Goal: Task Accomplishment & Management: Manage account settings

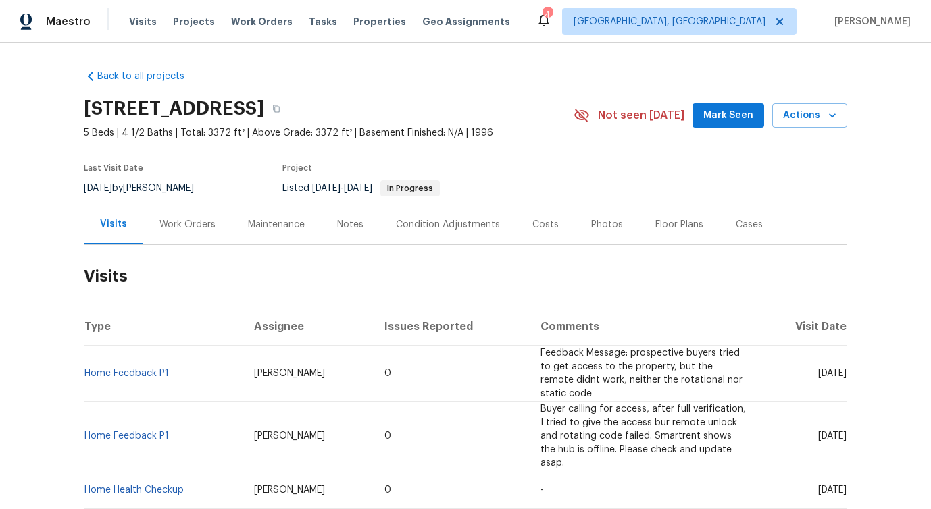
click at [191, 236] on div "Work Orders" at bounding box center [187, 225] width 89 height 40
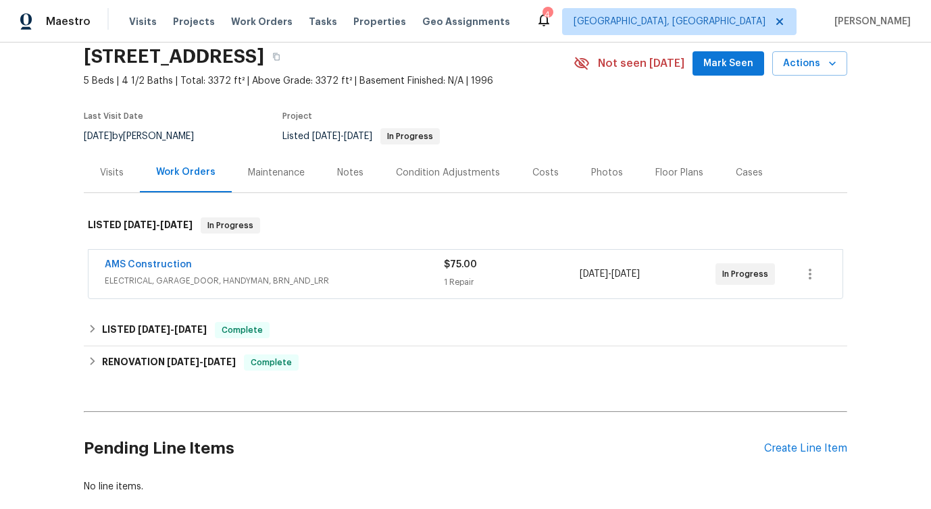
scroll to position [66, 0]
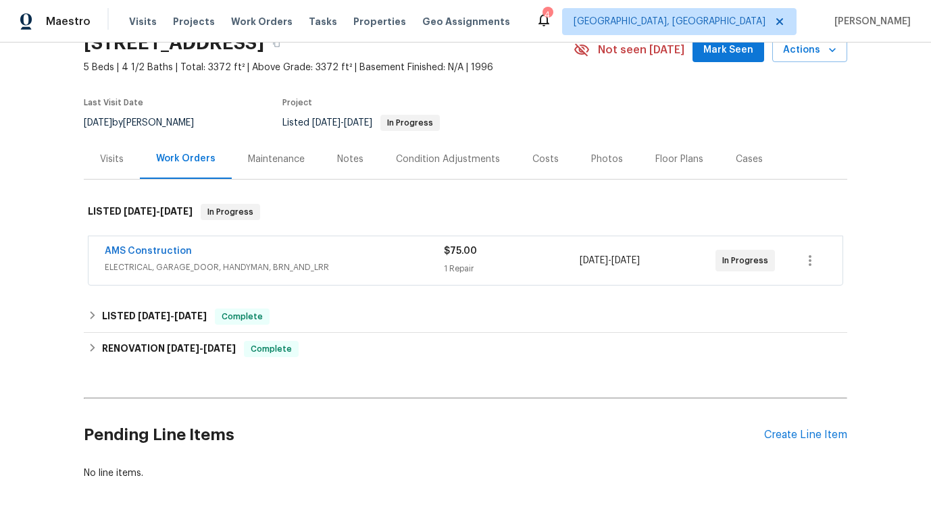
click at [344, 247] on div "AMS Construction" at bounding box center [274, 253] width 339 height 16
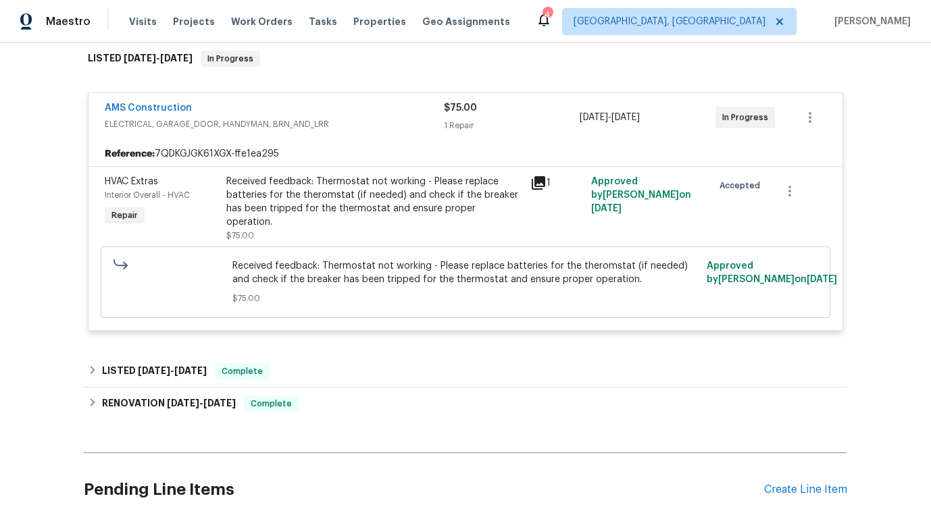
scroll to position [323, 0]
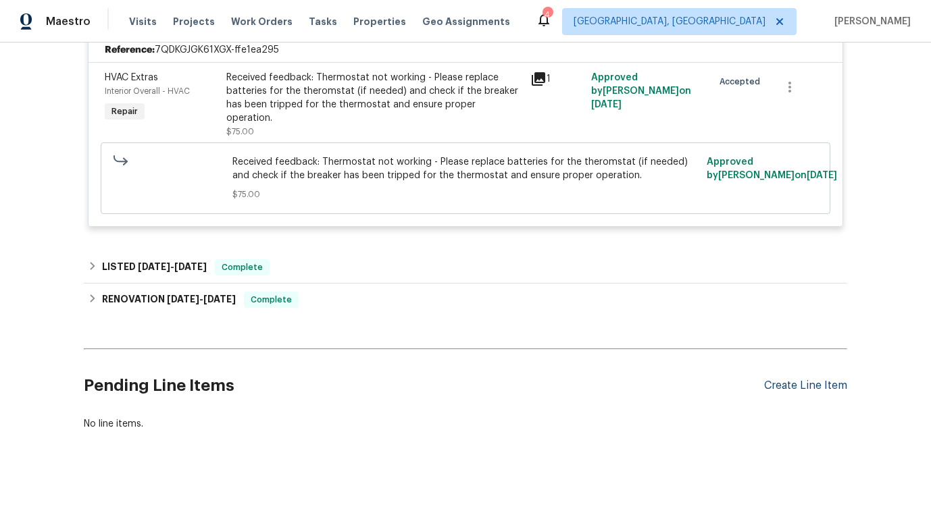
click at [781, 380] on div "Create Line Item" at bounding box center [805, 386] width 83 height 13
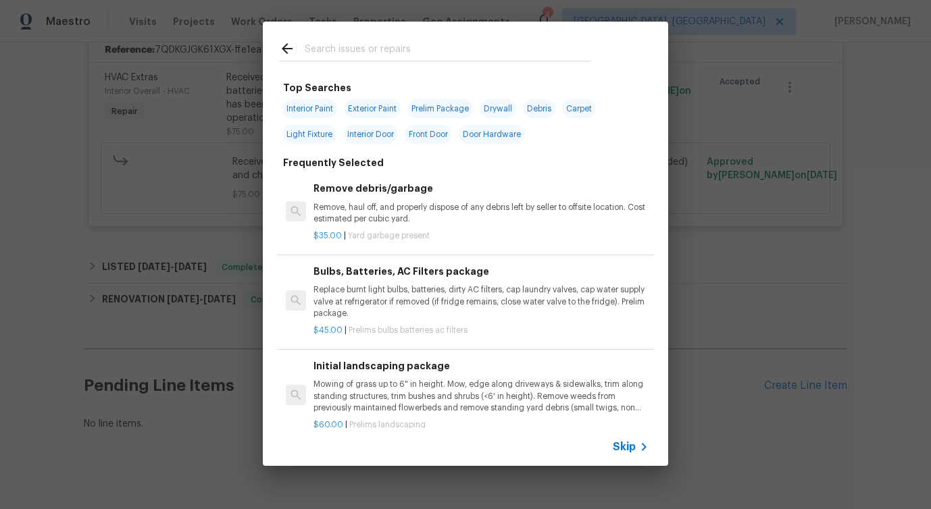
click at [633, 451] on span "Skip" at bounding box center [624, 447] width 23 height 14
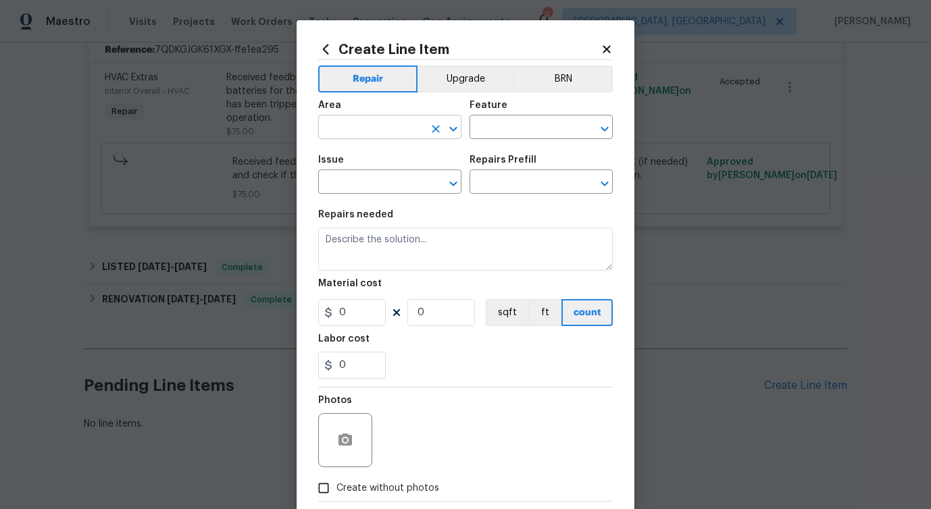
click at [366, 136] on input "text" at bounding box center [370, 128] width 105 height 21
click at [343, 164] on li "Kitchen" at bounding box center [389, 159] width 143 height 22
type input "Kitchen"
click at [503, 127] on input "text" at bounding box center [522, 128] width 105 height 21
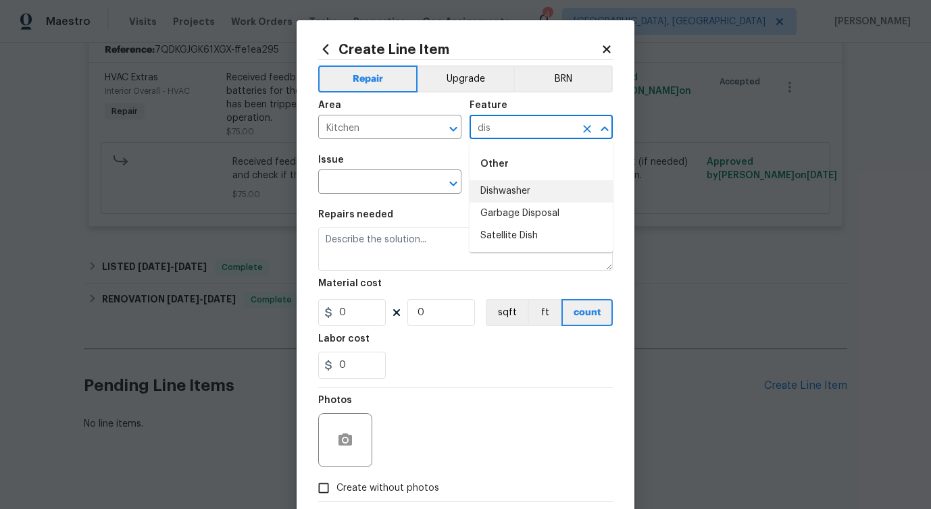
click at [495, 184] on li "Dishwasher" at bounding box center [541, 191] width 143 height 22
type input "Dishwasher"
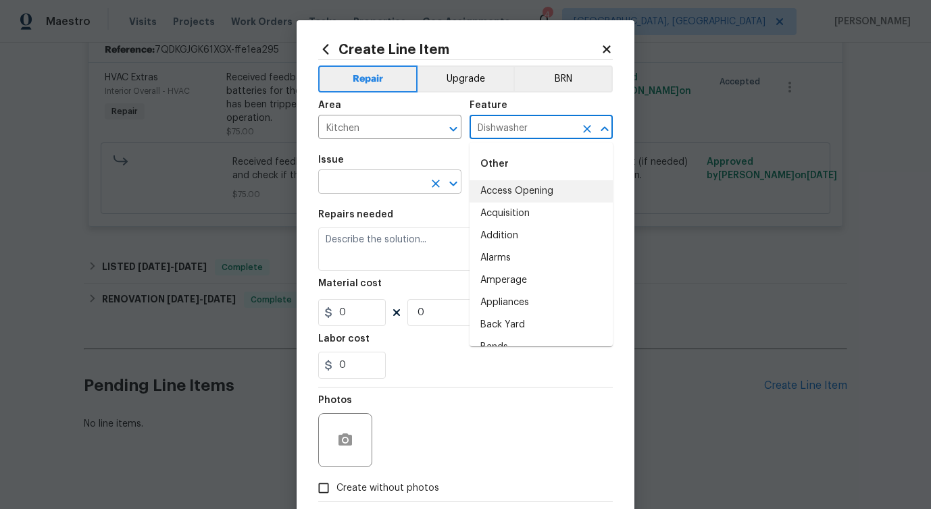
click at [390, 179] on input "text" at bounding box center [370, 183] width 105 height 21
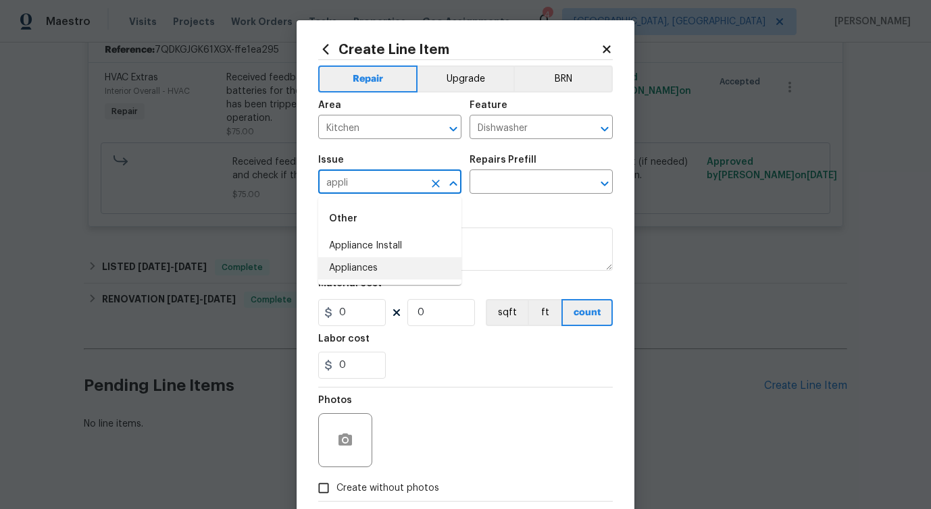
click at [397, 262] on li "Appliances" at bounding box center [389, 268] width 143 height 22
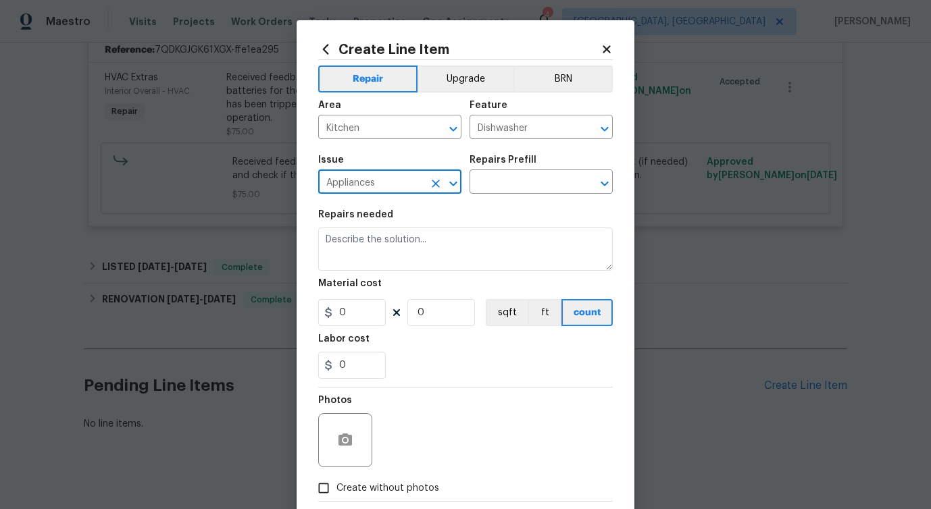
type input "Appliances"
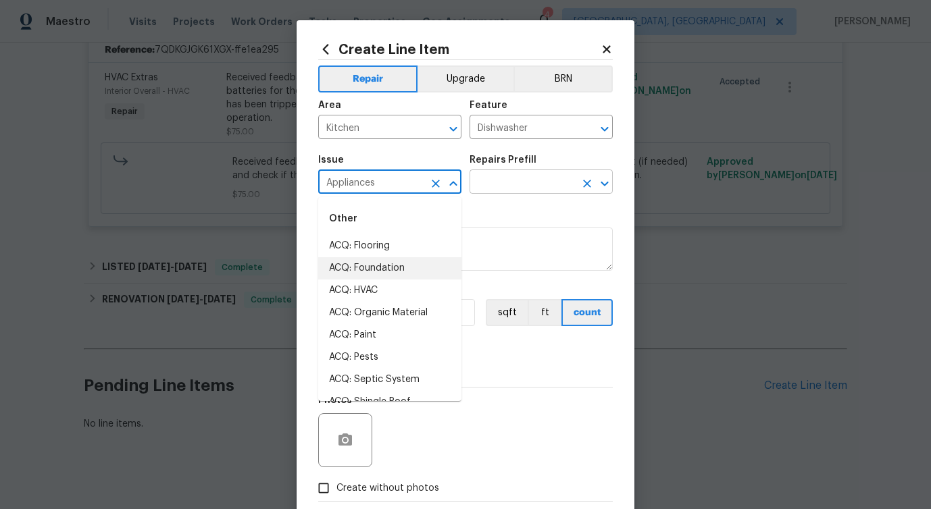
click at [547, 188] on input "text" at bounding box center [522, 183] width 105 height 21
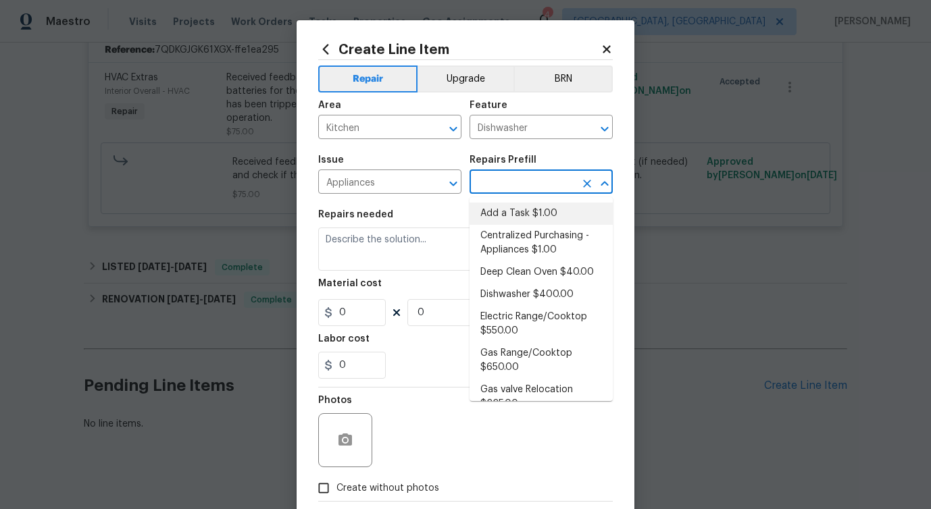
click at [515, 218] on li "Add a Task $1.00" at bounding box center [541, 214] width 143 height 22
type input "Appliances"
type input "Add a Task $1.00"
type textarea "HPM to detail"
type input "1"
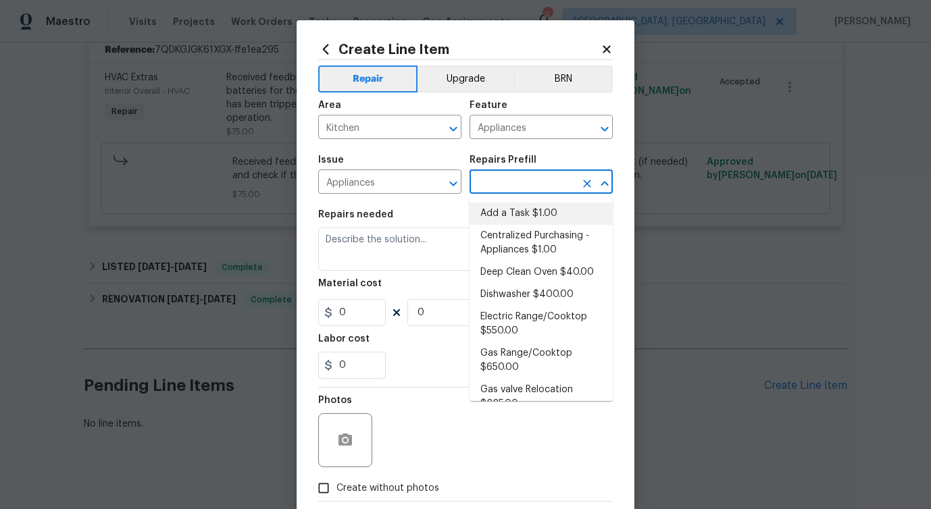
type input "1"
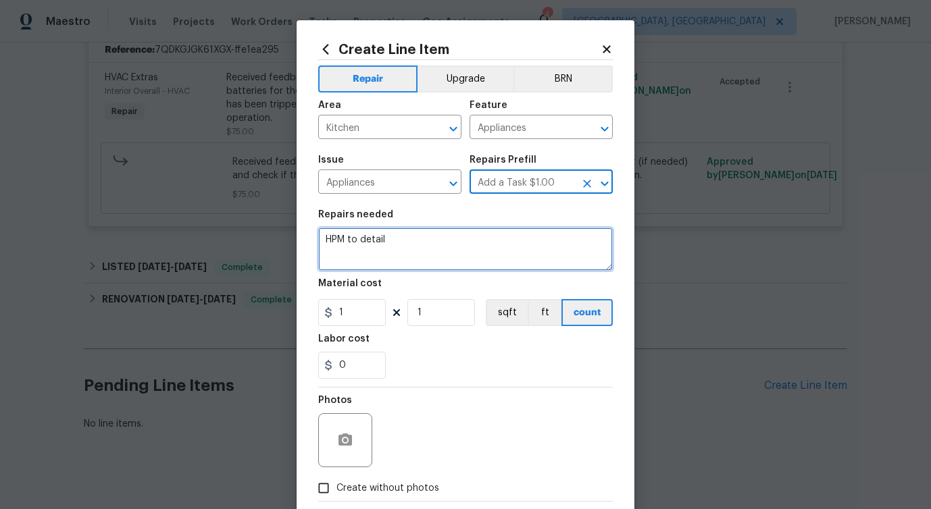
click at [350, 245] on textarea "HPM to detail" at bounding box center [465, 249] width 295 height 43
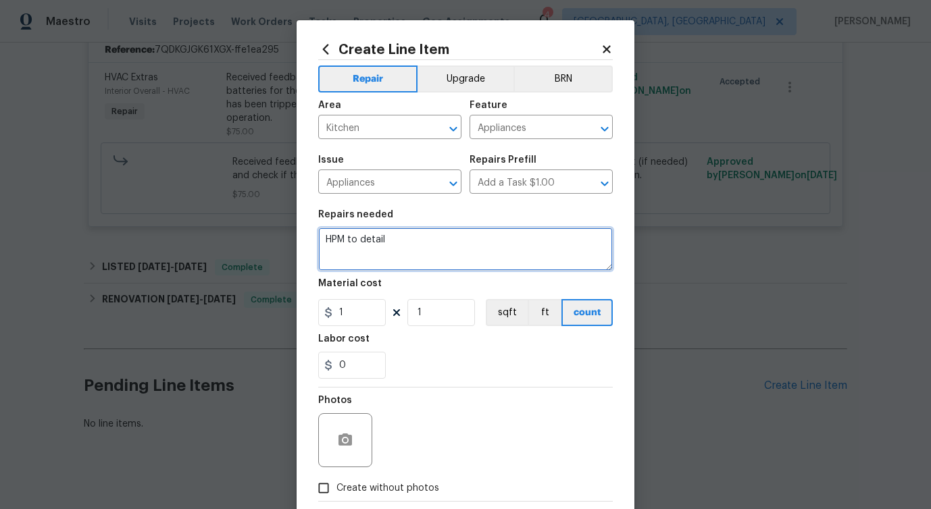
paste textarea "Feedback received that the dishwasher does not appear to be properly installed …"
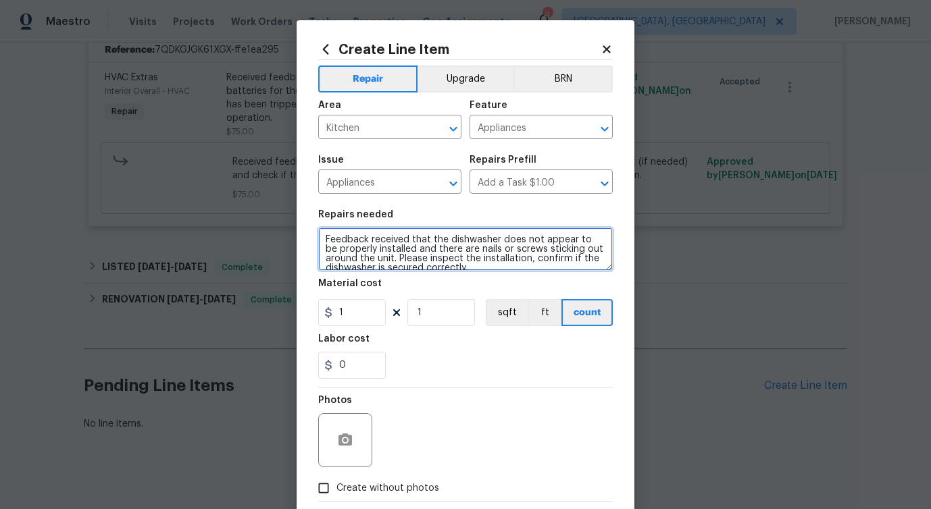
scroll to position [3, 0]
type textarea "Feedback received that the dishwasher does not appear to be properly installed …"
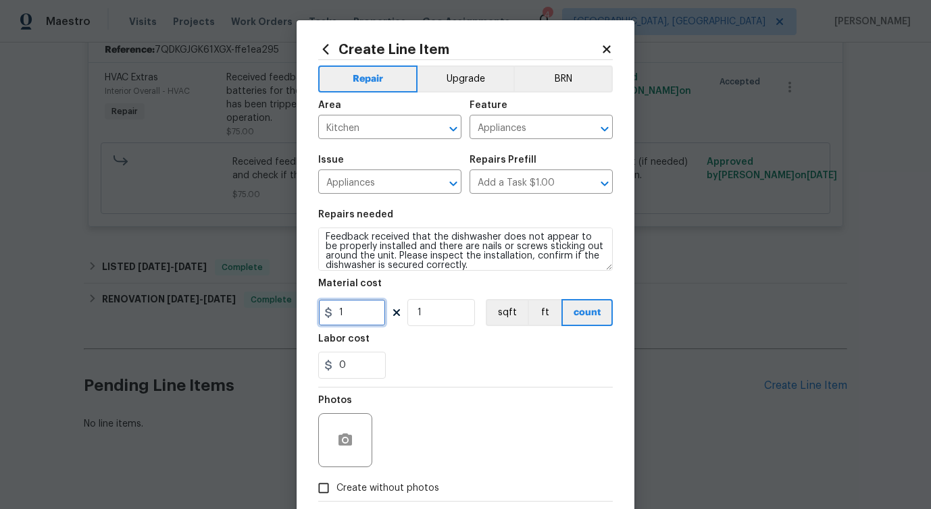
click at [357, 313] on input "1" at bounding box center [352, 312] width 68 height 27
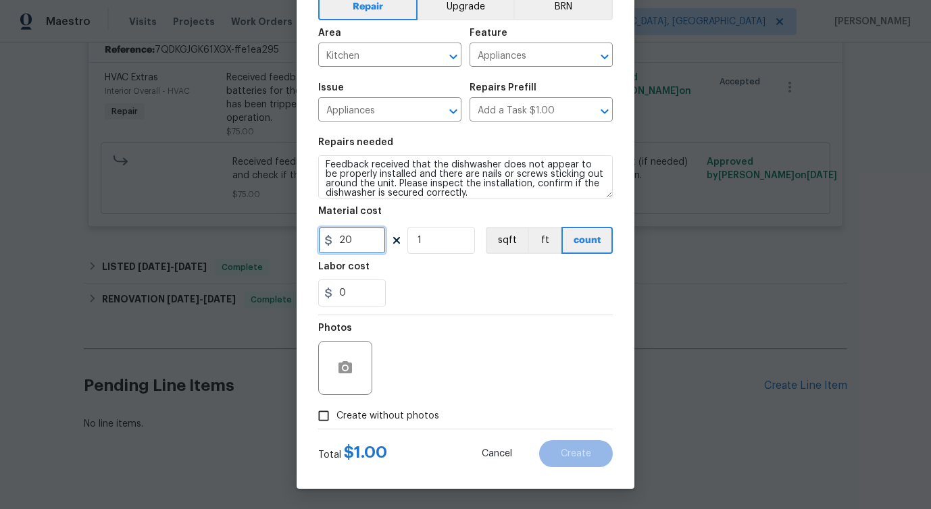
type input "20"
click at [364, 420] on span "Create without photos" at bounding box center [387, 416] width 103 height 14
click at [336, 420] on input "Create without photos" at bounding box center [324, 416] width 26 height 26
checkbox input "true"
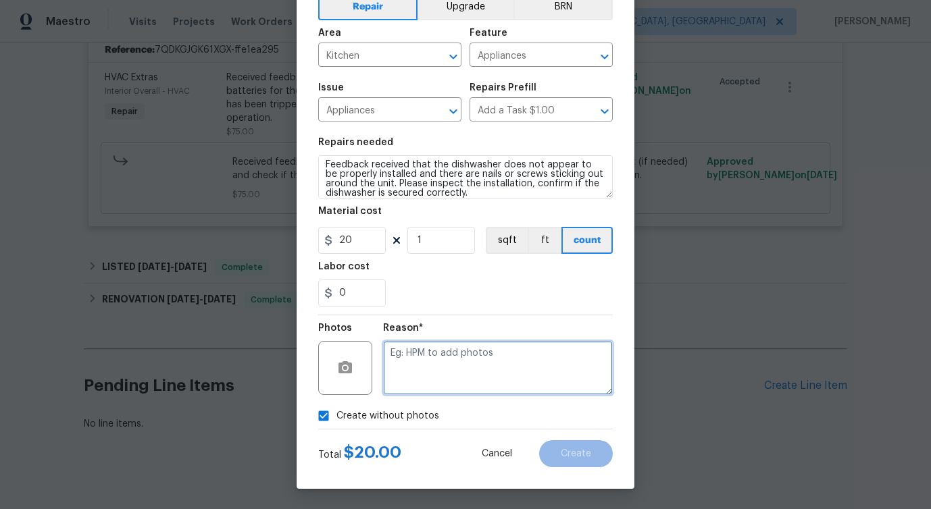
click at [442, 359] on textarea at bounding box center [498, 368] width 230 height 54
type textarea "verbiage updated"
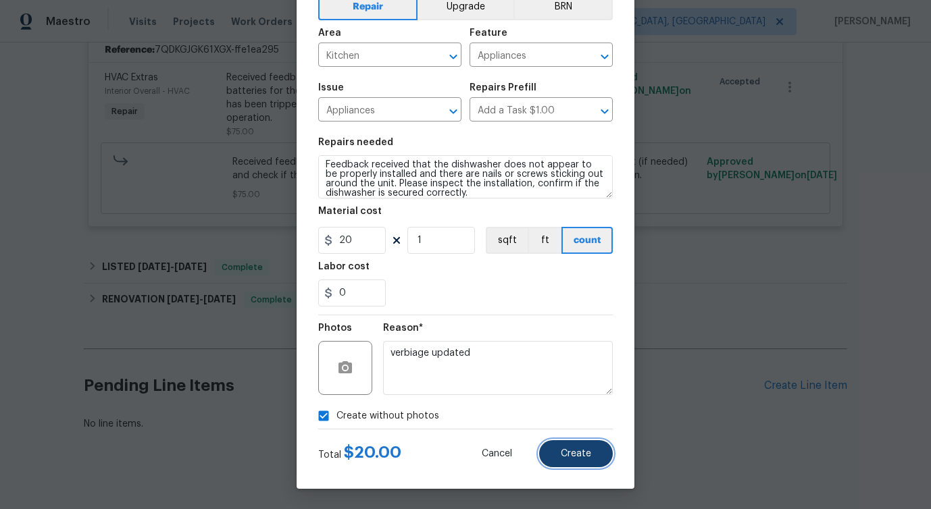
click at [575, 452] on span "Create" at bounding box center [576, 454] width 30 height 10
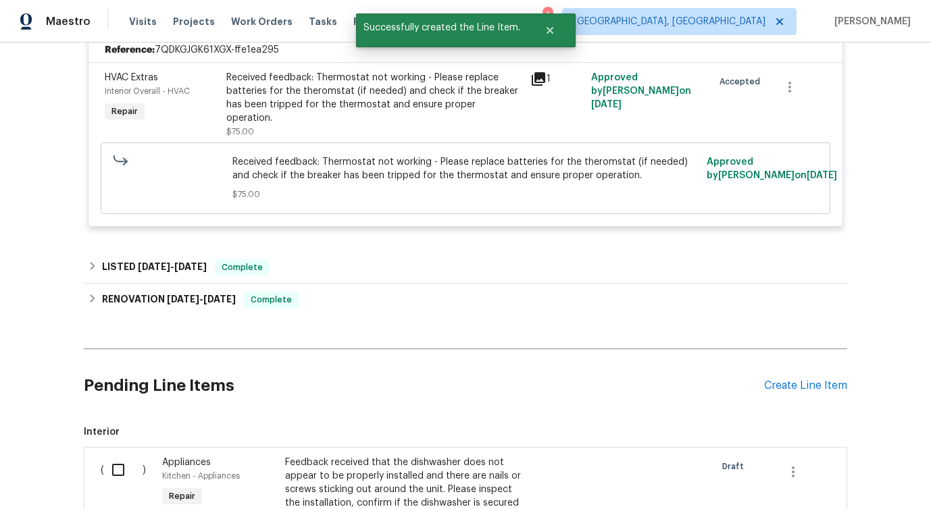
scroll to position [532, 0]
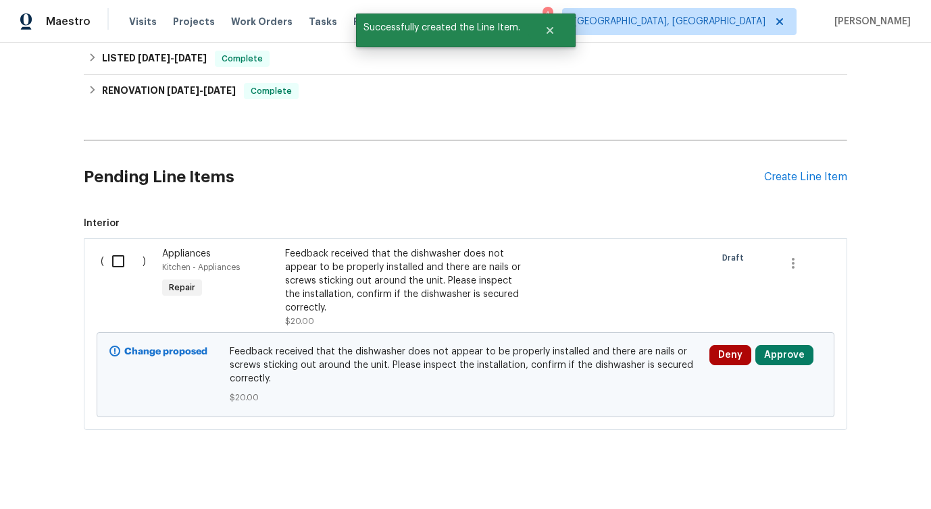
click at [116, 253] on input "checkbox" at bounding box center [123, 261] width 39 height 28
checkbox input "true"
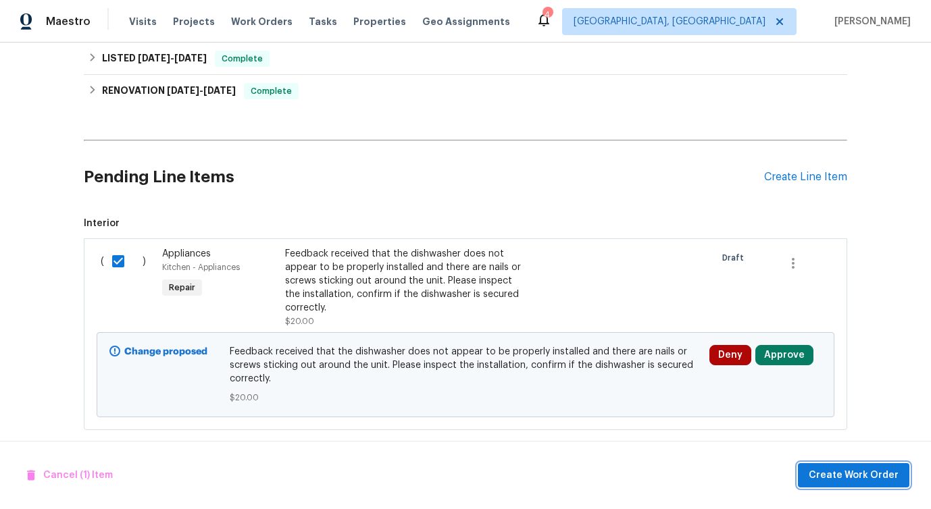
click at [858, 472] on span "Create Work Order" at bounding box center [854, 476] width 90 height 17
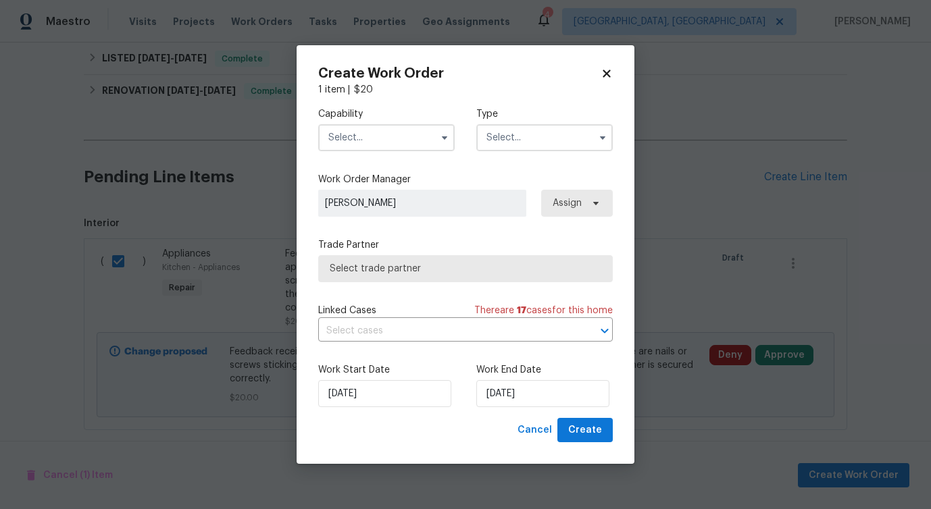
click at [389, 138] on input "text" at bounding box center [386, 137] width 136 height 27
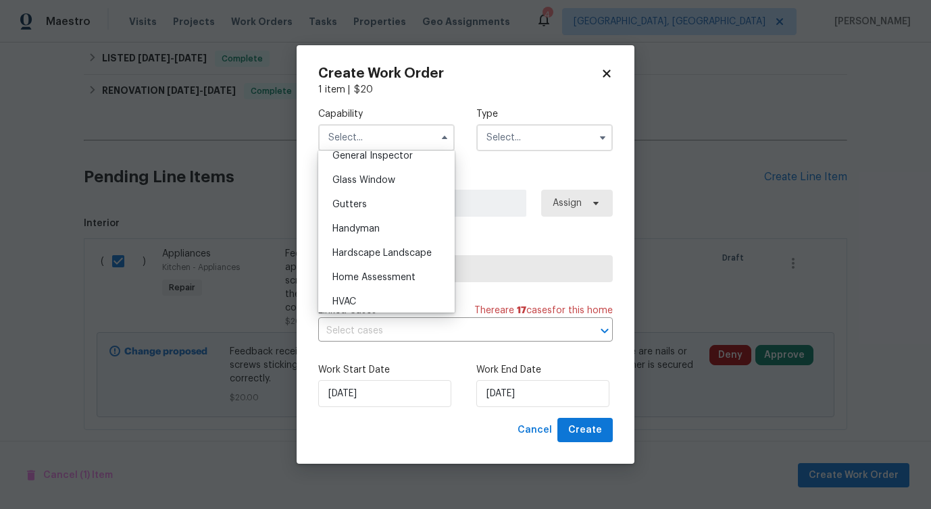
scroll to position [695, 0]
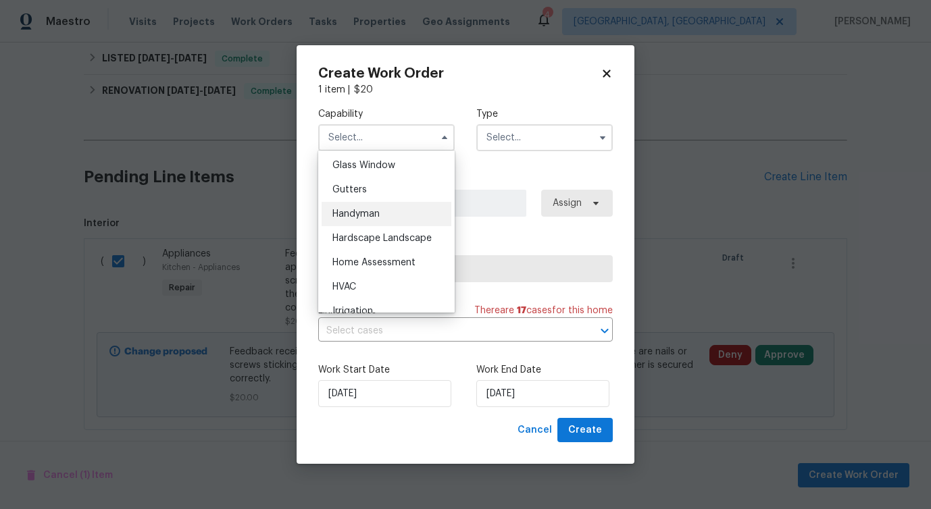
click at [382, 214] on div "Handyman" at bounding box center [387, 214] width 130 height 24
type input "Handyman"
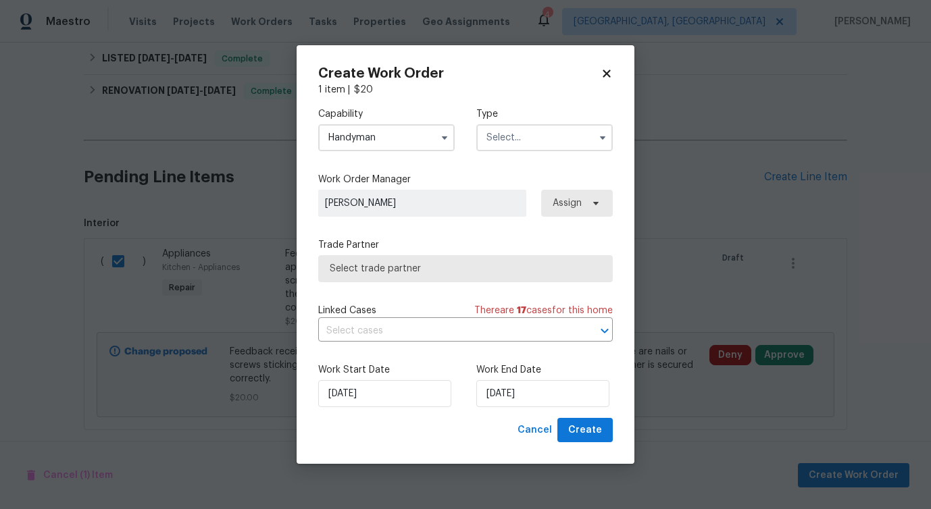
click at [513, 135] on input "text" at bounding box center [544, 137] width 136 height 27
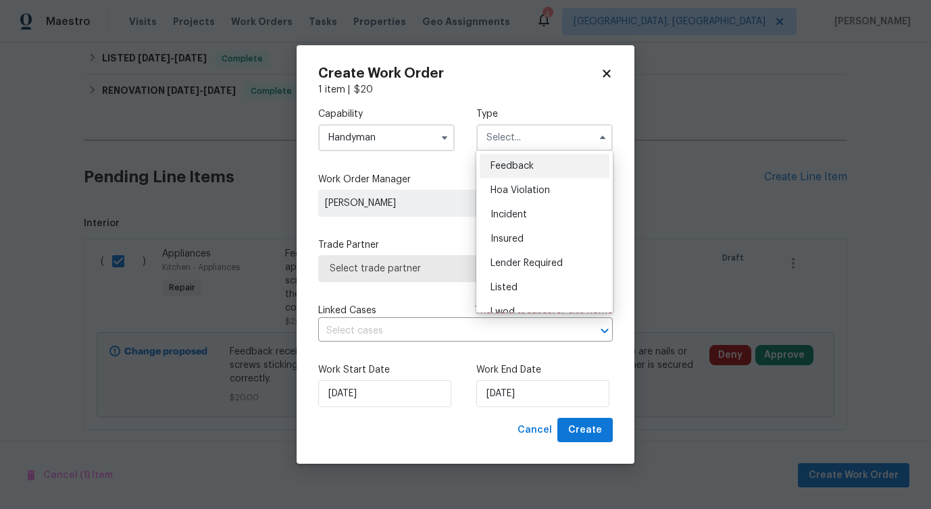
click at [507, 168] on span "Feedback" at bounding box center [511, 165] width 43 height 9
type input "Feedback"
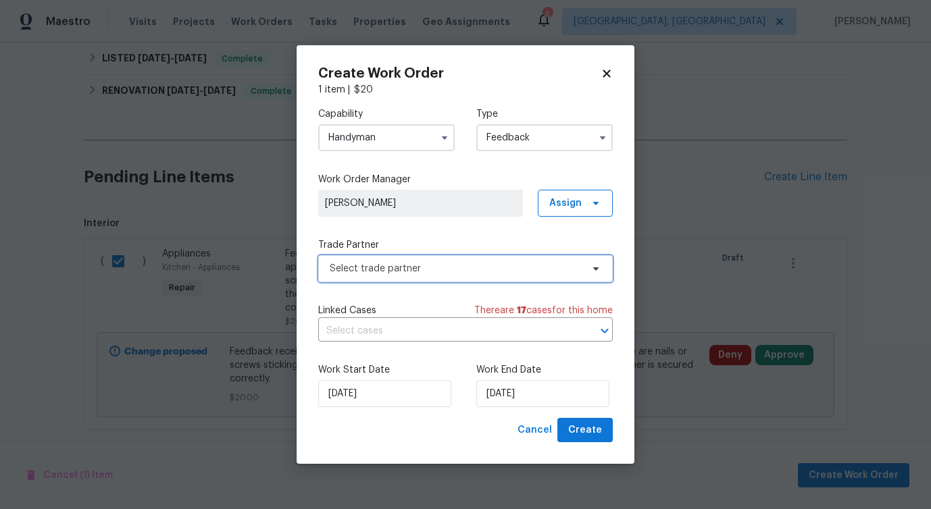
click at [384, 270] on span "Select trade partner" at bounding box center [456, 269] width 252 height 14
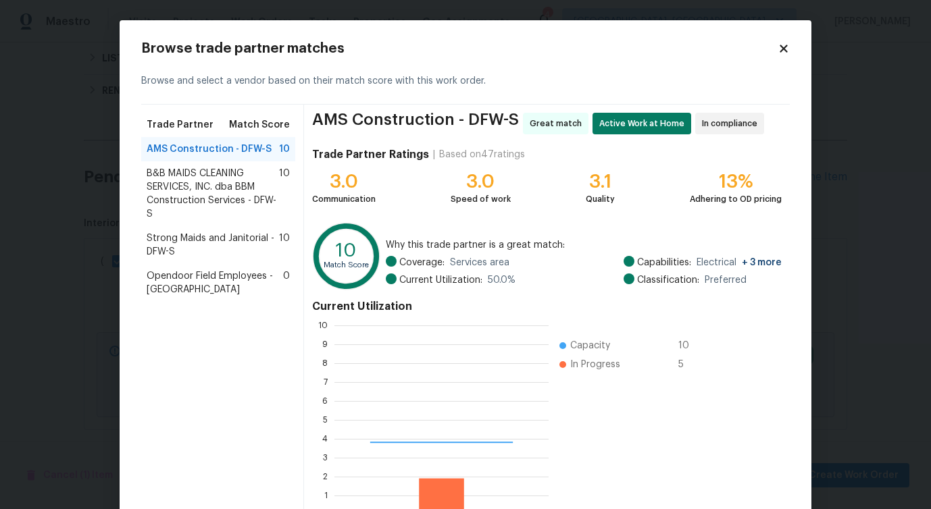
scroll to position [189, 214]
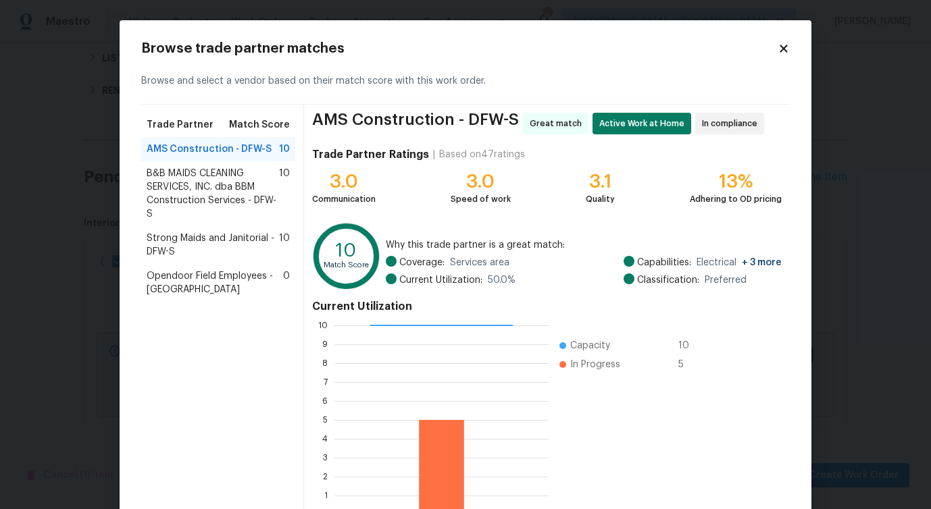
click at [224, 199] on span "B&B MAIDS CLEANING SERVICES, INC. dba BBM Construction Services - DFW-S" at bounding box center [213, 194] width 132 height 54
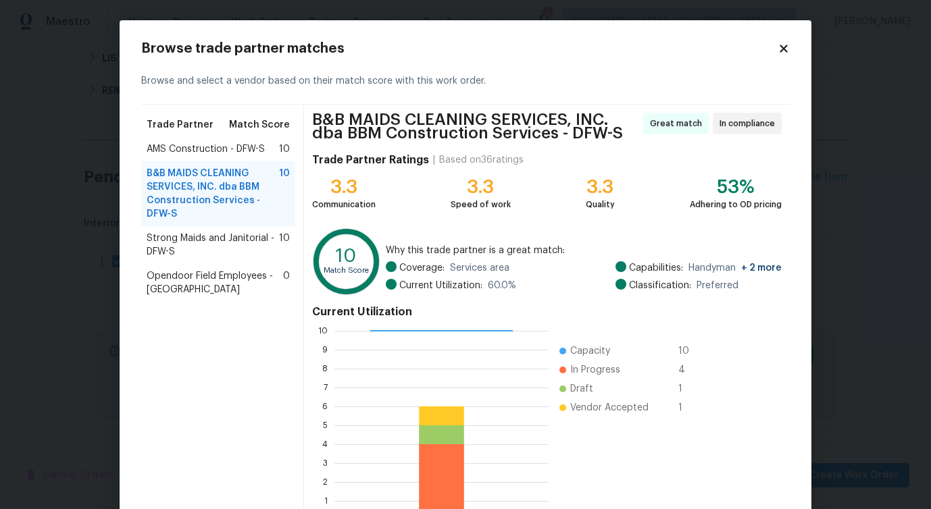
click at [232, 154] on span "AMS Construction - DFW-S" at bounding box center [206, 150] width 118 height 14
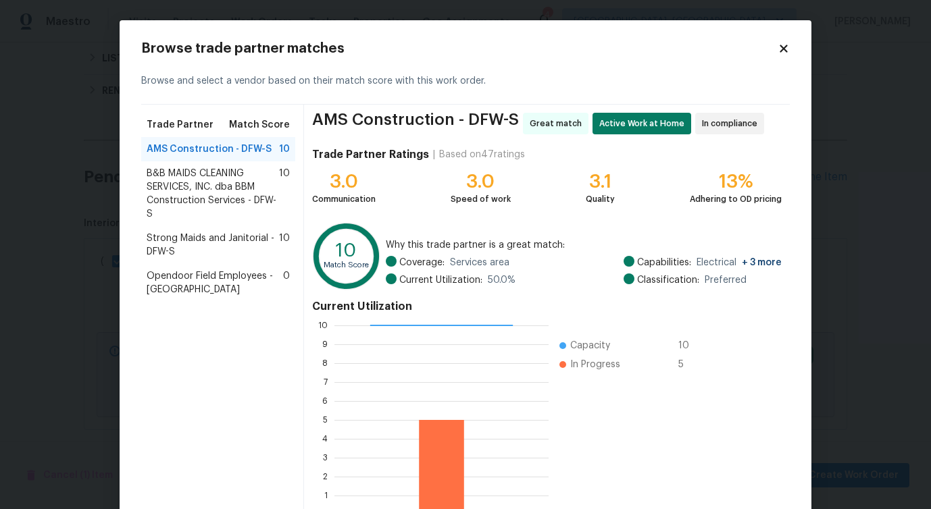
click at [208, 233] on span "Strong Maids and Janitorial - DFW-S" at bounding box center [213, 245] width 132 height 27
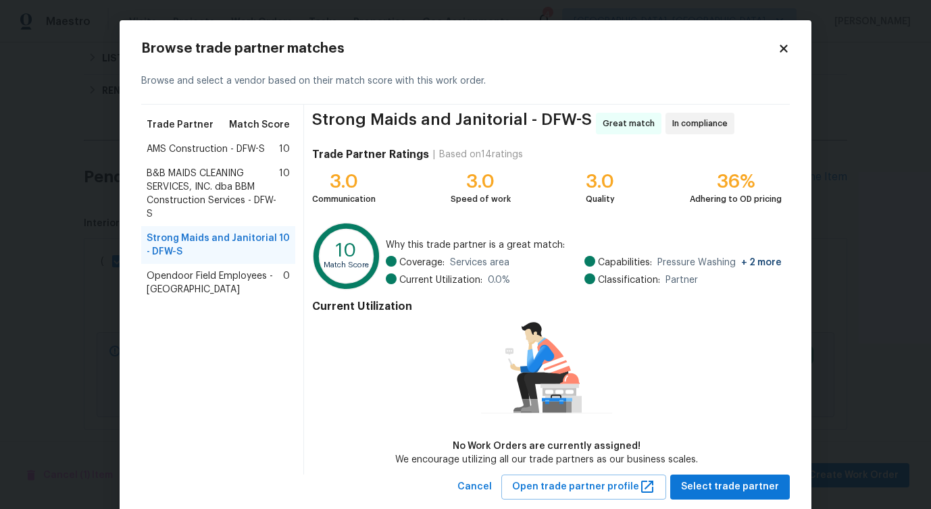
click at [204, 201] on span "B&B MAIDS CLEANING SERVICES, INC. dba BBM Construction Services - DFW-S" at bounding box center [213, 194] width 132 height 54
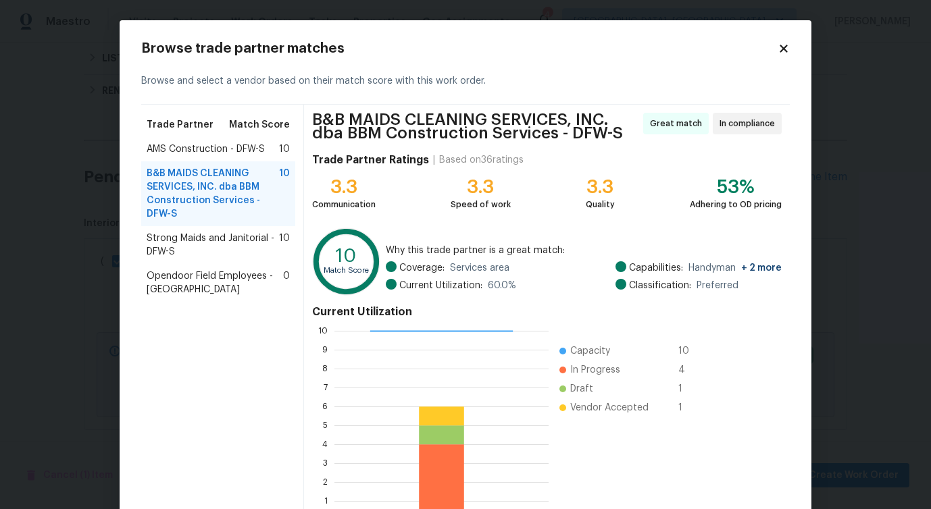
scroll to position [92, 0]
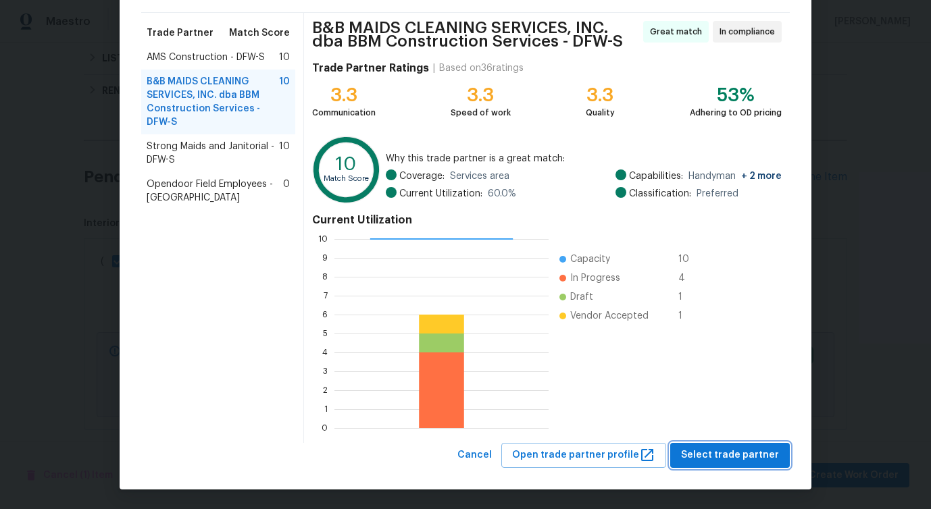
click at [709, 464] on button "Select trade partner" at bounding box center [730, 455] width 120 height 25
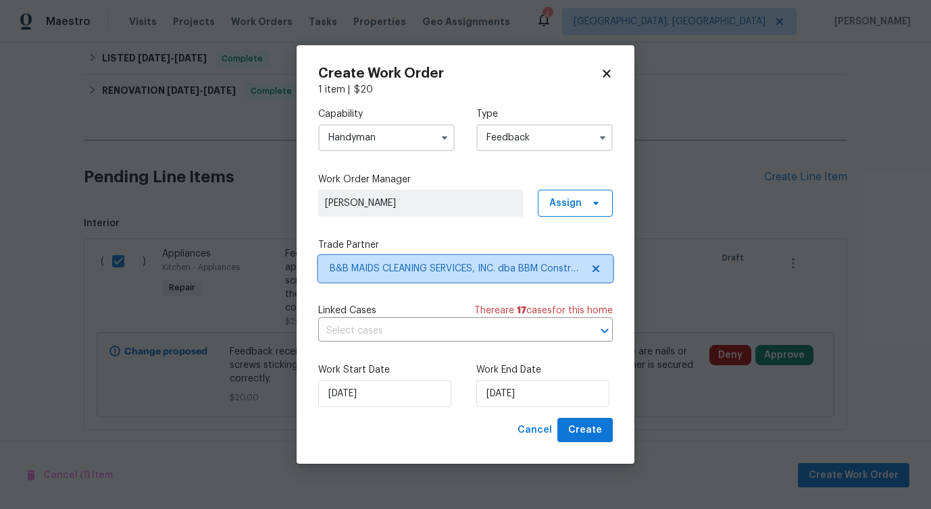
scroll to position [0, 0]
click at [447, 341] on input "text" at bounding box center [446, 331] width 257 height 21
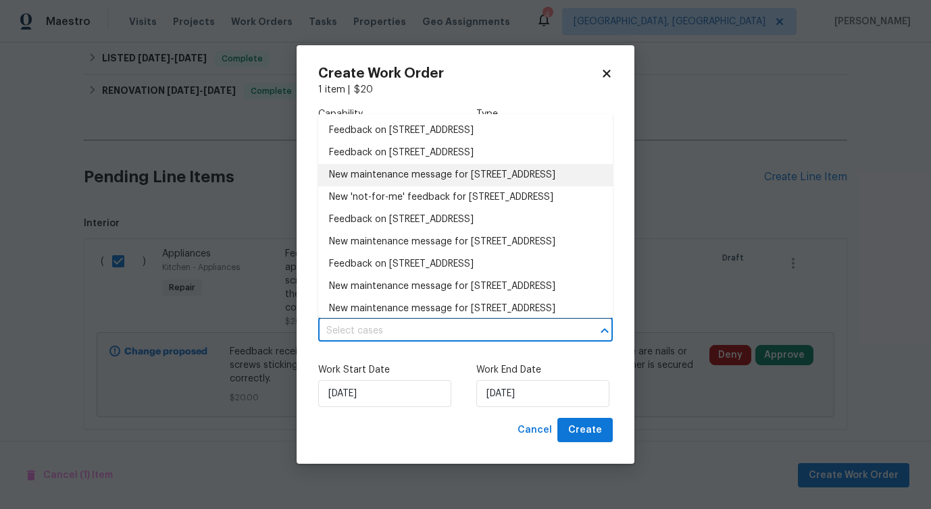
click at [402, 186] on li "New maintenance message for 6500 High Brook Dr , Fort Worth, TX 76132" at bounding box center [465, 175] width 295 height 22
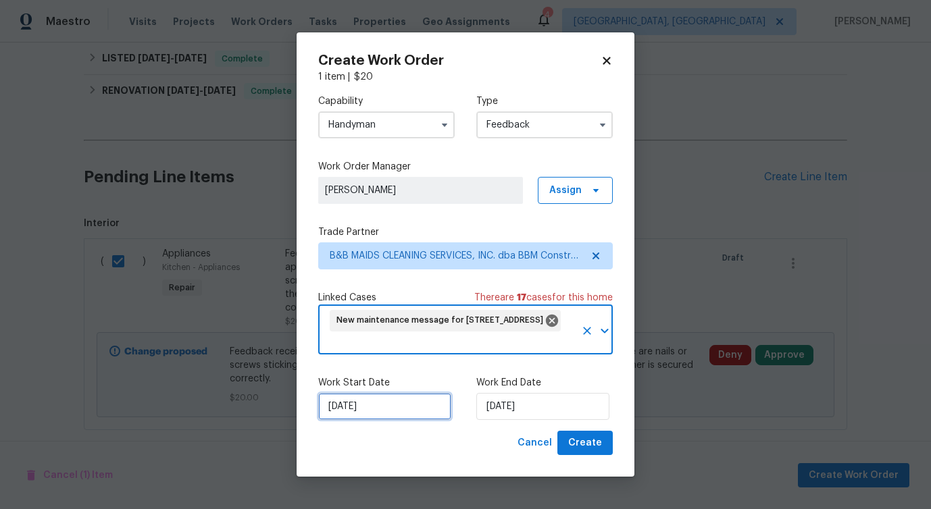
click at [370, 405] on input "9/30/2025" at bounding box center [384, 406] width 133 height 27
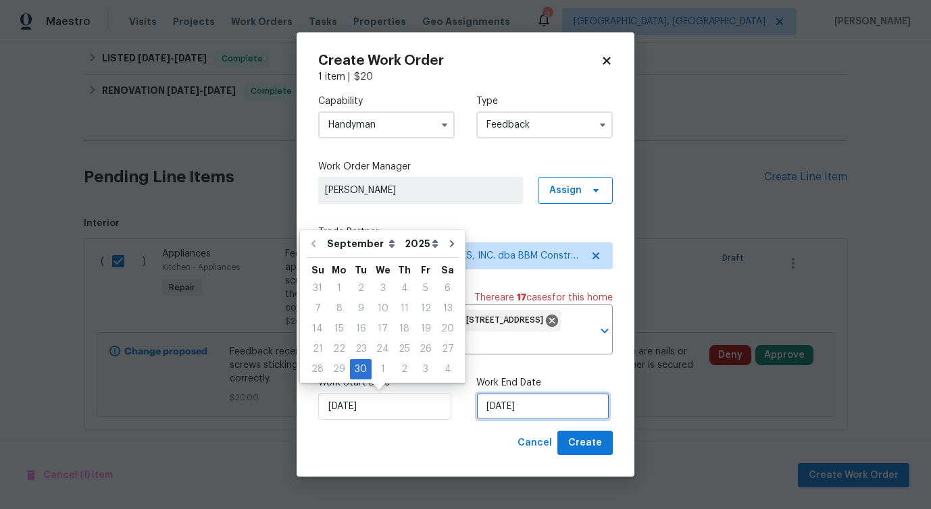
click at [521, 403] on input "9/30/2025" at bounding box center [542, 406] width 133 height 27
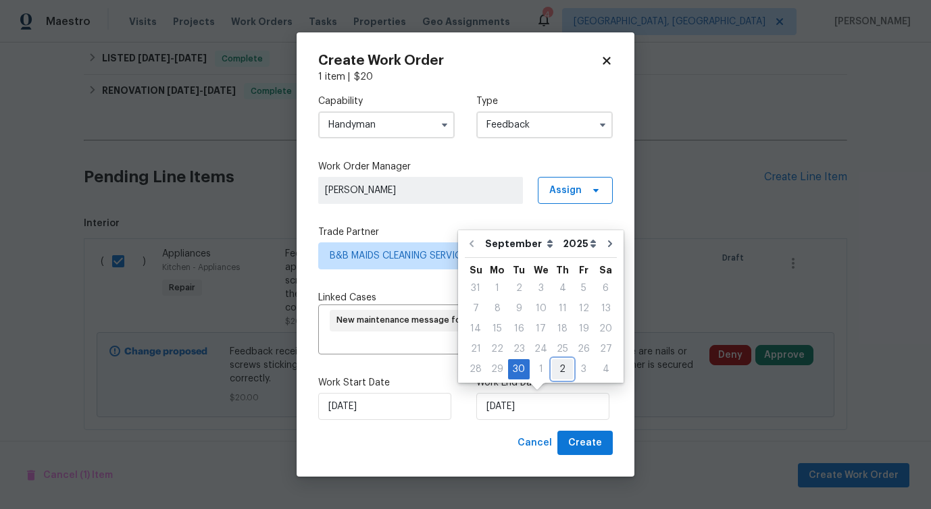
click at [554, 368] on div "2" at bounding box center [562, 369] width 21 height 19
type input "10/2/2025"
select select "9"
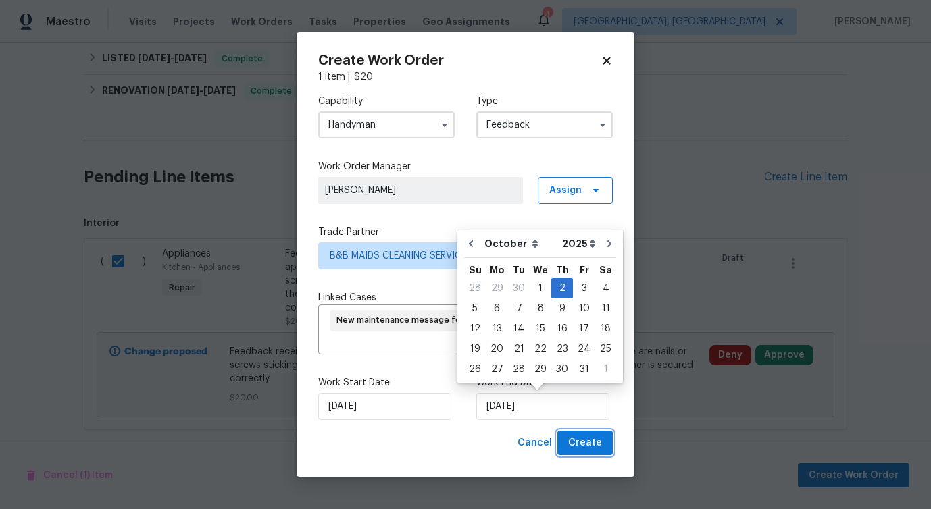
click at [599, 440] on span "Create" at bounding box center [585, 443] width 34 height 17
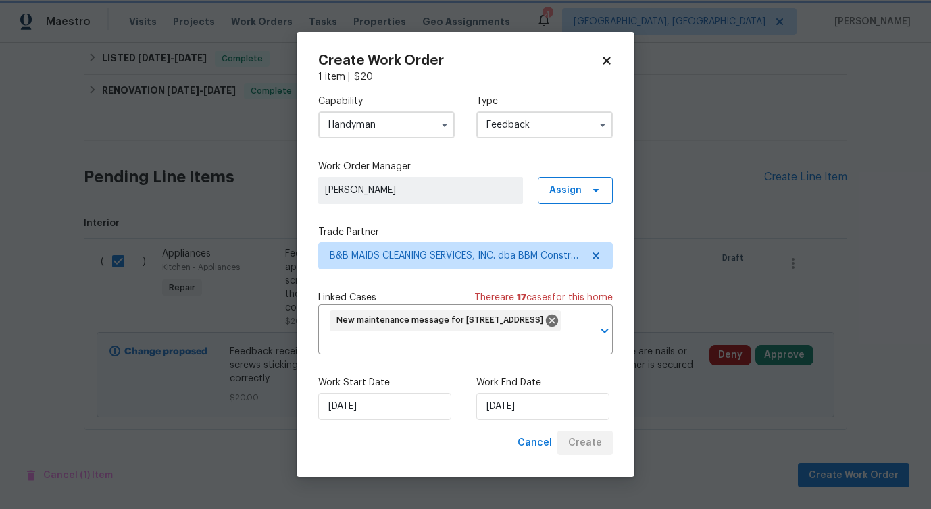
checkbox input "false"
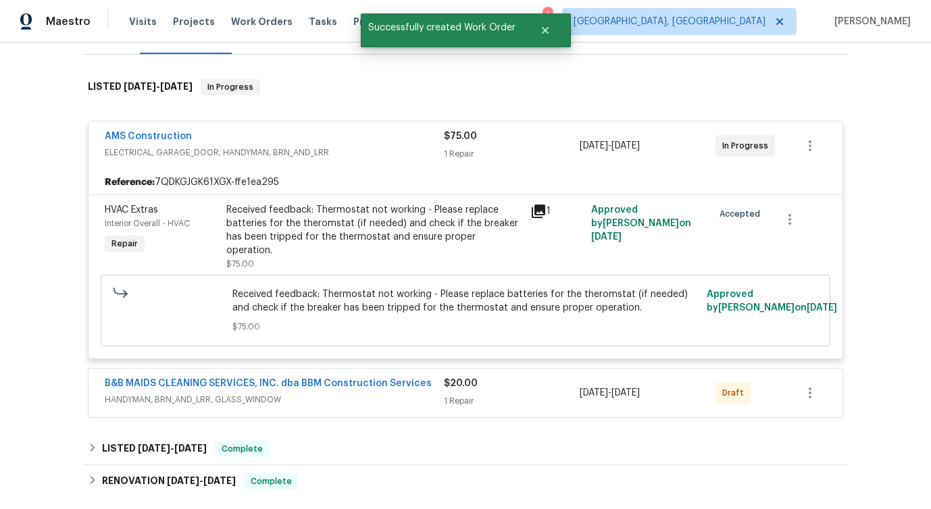
scroll to position [189, 0]
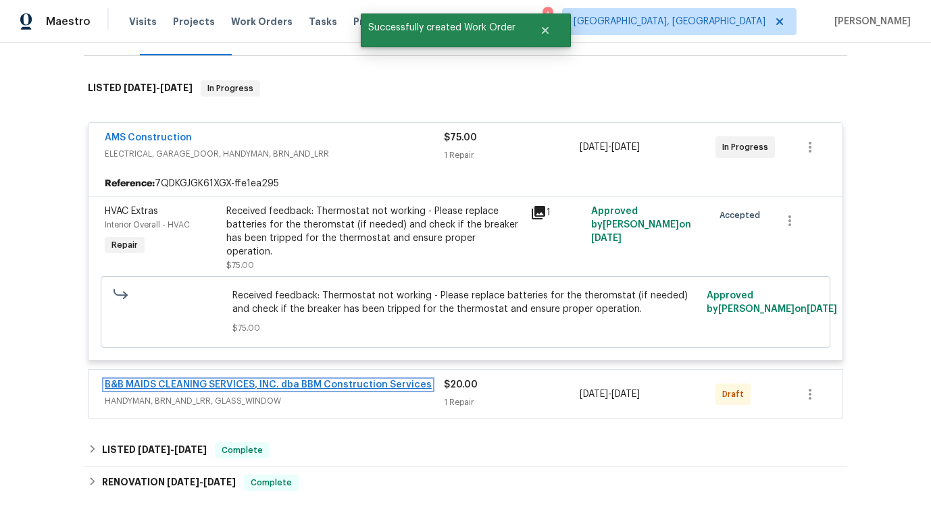
click at [302, 380] on link "B&B MAIDS CLEANING SERVICES, INC. dba BBM Construction Services" at bounding box center [268, 384] width 327 height 9
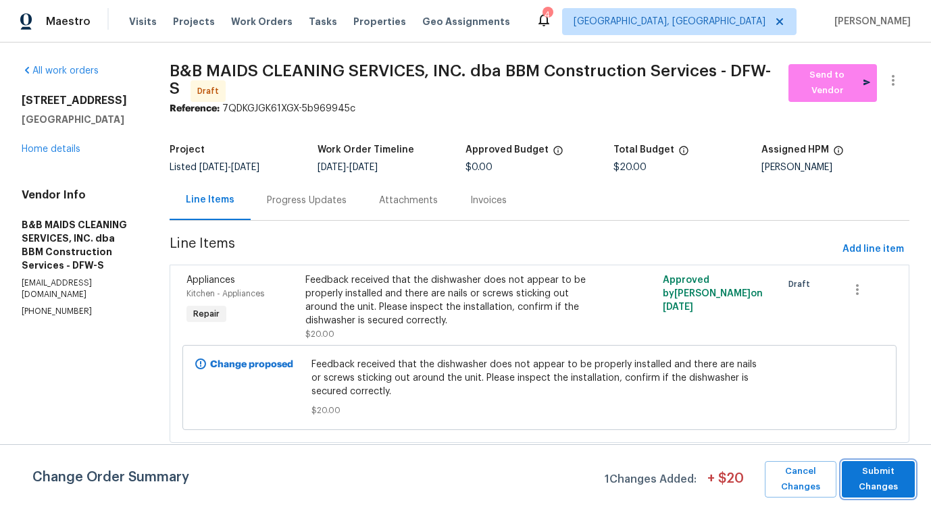
click at [868, 483] on span "Submit Changes" at bounding box center [878, 479] width 59 height 31
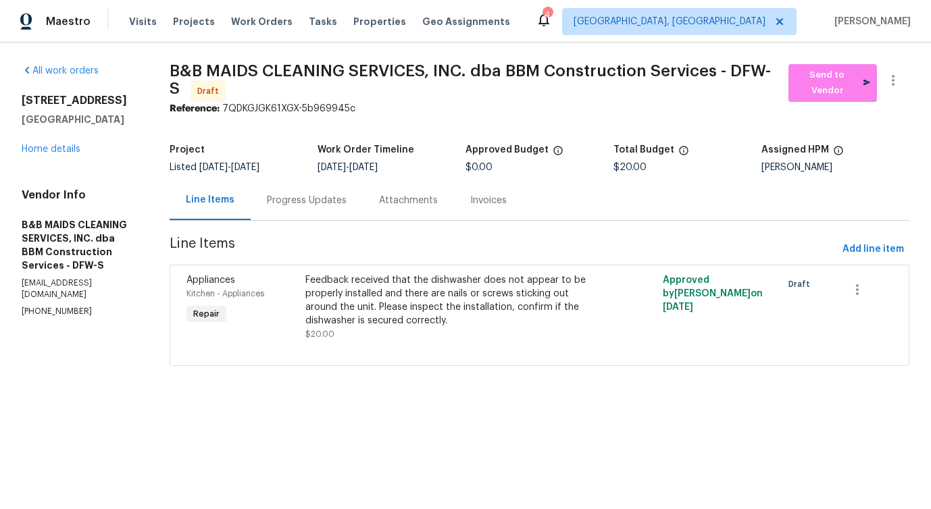
click at [347, 199] on div "Progress Updates" at bounding box center [307, 201] width 80 height 14
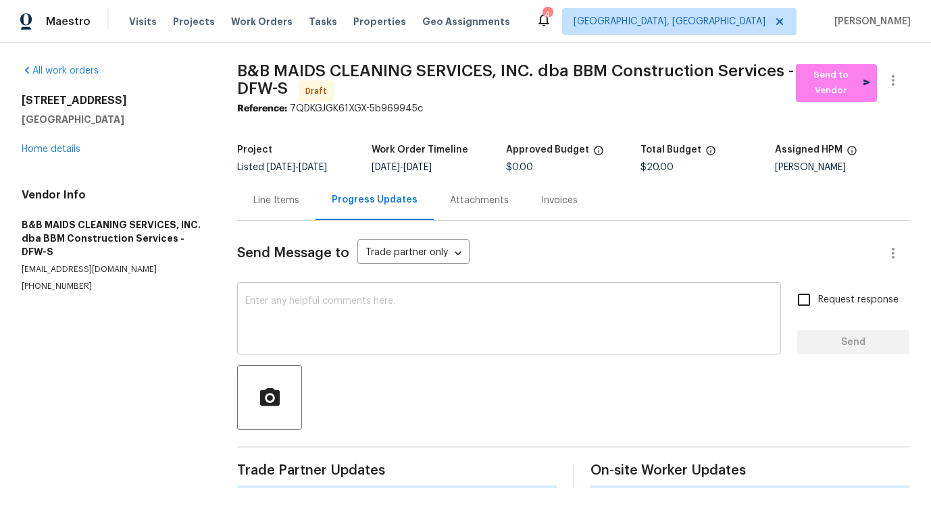
click at [372, 307] on textarea at bounding box center [509, 320] width 528 height 47
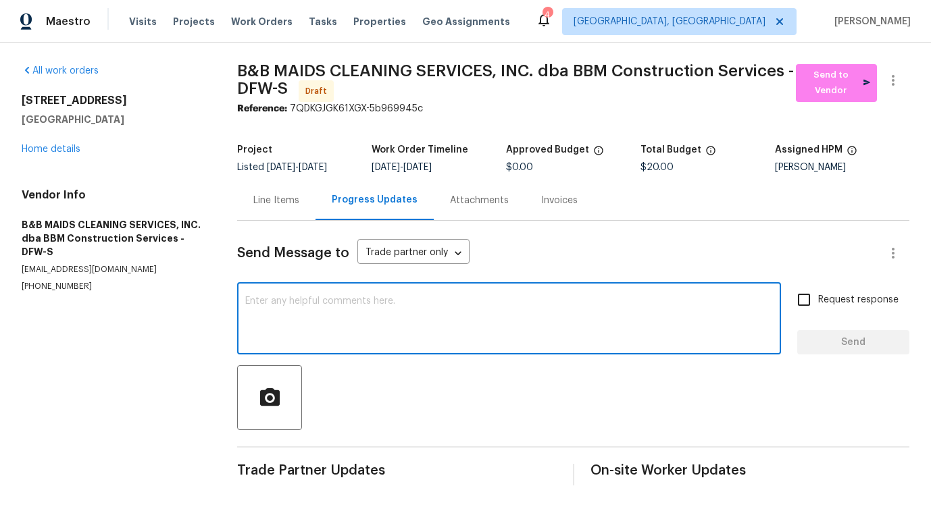
click at [455, 300] on textarea at bounding box center [509, 320] width 528 height 47
click at [426, 300] on textarea at bounding box center [509, 320] width 528 height 47
paste textarea "Hi this is Pavithra with Opendoor. I’m confirming you received the WO for the p…"
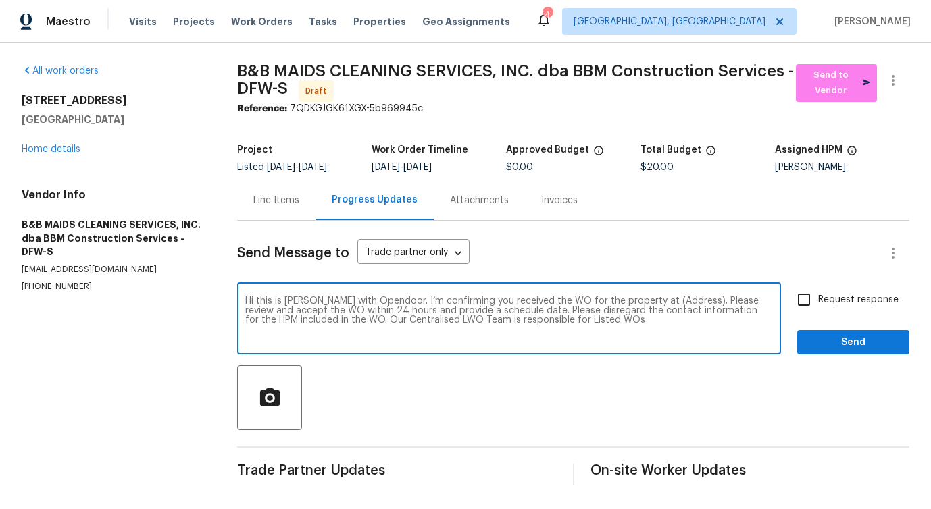
click at [655, 305] on textarea "Hi this is Pavithra with Opendoor. I’m confirming you received the WO for the p…" at bounding box center [509, 320] width 528 height 47
click at [659, 297] on textarea "Hi this is Pavithra with Opendoor. I’m confirming you received the WO for the p…" at bounding box center [509, 320] width 528 height 47
paste textarea "6500 High Brook Dr, Fort Worth, TX 76132"
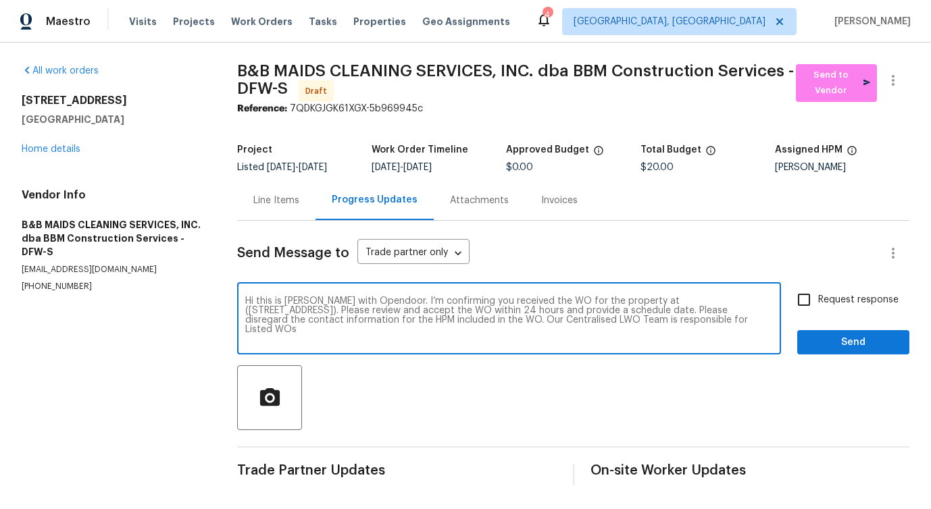
type textarea "Hi this is Pavithra with Opendoor. I’m confirming you received the WO for the p…"
click at [821, 309] on label "Request response" at bounding box center [844, 300] width 109 height 28
click at [818, 309] on input "Request response" at bounding box center [804, 300] width 28 height 28
checkbox input "true"
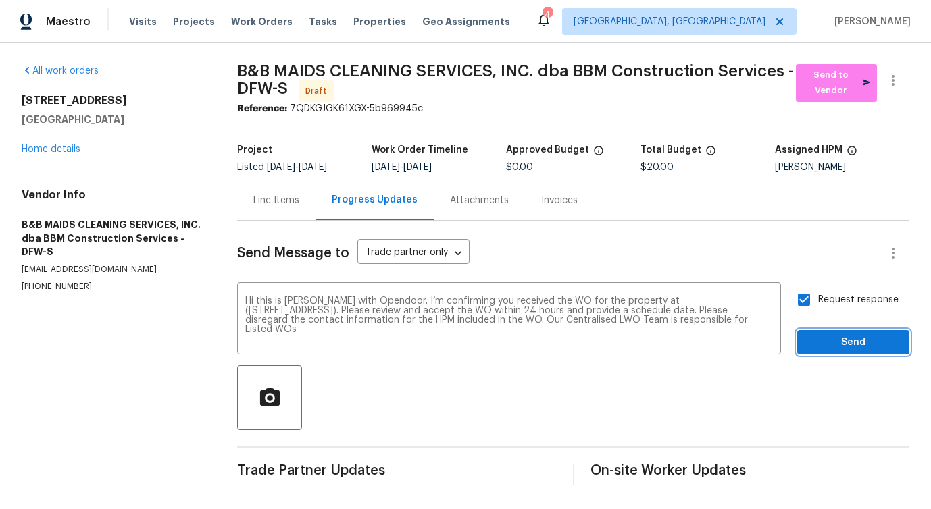
click at [828, 338] on span "Send" at bounding box center [853, 342] width 91 height 17
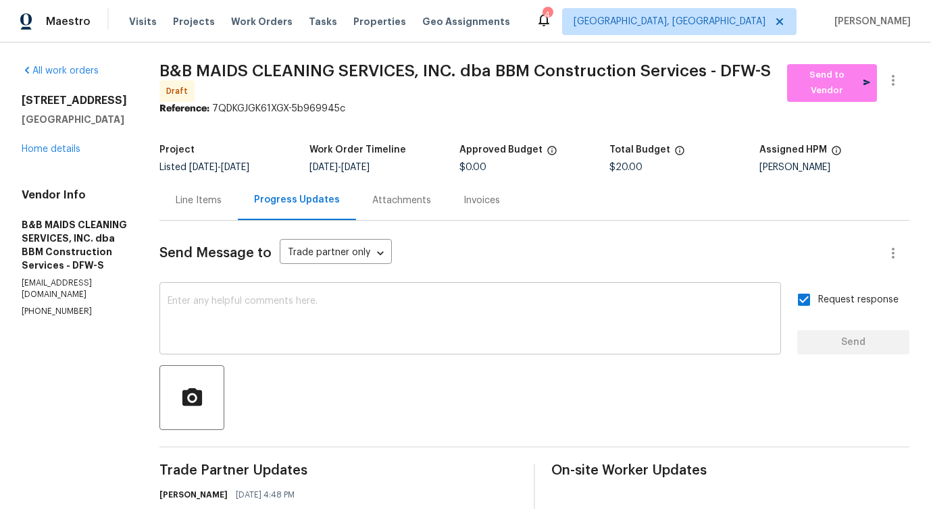
click at [382, 326] on textarea at bounding box center [470, 320] width 605 height 47
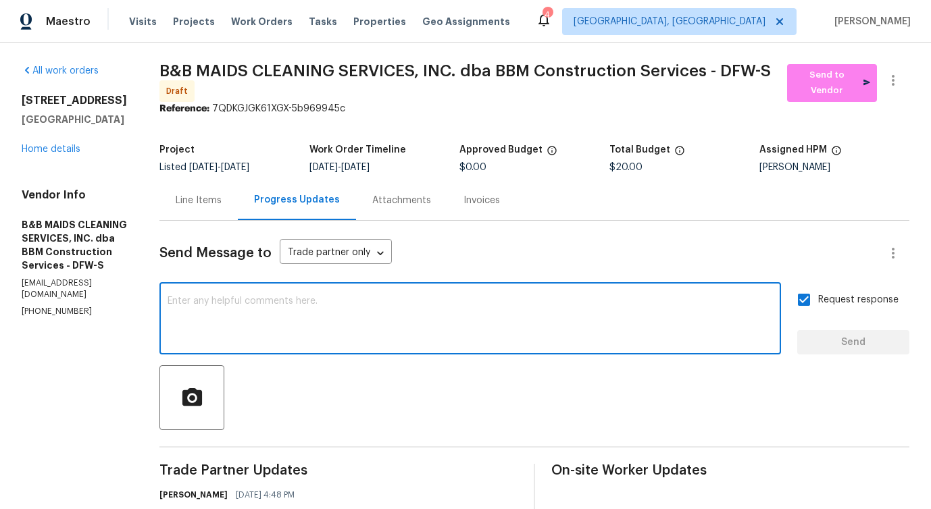
paste textarea "Attention All Work Orders must include before-photos (both close-up and wide-an…"
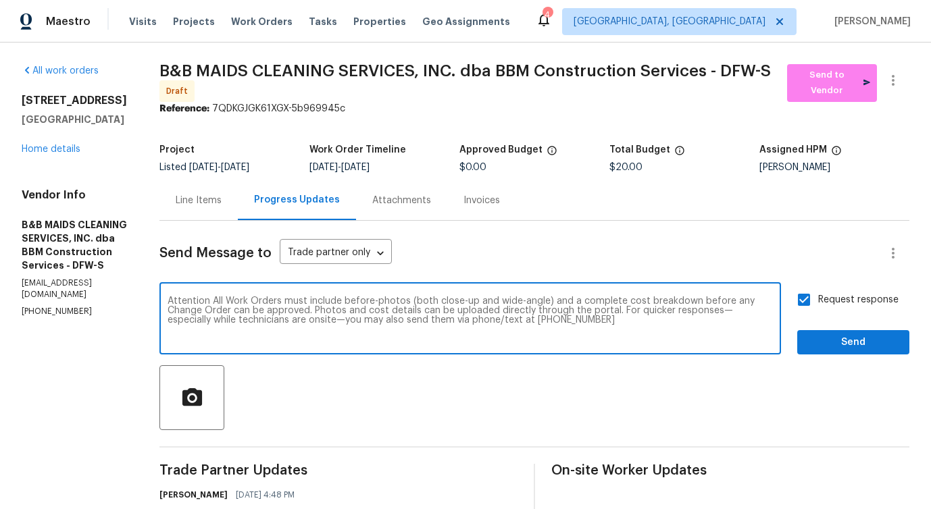
type textarea "Attention All Work Orders must include before-photos (both close-up and wide-an…"
click at [832, 337] on span "Send" at bounding box center [853, 342] width 91 height 17
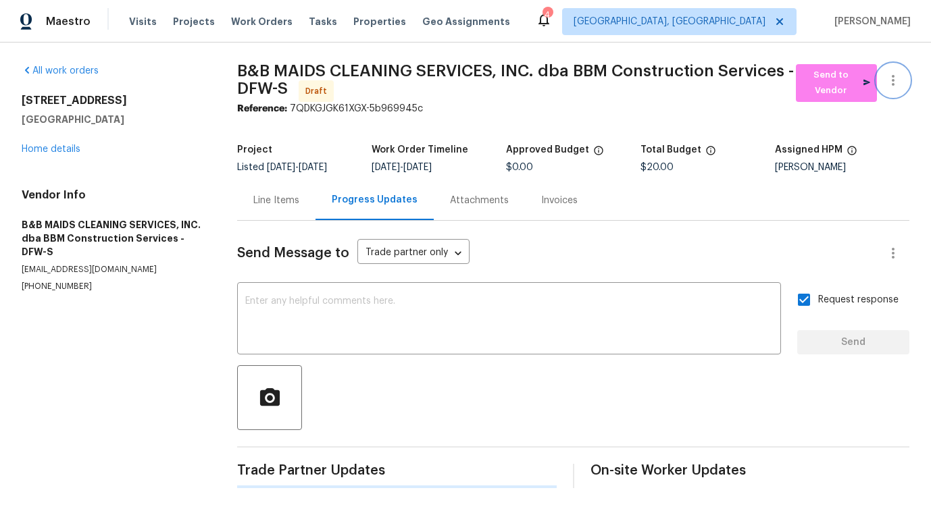
click at [890, 83] on icon "button" at bounding box center [893, 80] width 16 height 16
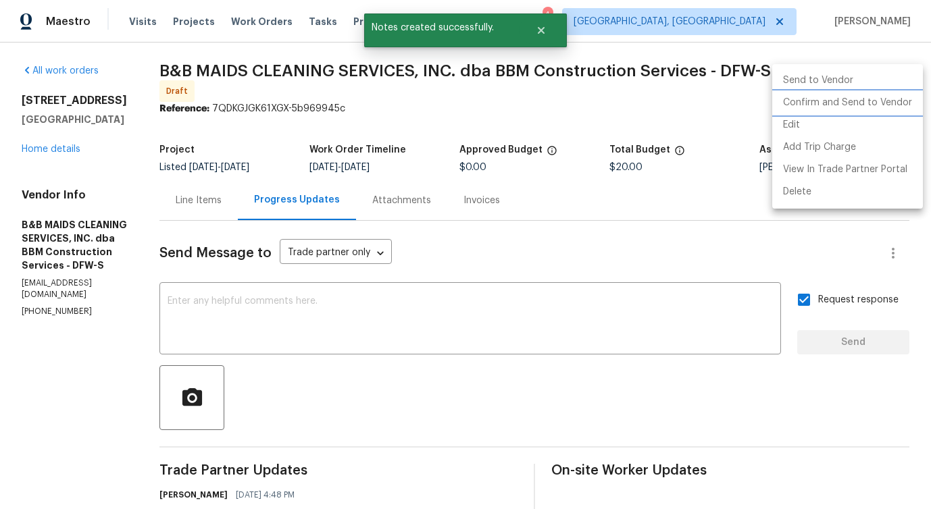
click at [838, 97] on li "Confirm and Send to Vendor" at bounding box center [847, 103] width 151 height 22
click at [373, 153] on div at bounding box center [465, 254] width 931 height 509
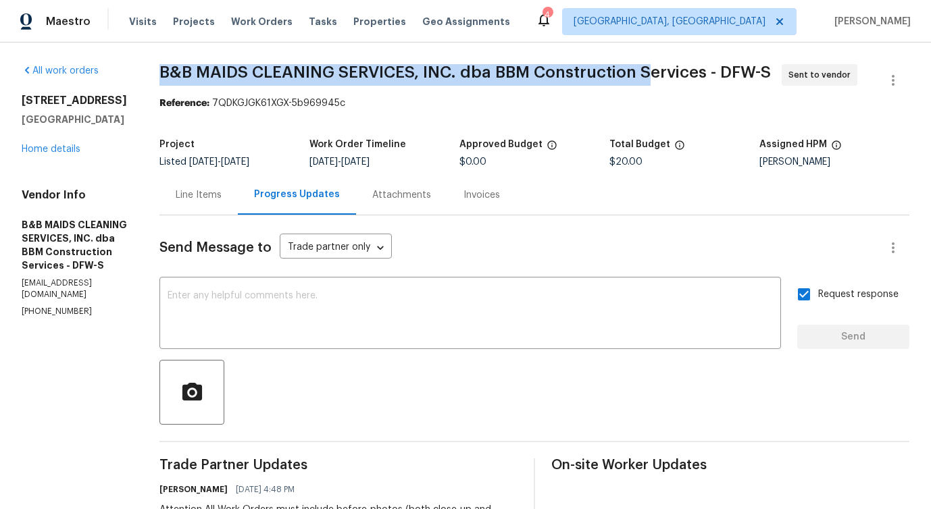
drag, startPoint x: 216, startPoint y: 71, endPoint x: 699, endPoint y: 66, distance: 483.8
click at [699, 66] on div "All work orders 6500 High Brook Dr Fort Worth, TX 76132 Home details Vendor Inf…" at bounding box center [465, 379] width 931 height 673
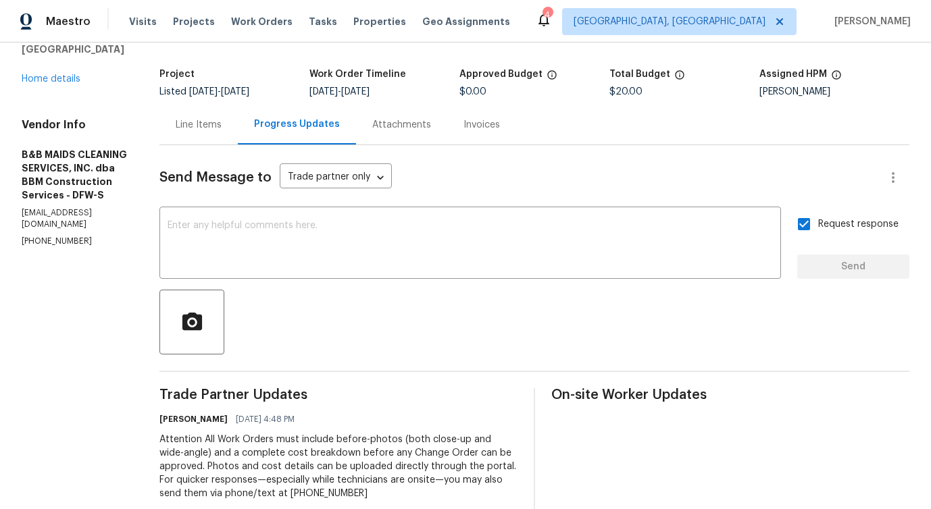
click at [238, 136] on div "Line Items" at bounding box center [198, 125] width 78 height 40
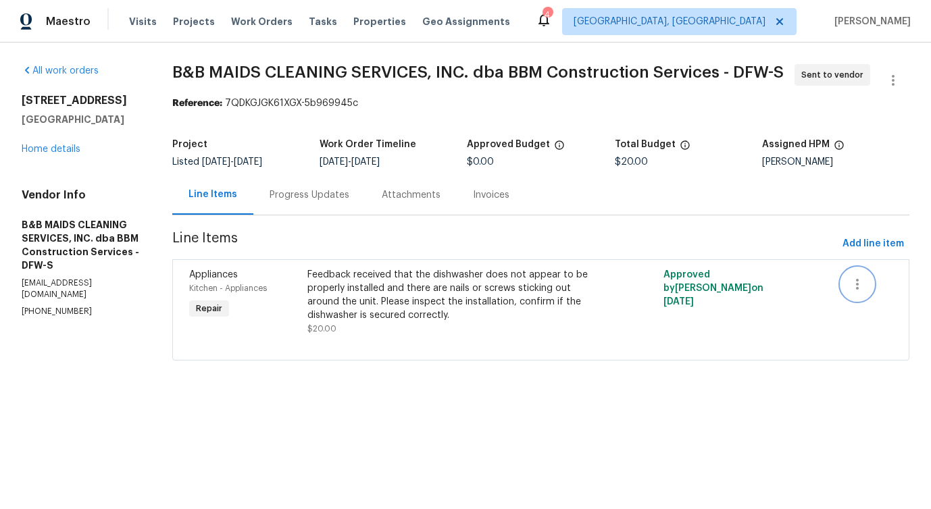
click at [865, 293] on icon "button" at bounding box center [857, 284] width 16 height 16
click at [870, 288] on li "Cancel" at bounding box center [870, 289] width 52 height 22
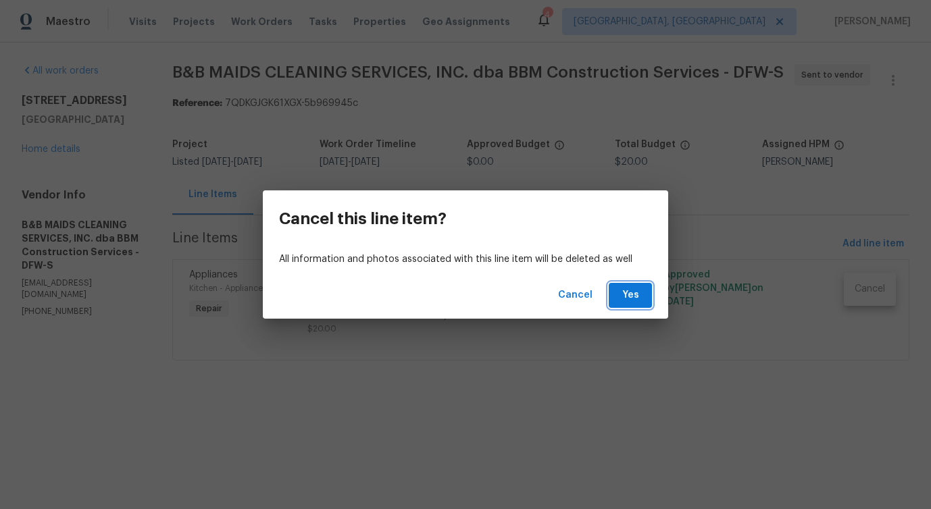
click at [622, 296] on span "Yes" at bounding box center [631, 295] width 22 height 17
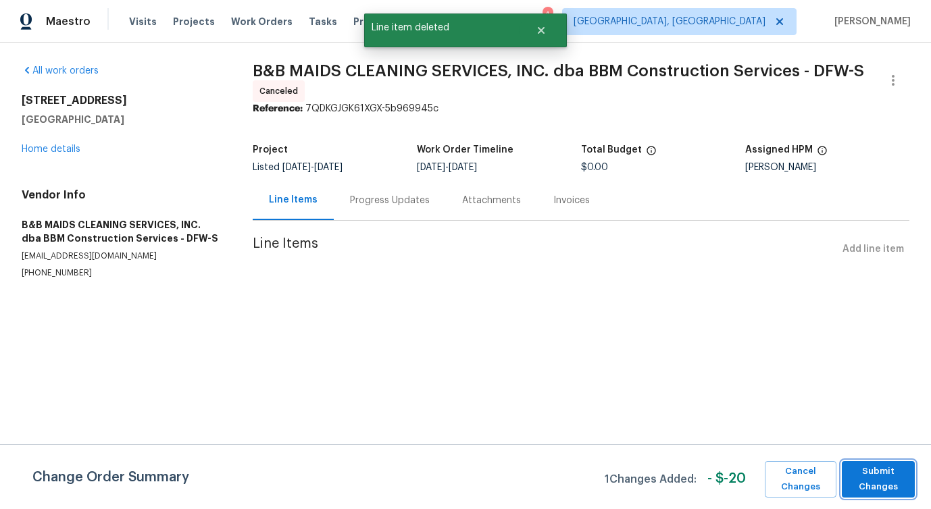
click at [867, 479] on span "Submit Changes" at bounding box center [878, 479] width 59 height 31
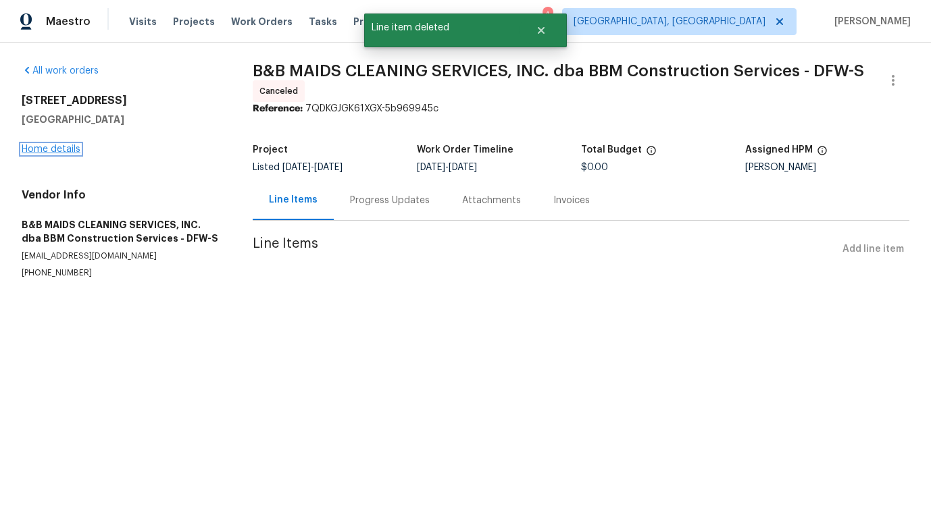
click at [62, 145] on link "Home details" at bounding box center [51, 149] width 59 height 9
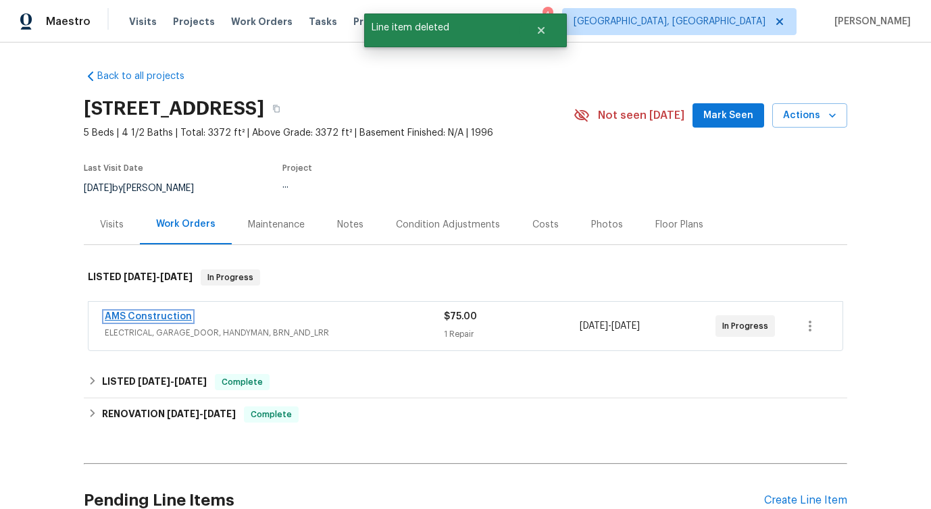
click at [150, 316] on link "AMS Construction" at bounding box center [148, 316] width 87 height 9
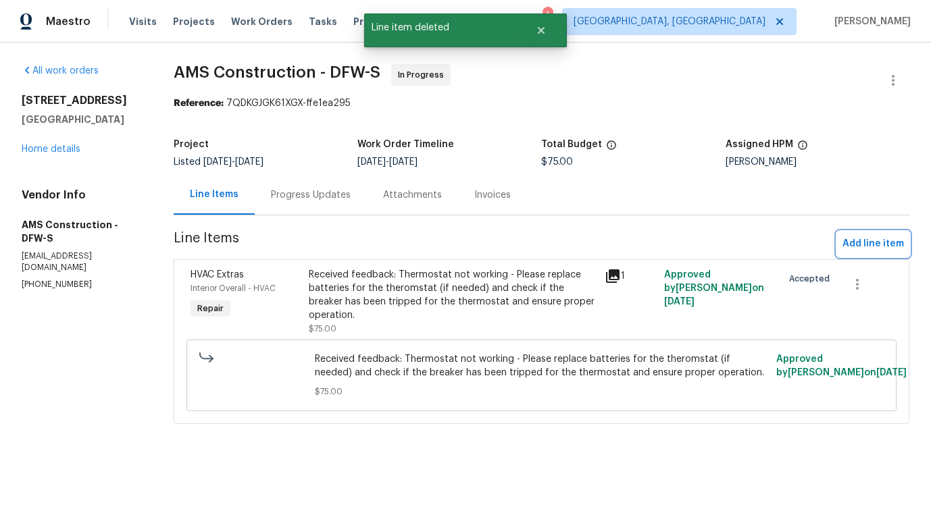
click at [861, 245] on span "Add line item" at bounding box center [872, 244] width 61 height 17
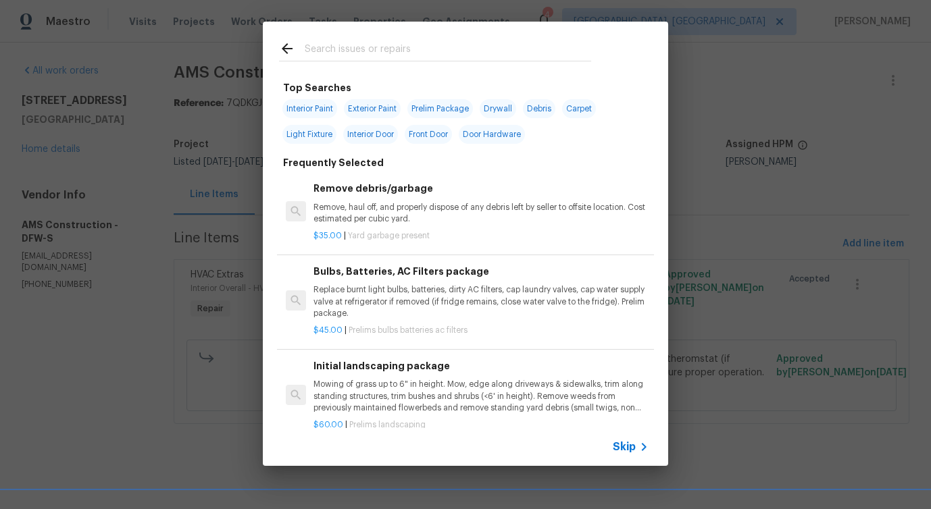
click at [629, 445] on span "Skip" at bounding box center [624, 447] width 23 height 14
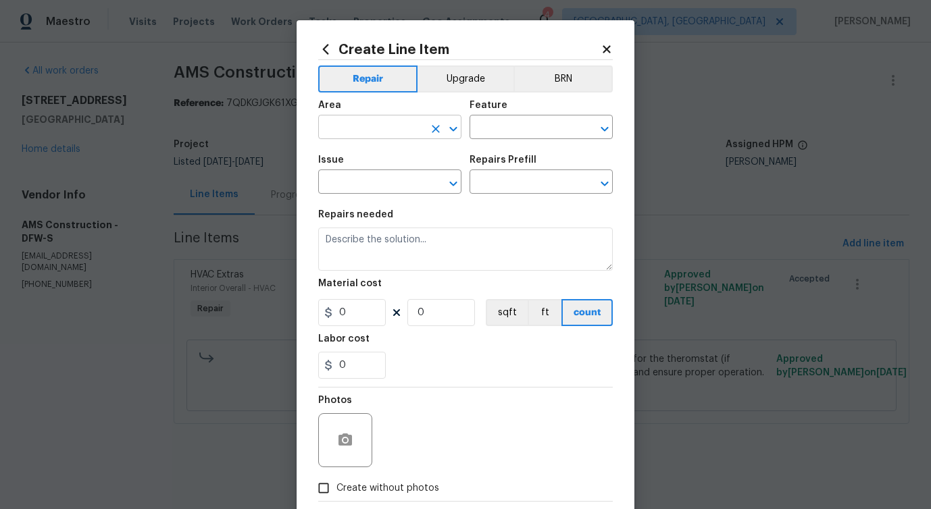
click at [408, 123] on input "text" at bounding box center [370, 128] width 105 height 21
click at [367, 158] on li "Kitchen" at bounding box center [389, 159] width 143 height 22
type input "Kitchen"
click at [536, 132] on input "text" at bounding box center [522, 128] width 105 height 21
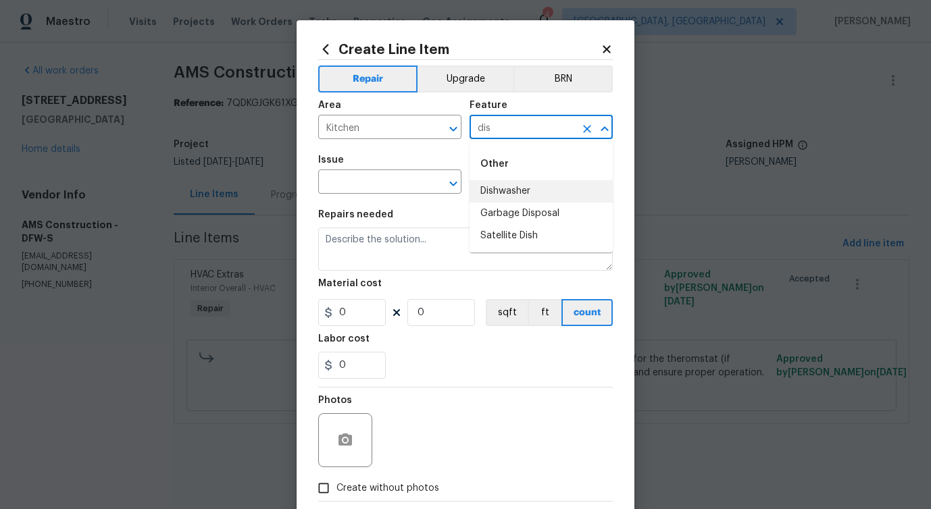
click at [511, 193] on li "Dishwasher" at bounding box center [541, 191] width 143 height 22
type input "Dishwasher"
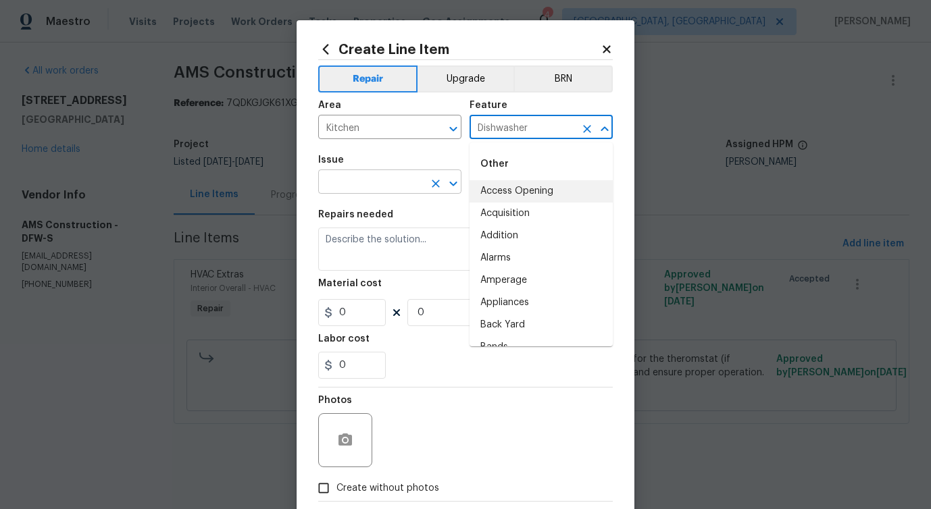
click at [361, 182] on input "text" at bounding box center [370, 183] width 105 height 21
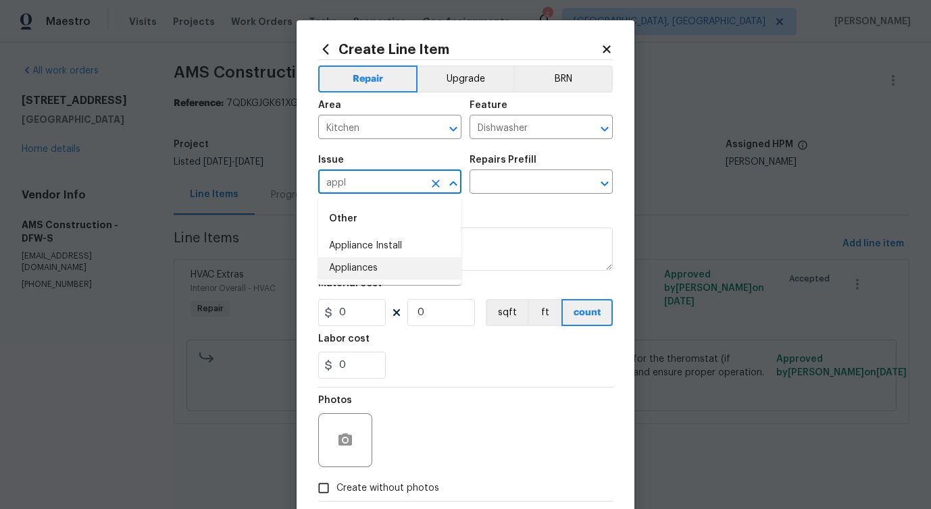
click at [351, 268] on li "Appliances" at bounding box center [389, 268] width 143 height 22
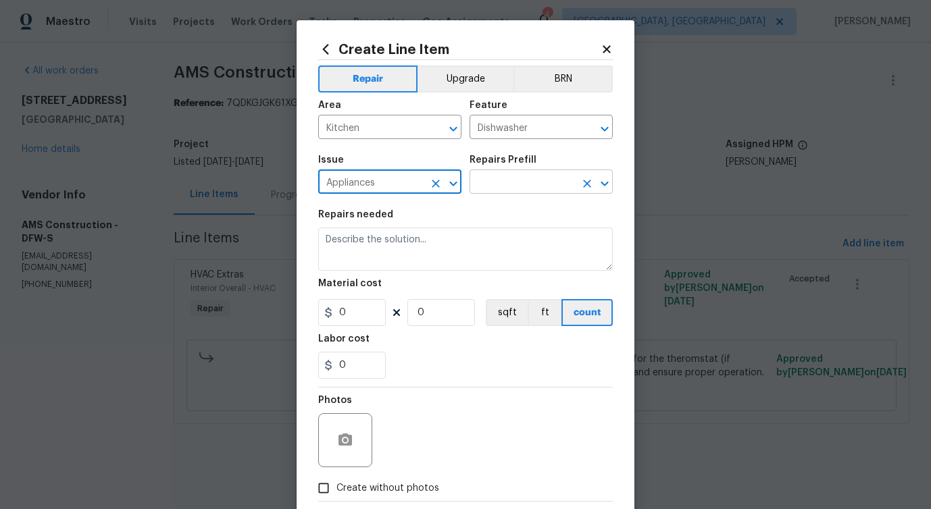
type input "Appliances"
click at [498, 189] on input "text" at bounding box center [522, 183] width 105 height 21
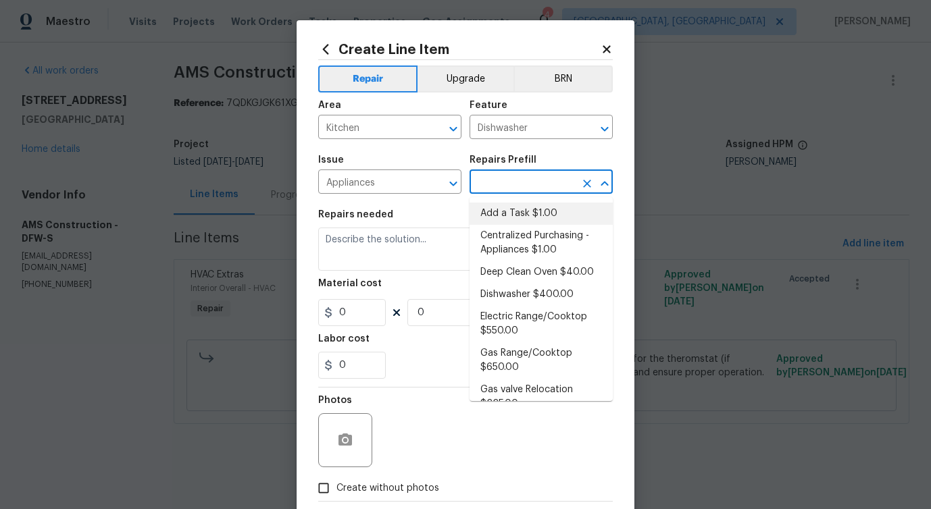
click at [495, 214] on li "Add a Task $1.00" at bounding box center [541, 214] width 143 height 22
type input "Appliances"
type input "Add a Task $1.00"
type textarea "HPM to detail"
type input "1"
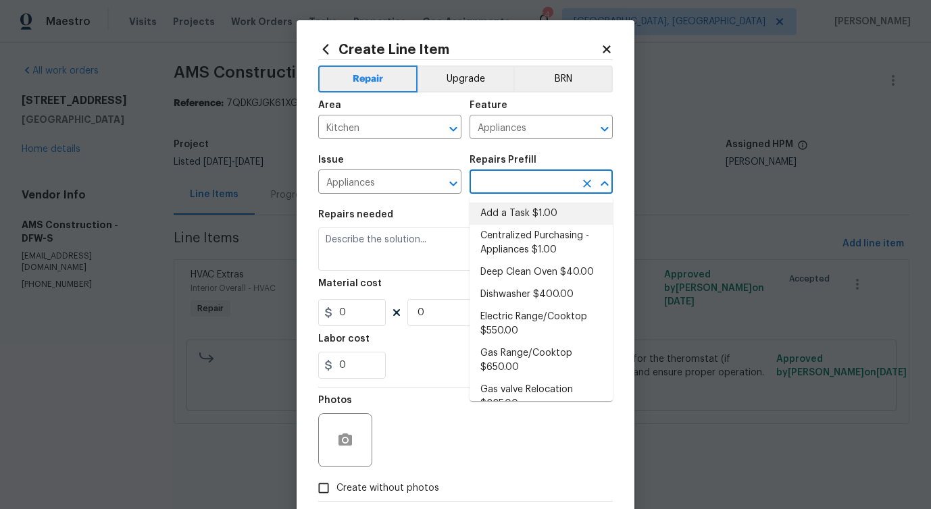
type input "1"
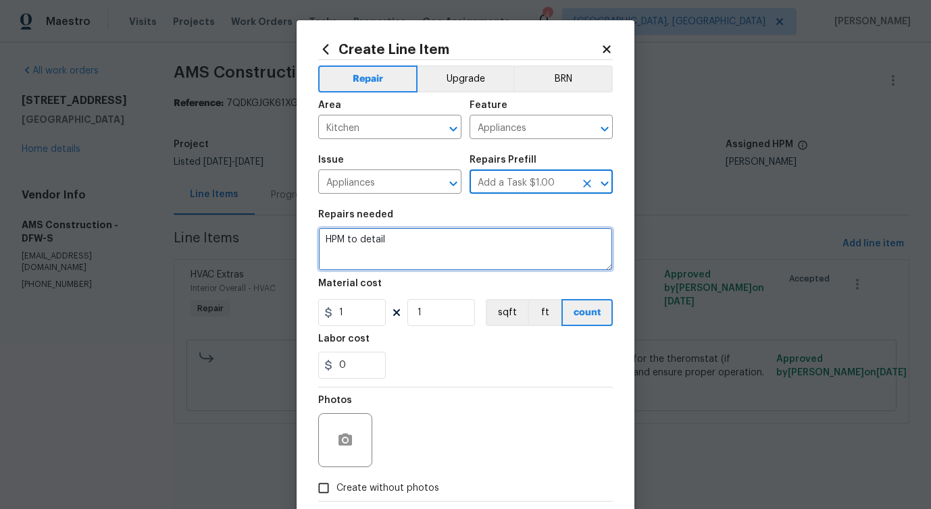
click at [377, 236] on textarea "HPM to detail" at bounding box center [465, 249] width 295 height 43
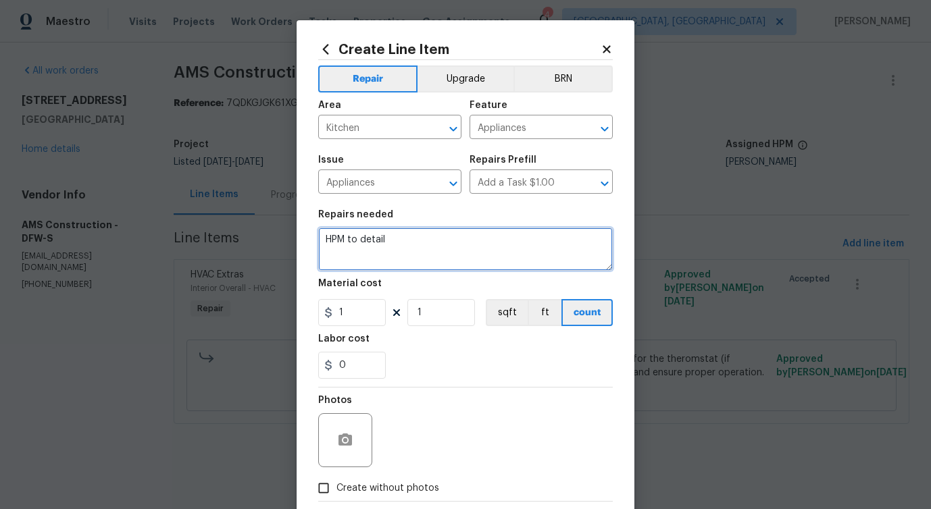
click at [377, 236] on textarea "HPM to detail" at bounding box center [465, 249] width 295 height 43
paste textarea "Feedback received that the dishwasher does not appear to be properly installed …"
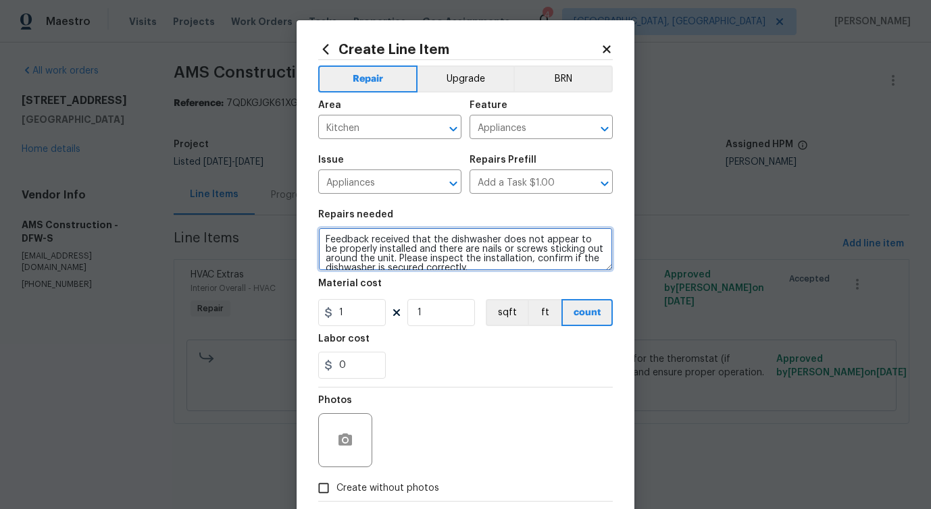
scroll to position [3, 0]
type textarea "Feedback received that the dishwasher does not appear to be properly installed …"
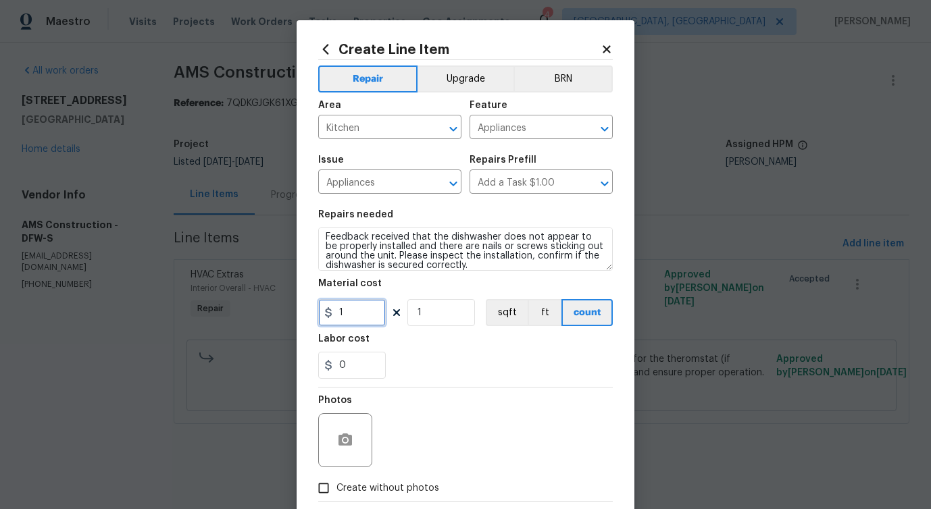
click at [356, 314] on input "1" at bounding box center [352, 312] width 68 height 27
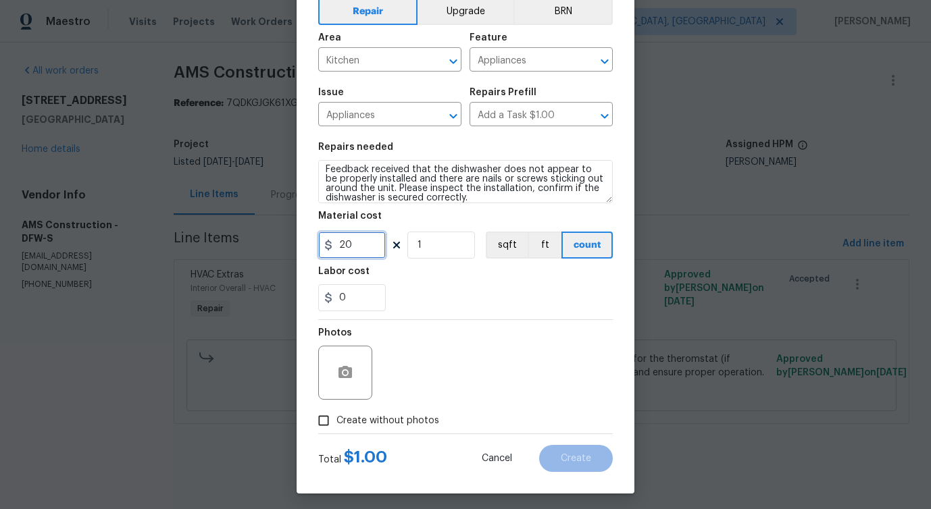
scroll to position [73, 0]
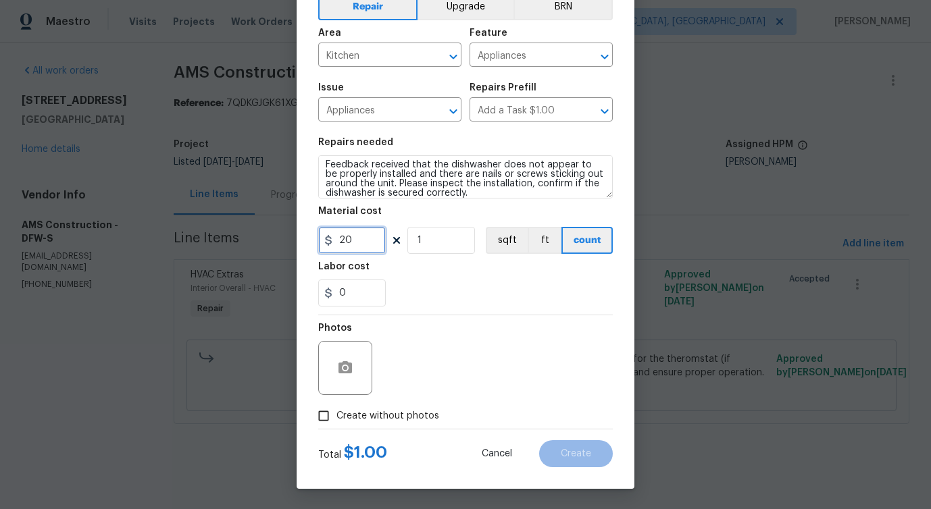
type input "20"
click at [386, 418] on span "Create without photos" at bounding box center [387, 416] width 103 height 14
click at [336, 418] on input "Create without photos" at bounding box center [324, 416] width 26 height 26
checkbox input "true"
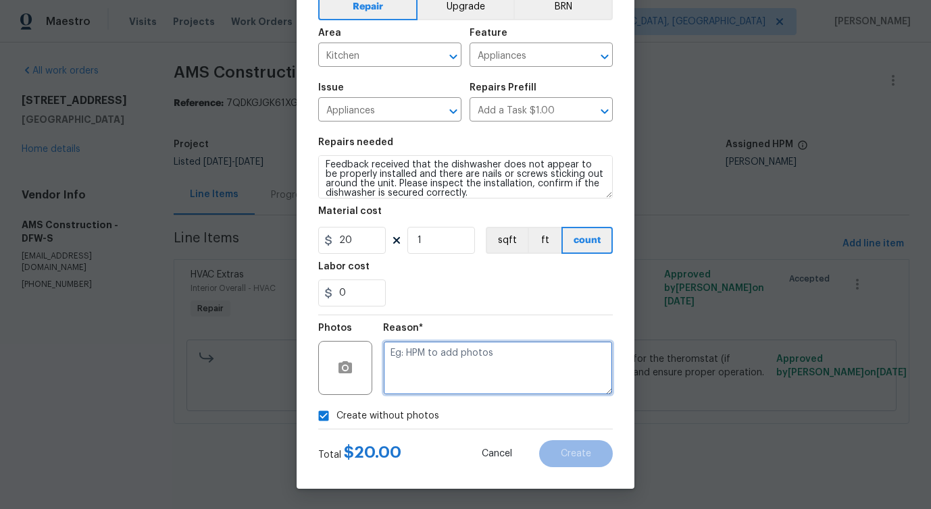
click at [458, 376] on textarea at bounding box center [498, 368] width 230 height 54
type textarea "verbiage updated"
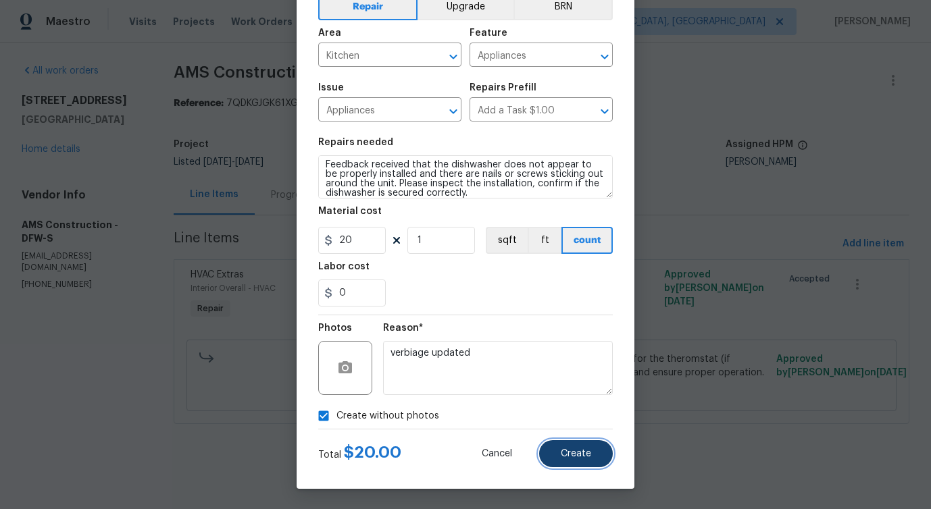
click at [597, 454] on button "Create" at bounding box center [576, 453] width 74 height 27
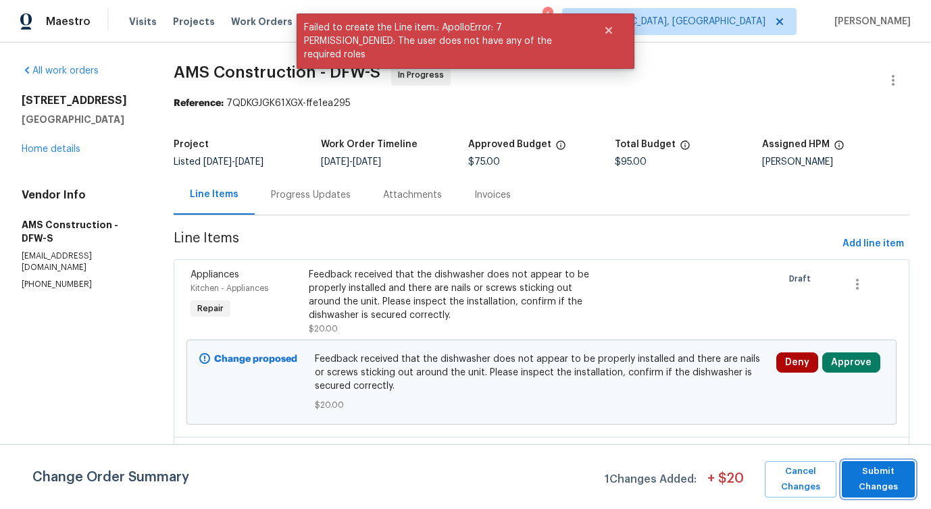
click at [895, 486] on span "Submit Changes" at bounding box center [878, 479] width 59 height 31
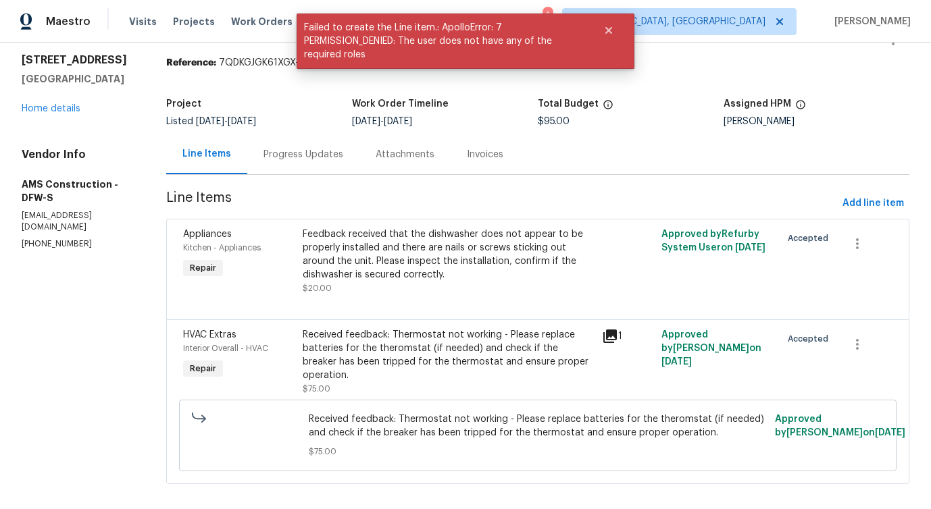
scroll to position [0, 0]
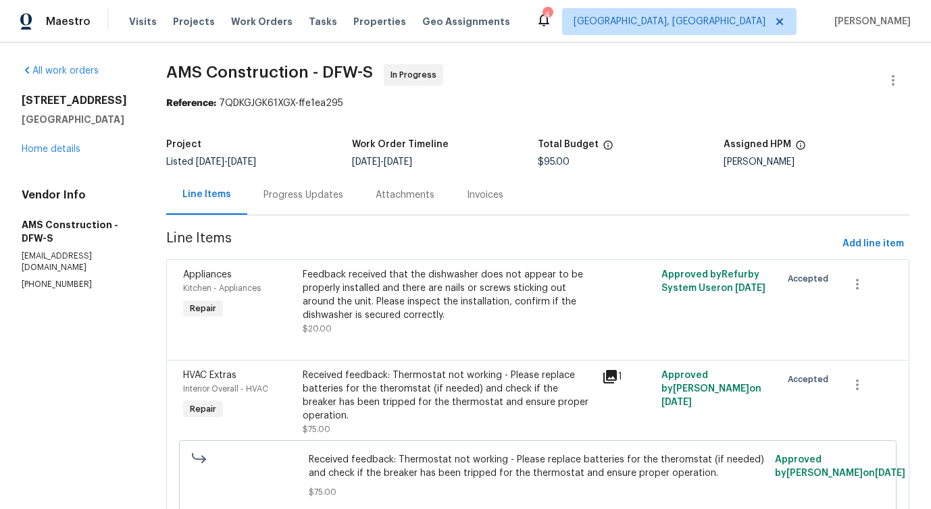
click at [305, 211] on div "Progress Updates" at bounding box center [303, 195] width 112 height 40
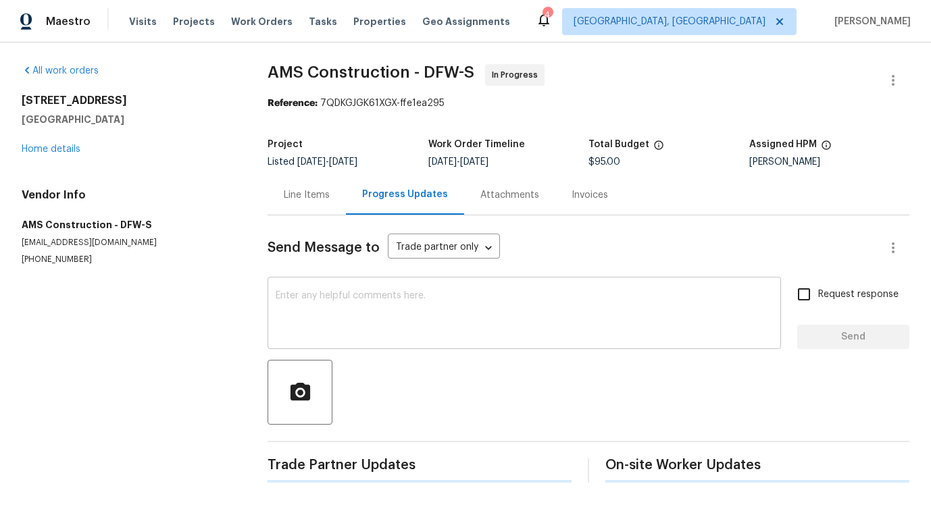
click at [351, 337] on textarea at bounding box center [524, 314] width 497 height 47
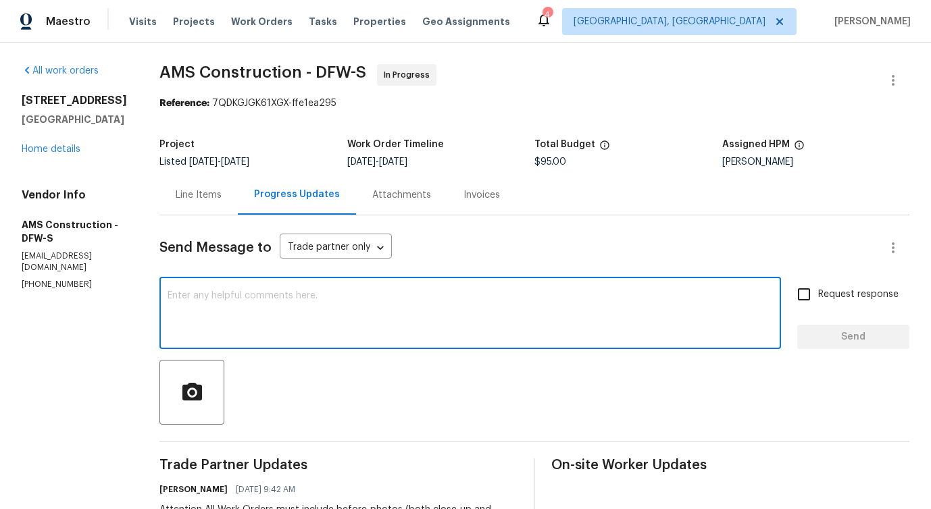
click at [202, 201] on div "Line Items" at bounding box center [199, 195] width 46 height 14
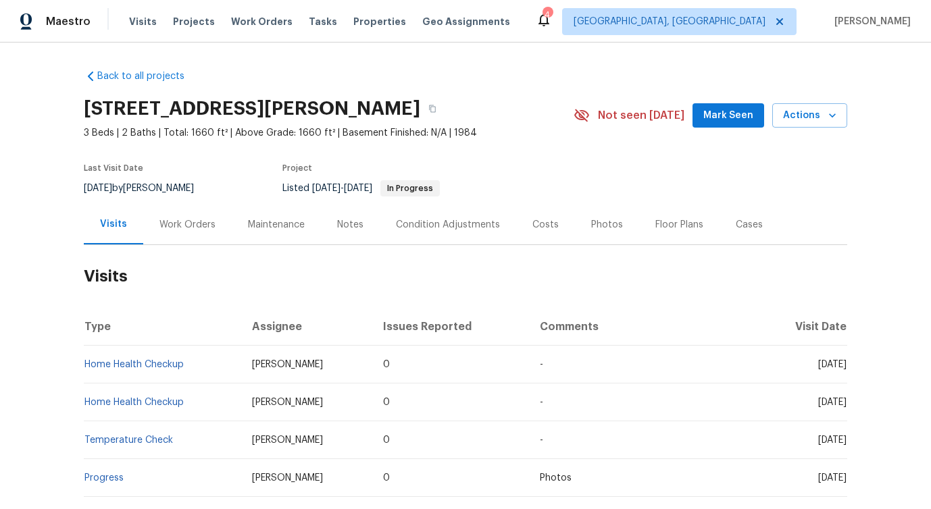
click at [178, 218] on div "Work Orders" at bounding box center [187, 225] width 56 height 14
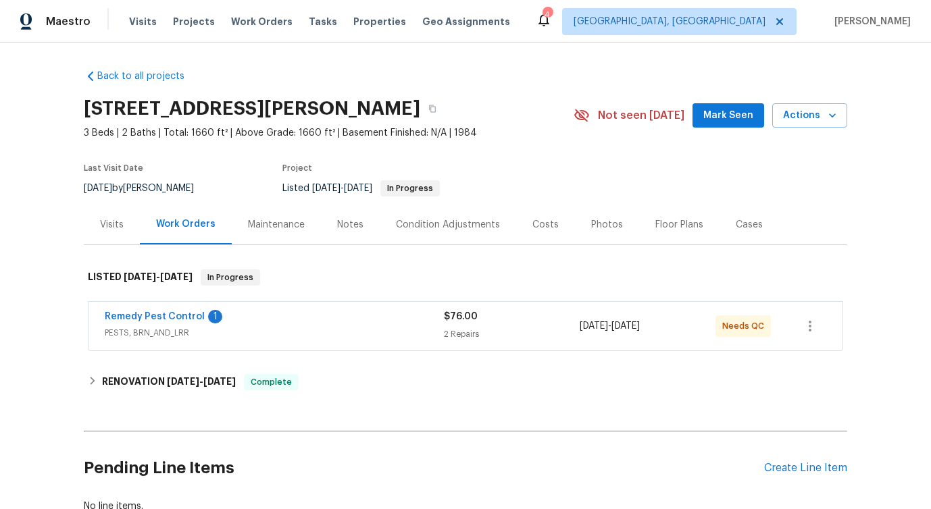
scroll to position [20, 0]
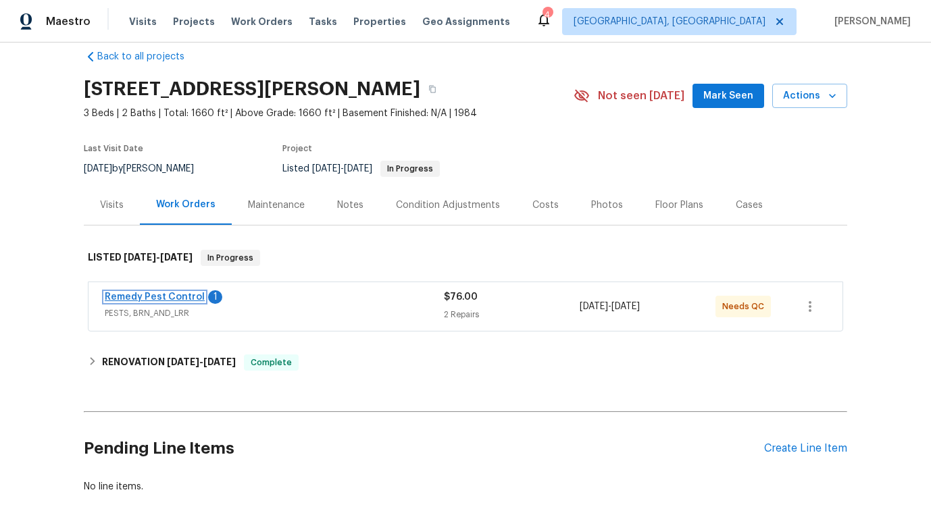
click at [166, 296] on link "Remedy Pest Control" at bounding box center [155, 297] width 100 height 9
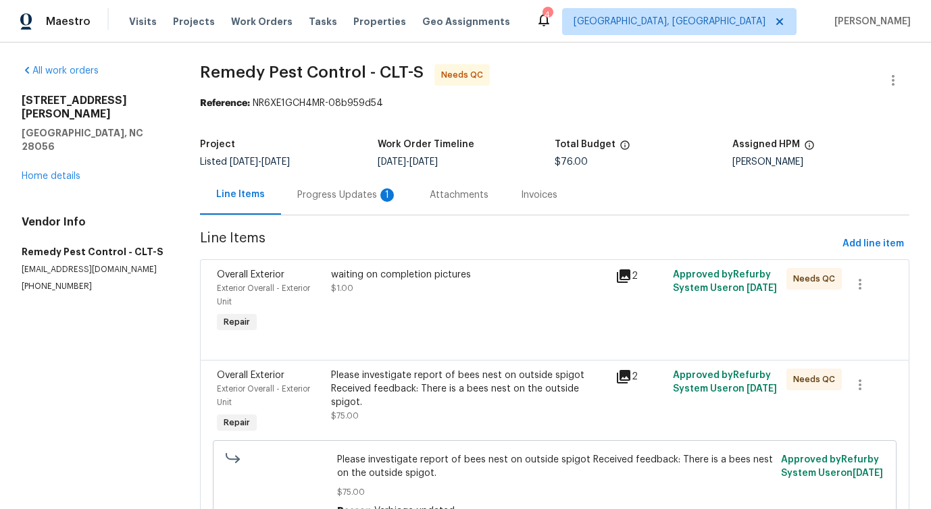
click at [365, 203] on div "Progress Updates 1" at bounding box center [347, 195] width 132 height 40
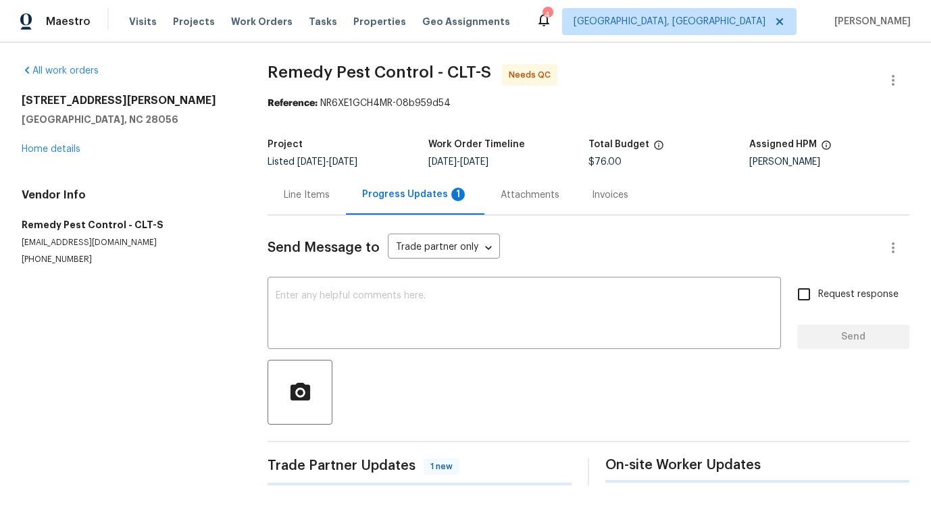
click at [365, 203] on div "Progress Updates 1" at bounding box center [415, 195] width 138 height 40
click at [368, 310] on textarea at bounding box center [524, 314] width 497 height 47
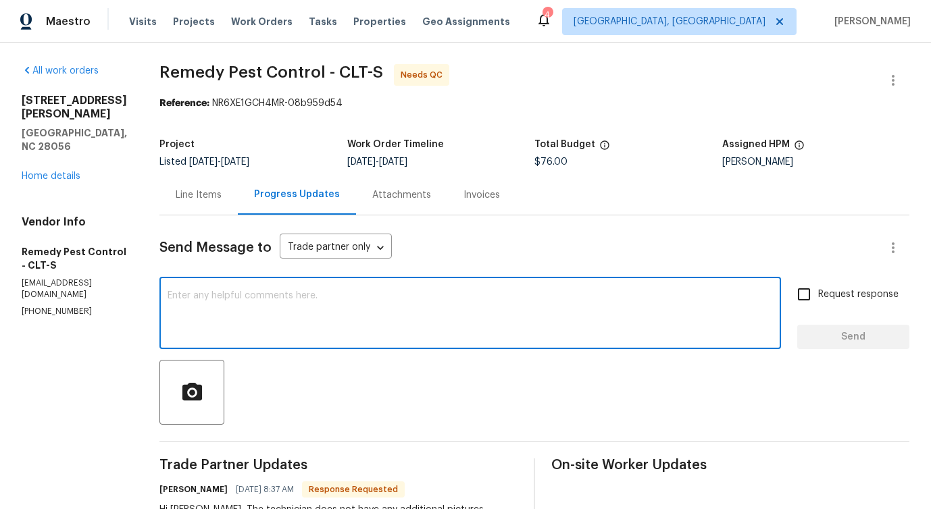
click at [184, 202] on div "Line Items" at bounding box center [198, 195] width 78 height 40
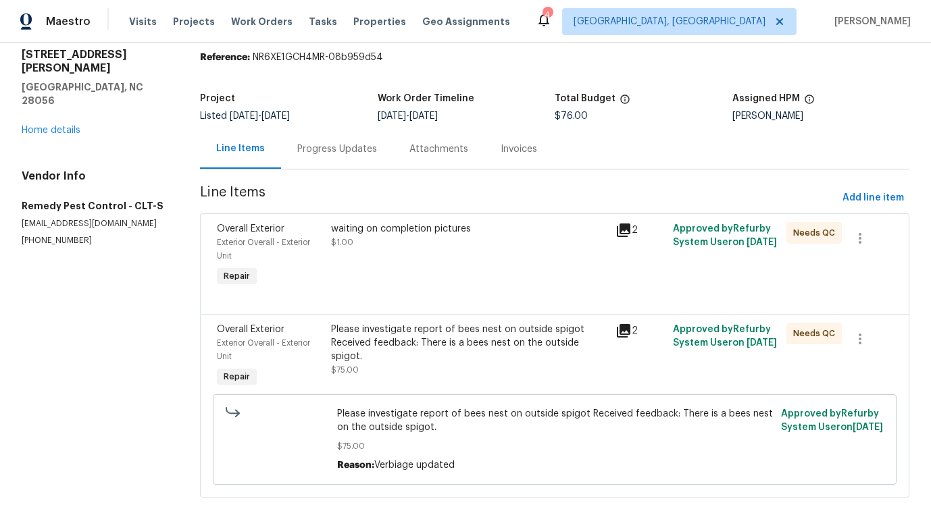
scroll to position [74, 0]
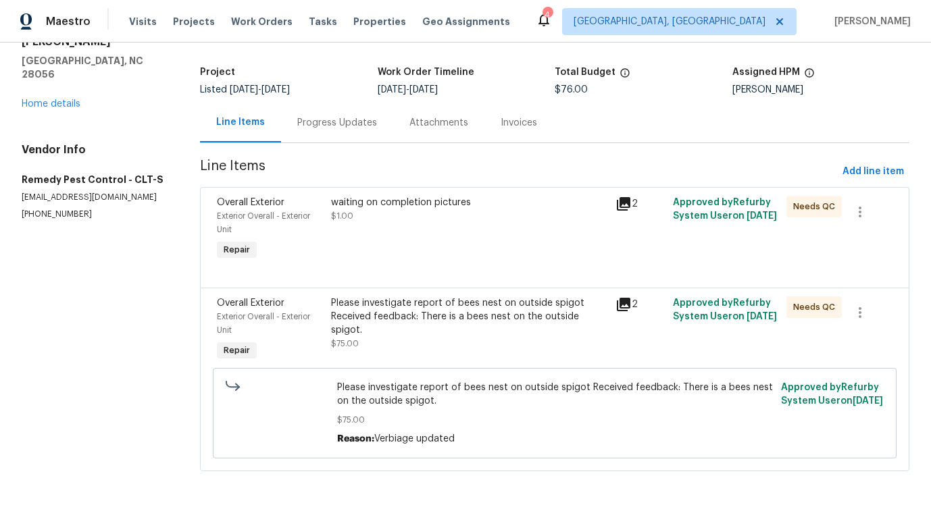
click at [459, 230] on div "waiting on completion pictures $1.00" at bounding box center [469, 230] width 285 height 76
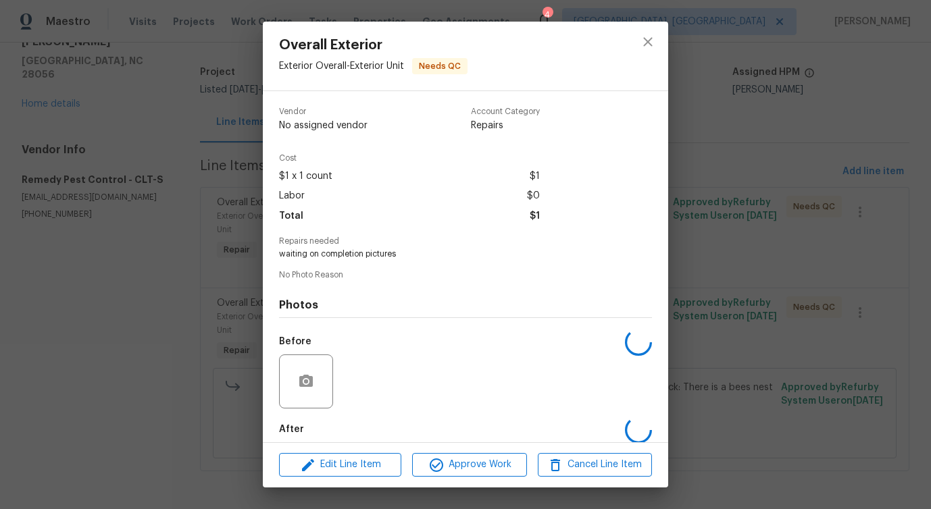
scroll to position [68, 0]
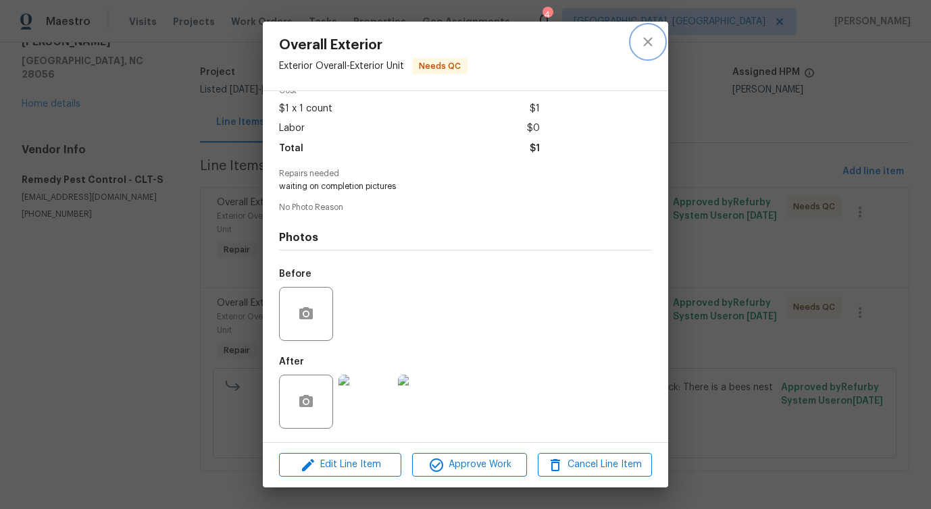
click at [644, 41] on icon "close" at bounding box center [648, 42] width 16 height 16
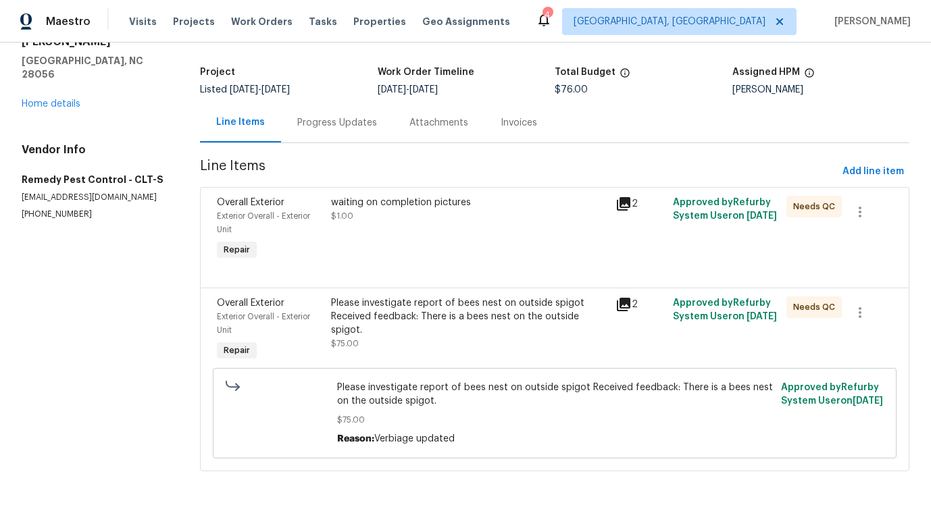
click at [461, 322] on div "Please investigate report of bees nest on outside spigot Received feedback: The…" at bounding box center [469, 317] width 277 height 41
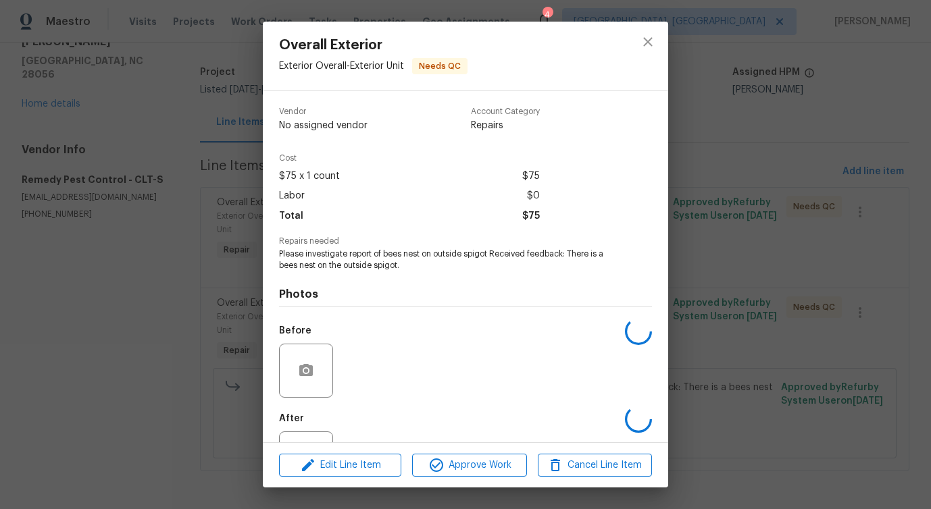
scroll to position [57, 0]
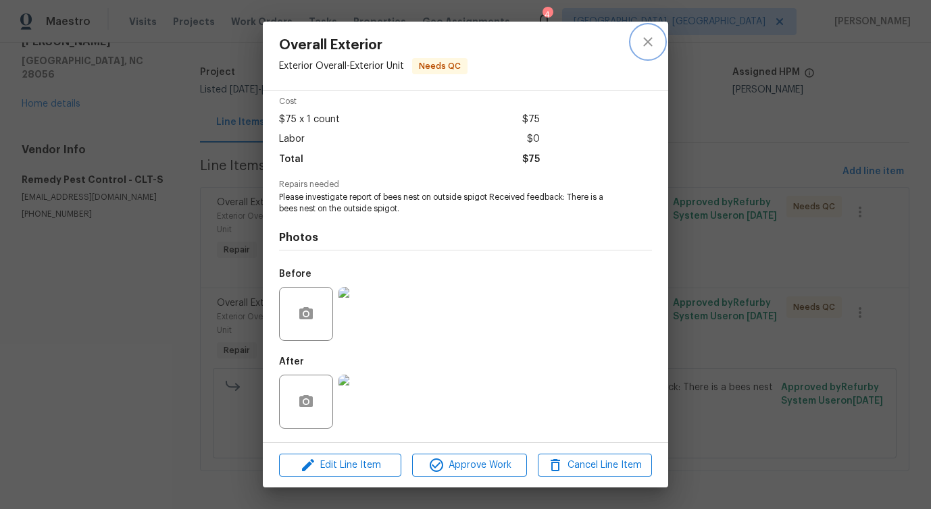
click at [645, 43] on icon "close" at bounding box center [648, 42] width 16 height 16
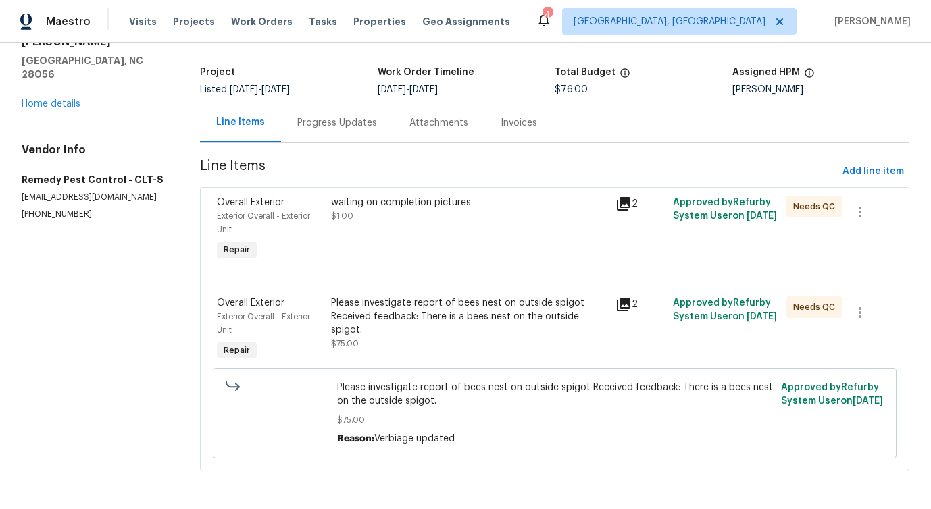
click at [477, 230] on div "waiting on completion pictures $1.00" at bounding box center [469, 230] width 285 height 76
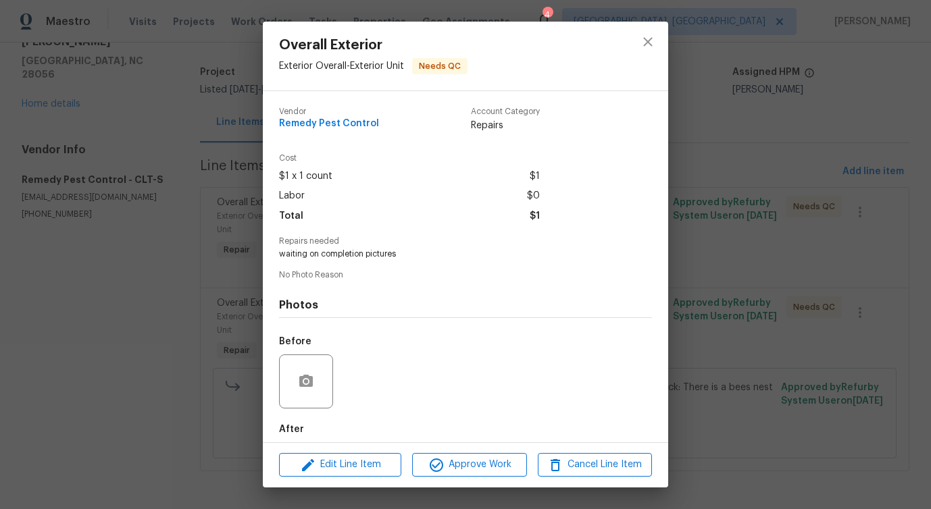
scroll to position [68, 0]
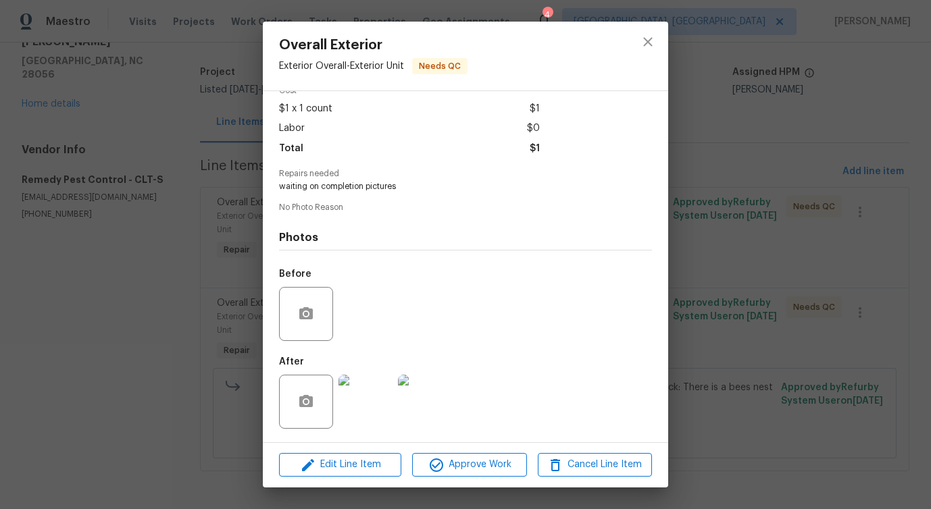
click at [372, 409] on img at bounding box center [365, 402] width 54 height 54
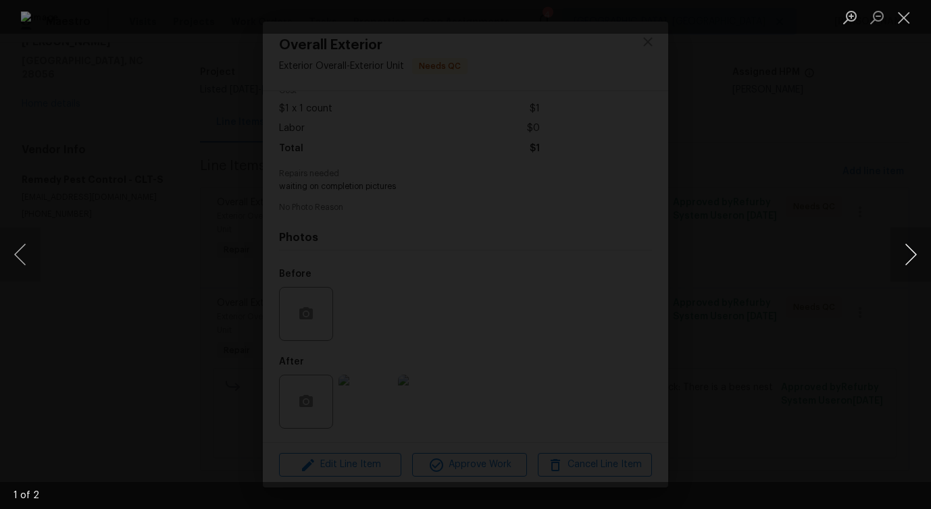
click at [907, 259] on button "Next image" at bounding box center [910, 255] width 41 height 54
click at [905, 16] on button "Close lightbox" at bounding box center [903, 17] width 27 height 24
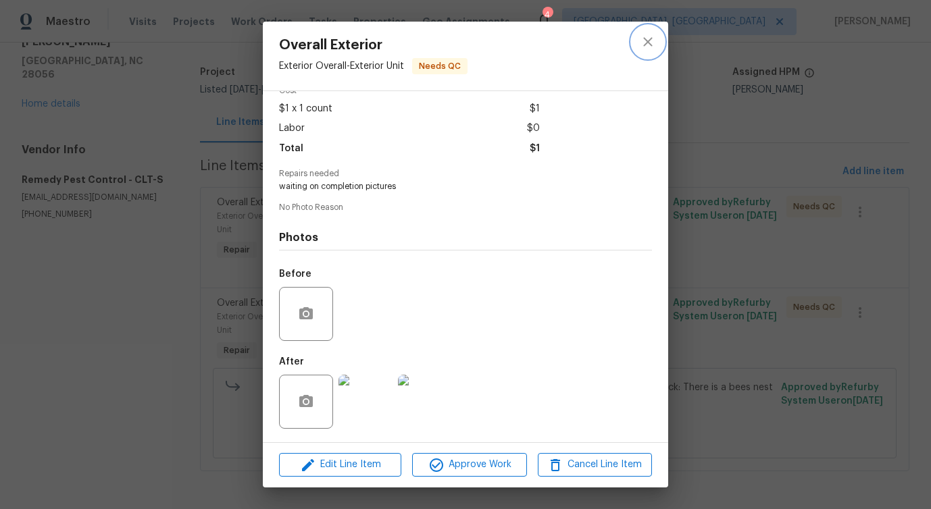
click at [657, 46] on button "close" at bounding box center [648, 42] width 32 height 32
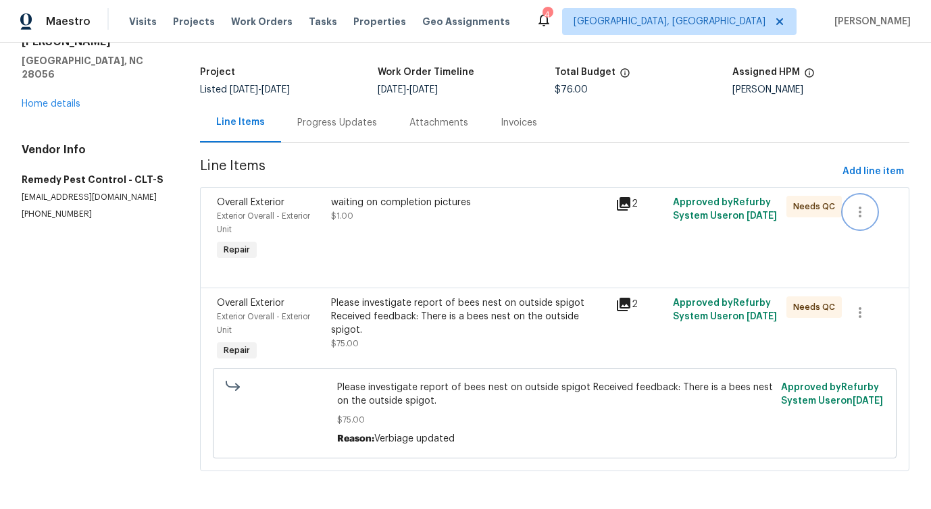
click at [855, 209] on icon "button" at bounding box center [860, 212] width 16 height 16
click at [863, 210] on li "Cancel" at bounding box center [870, 210] width 52 height 22
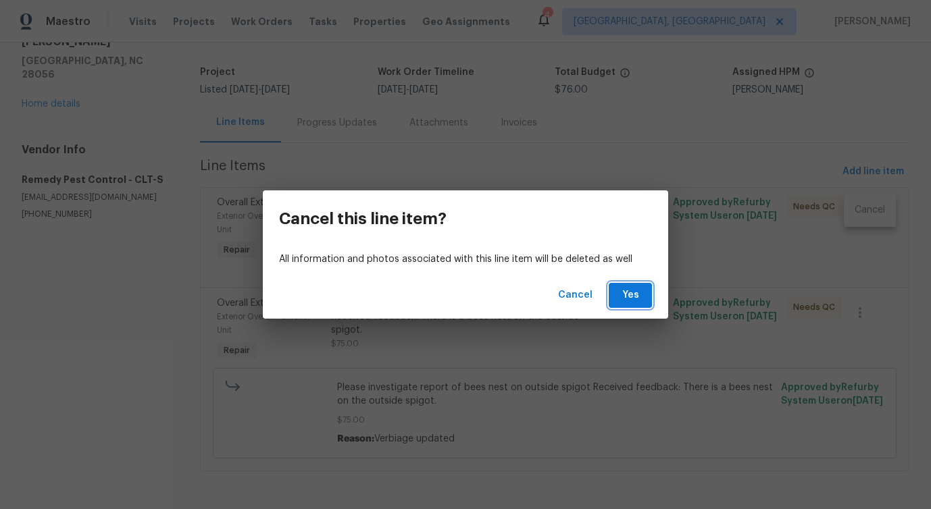
click at [634, 299] on span "Yes" at bounding box center [631, 295] width 22 height 17
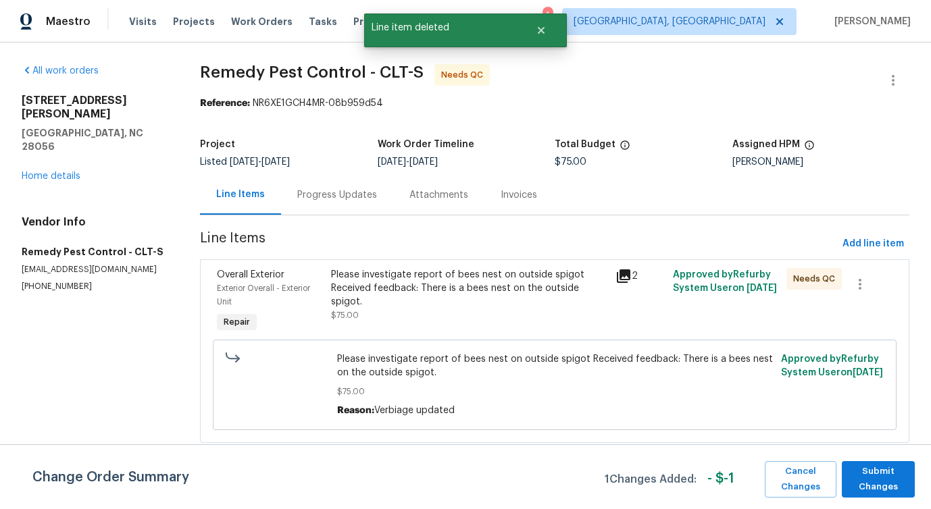
scroll to position [0, 0]
click at [859, 480] on span "Submit Changes" at bounding box center [878, 479] width 59 height 31
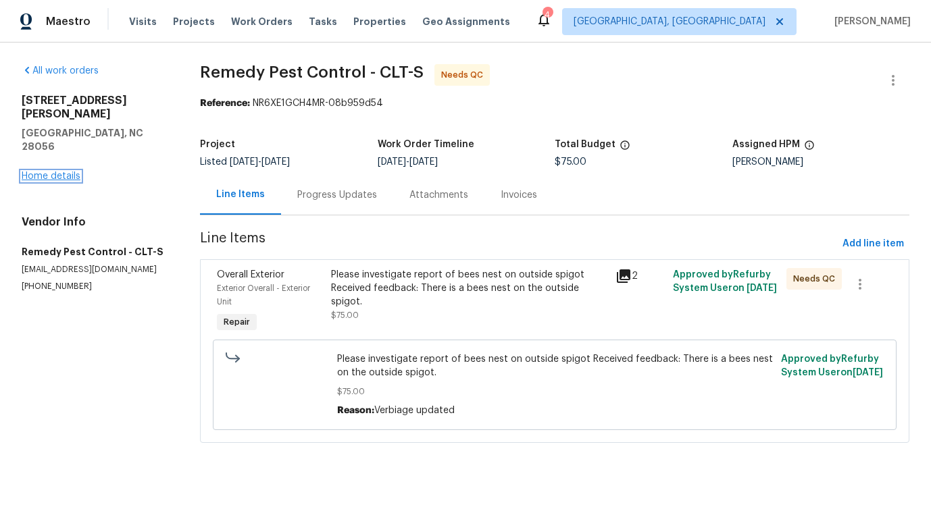
click at [51, 172] on link "Home details" at bounding box center [51, 176] width 59 height 9
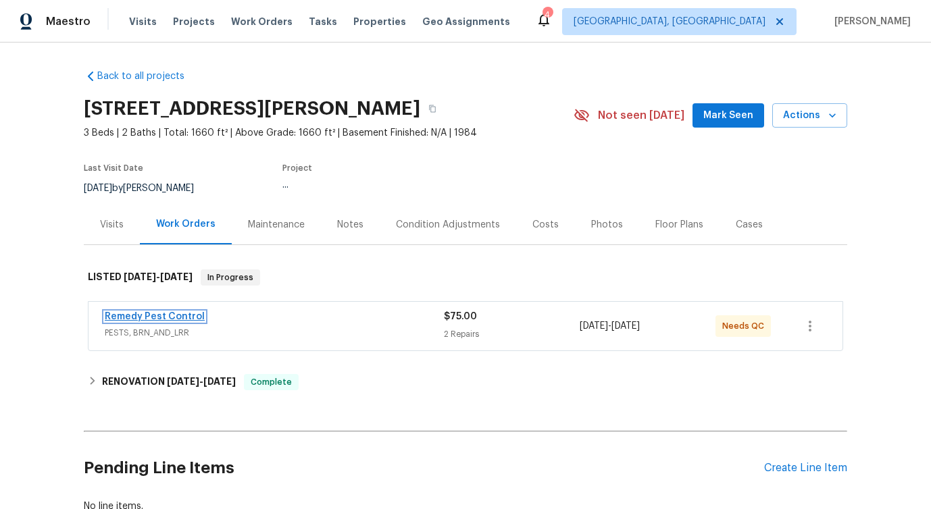
click at [167, 318] on link "Remedy Pest Control" at bounding box center [155, 316] width 100 height 9
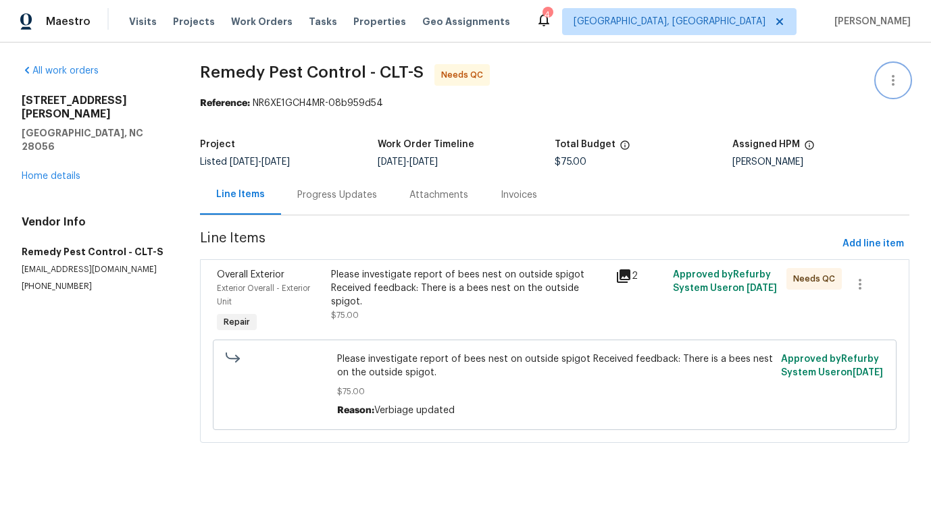
click at [894, 76] on icon "button" at bounding box center [893, 80] width 3 height 11
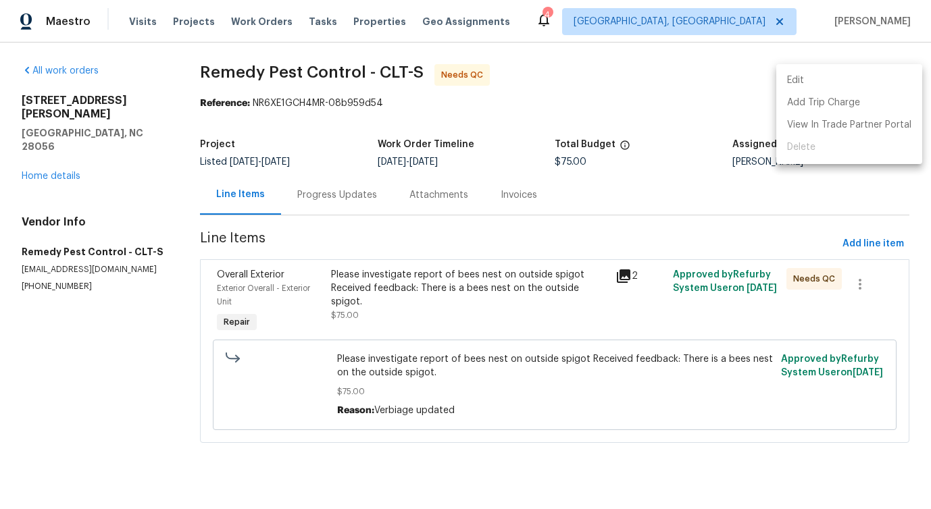
click at [823, 75] on li "Edit" at bounding box center [849, 81] width 146 height 22
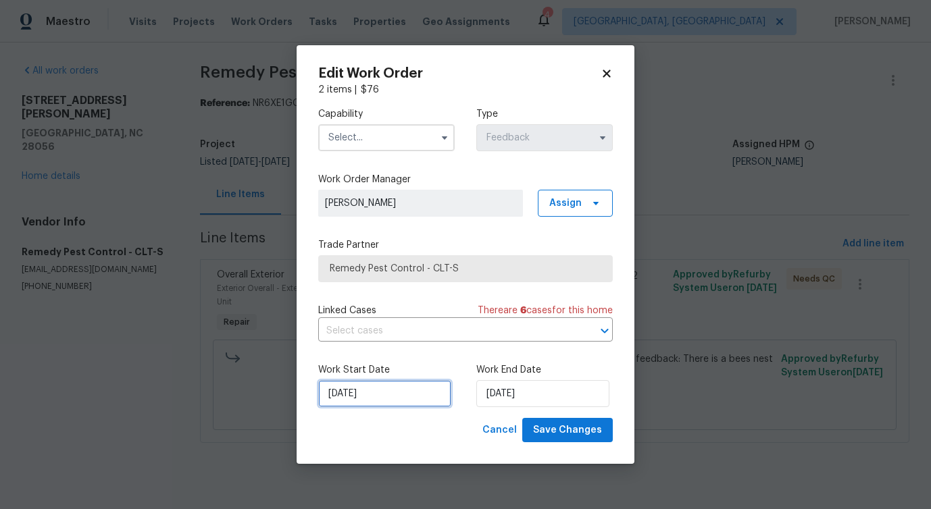
click at [362, 392] on input "9/22/2025" at bounding box center [384, 393] width 133 height 27
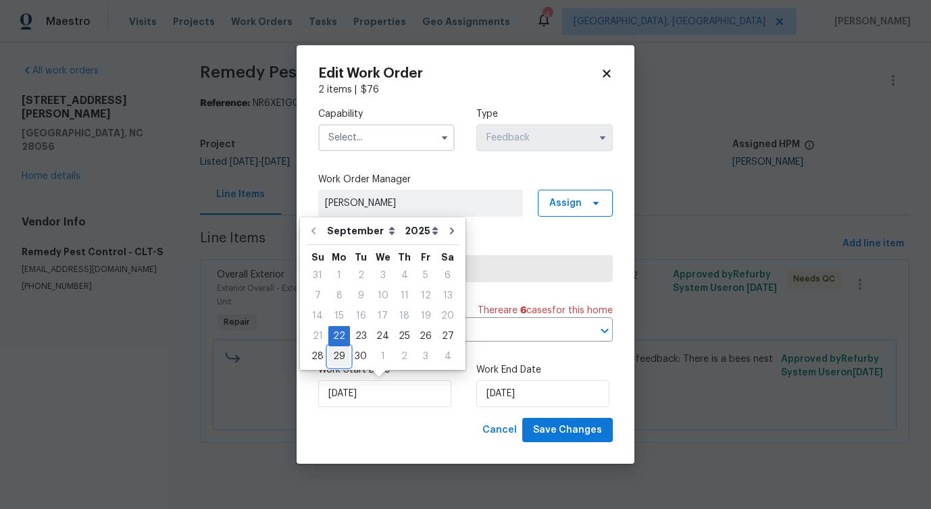
click at [339, 359] on div "29" at bounding box center [339, 356] width 22 height 19
type input "[DATE]"
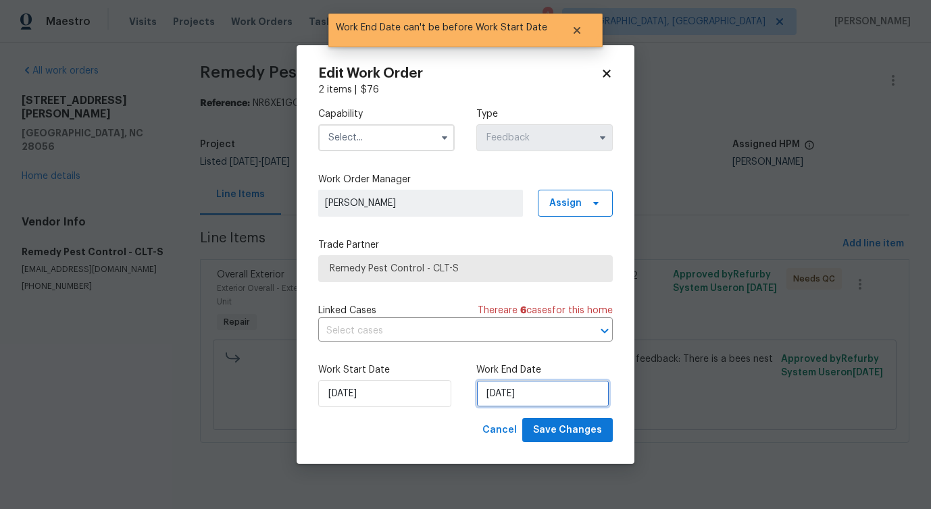
click at [504, 391] on input "[DATE]" at bounding box center [542, 393] width 133 height 27
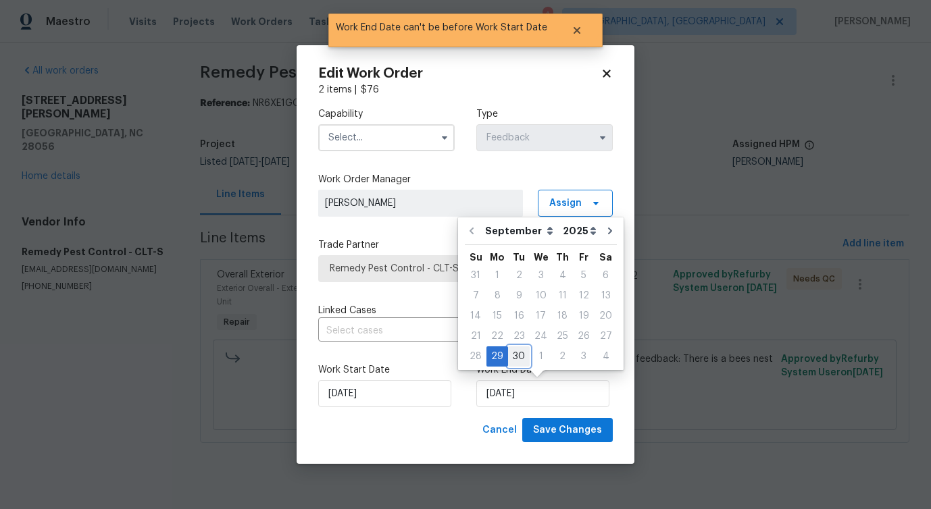
click at [513, 362] on div "30" at bounding box center [519, 356] width 22 height 19
type input "[DATE]"
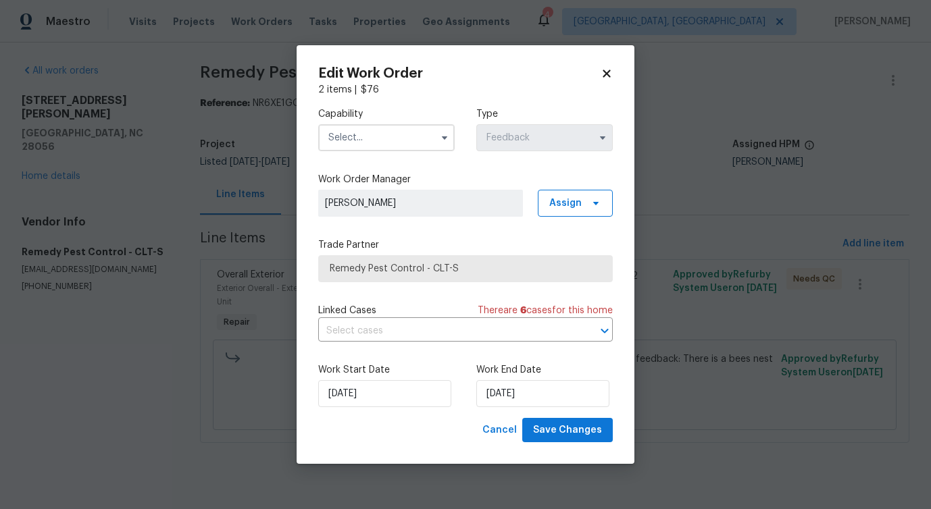
click at [348, 137] on input "text" at bounding box center [386, 137] width 136 height 27
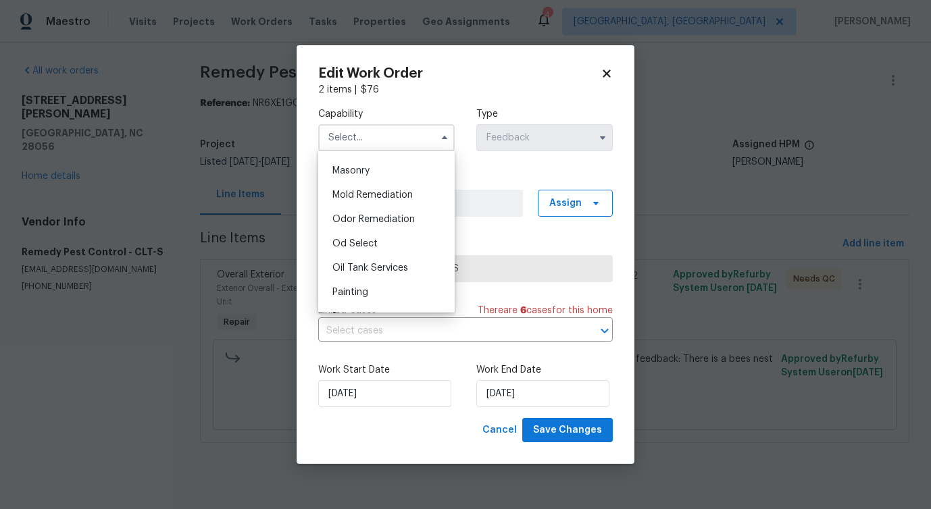
scroll to position [1117, 0]
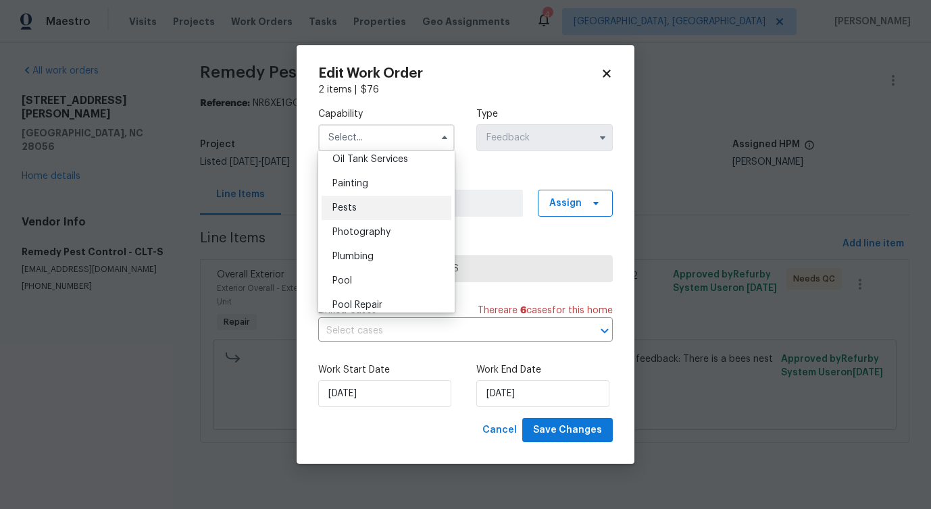
click at [382, 213] on div "Pests" at bounding box center [387, 208] width 130 height 24
type input "Pests"
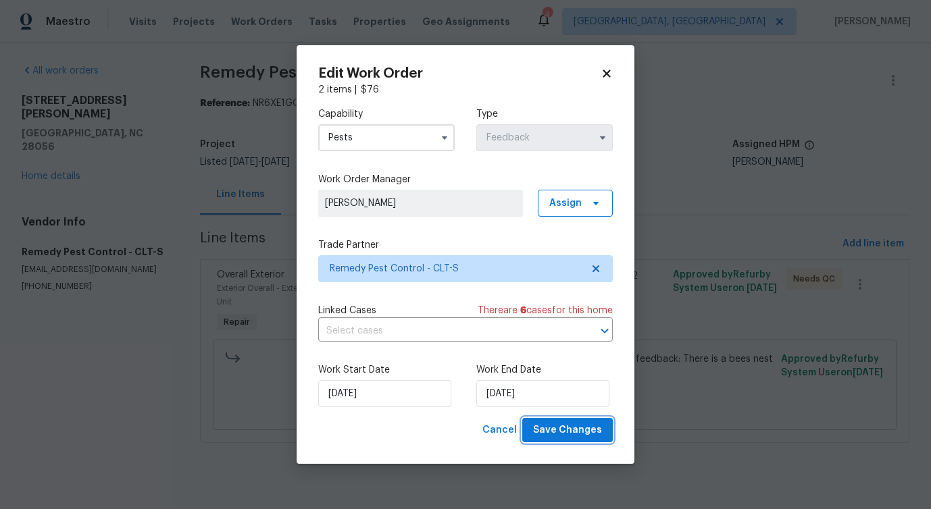
click at [547, 433] on span "Save Changes" at bounding box center [567, 430] width 69 height 17
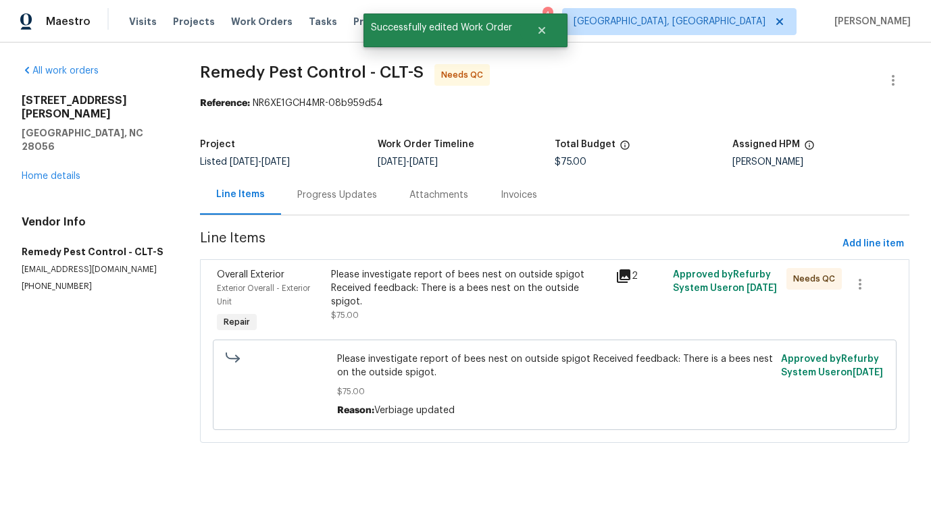
click at [105, 291] on section "All work orders 4700 Misty Hill Ln Gastonia, NC 28056 Home details Vendor Info …" at bounding box center [95, 261] width 146 height 395
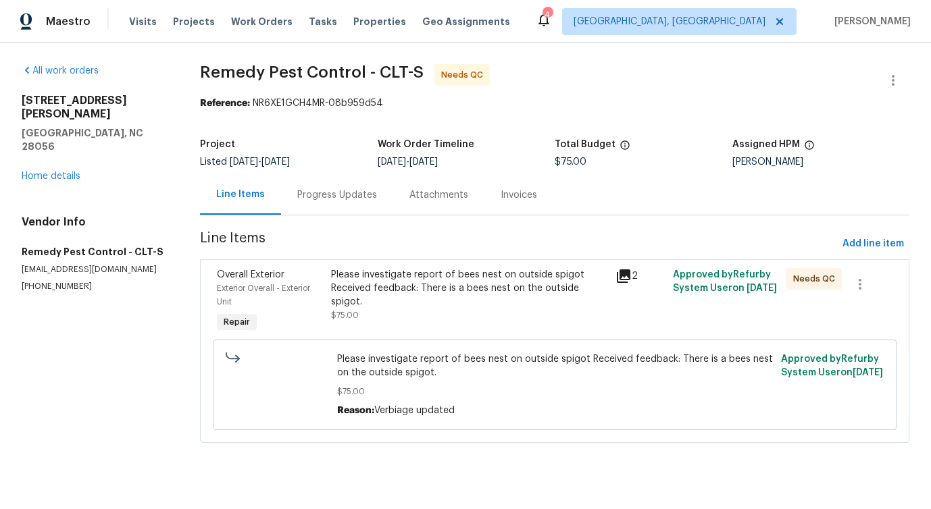
click at [382, 297] on div "Please investigate report of bees nest on outside spigot Received feedback: The…" at bounding box center [469, 295] width 277 height 54
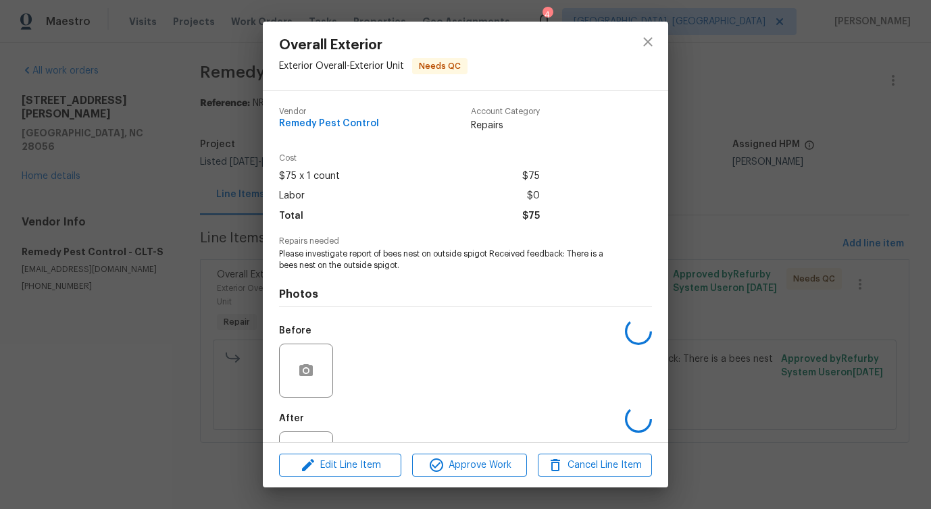
click at [382, 297] on h4 "Photos" at bounding box center [465, 295] width 373 height 14
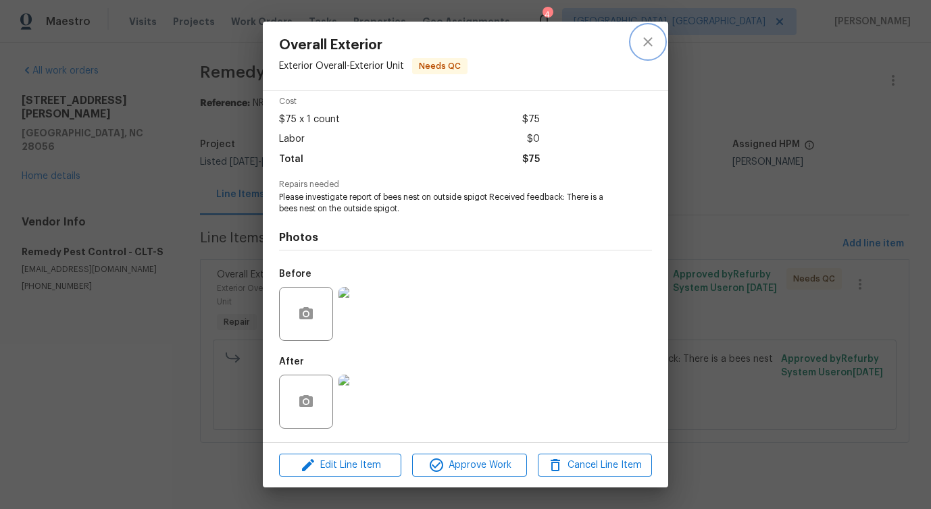
click at [640, 41] on icon "close" at bounding box center [648, 42] width 16 height 16
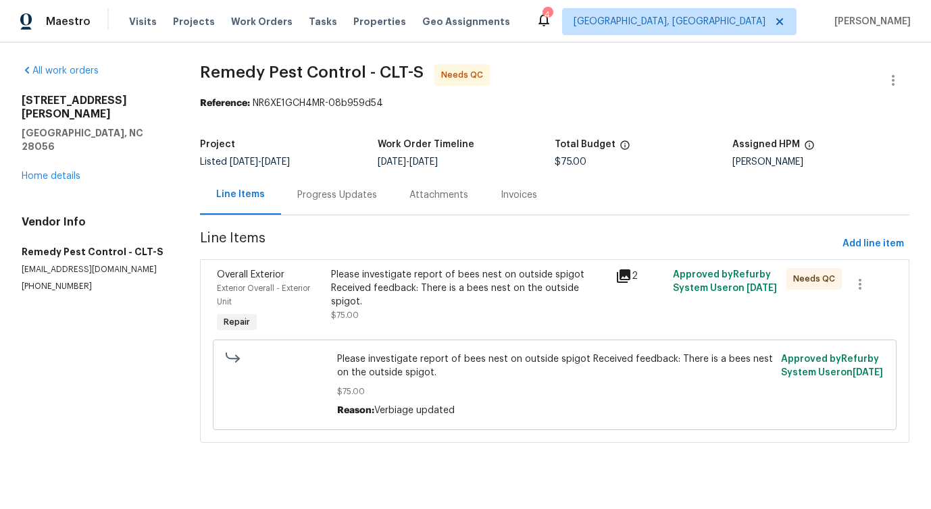
click at [334, 202] on div "Progress Updates" at bounding box center [337, 195] width 112 height 40
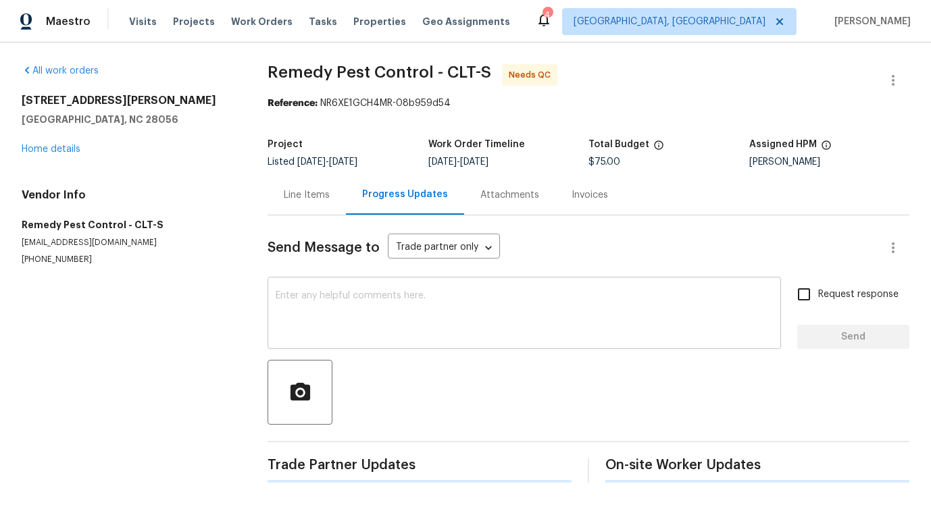
click at [360, 314] on textarea at bounding box center [524, 314] width 497 height 47
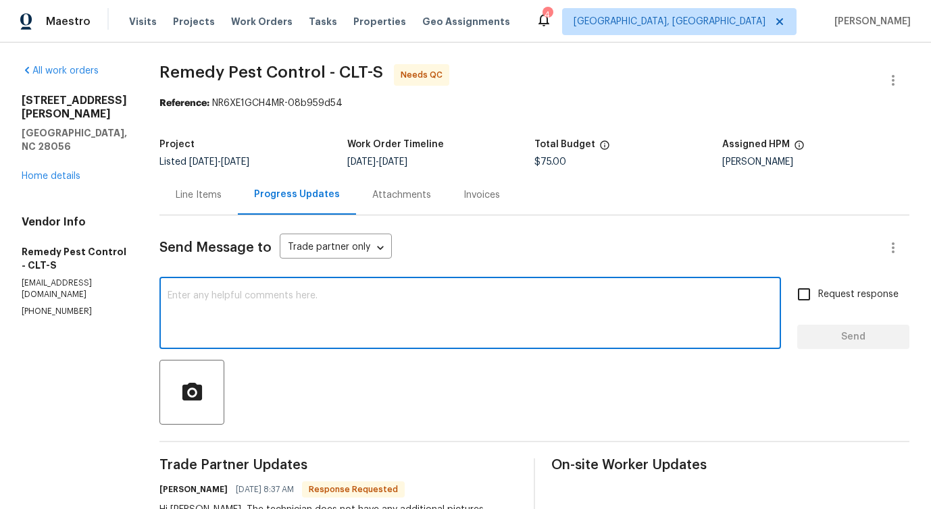
click at [188, 205] on div "Line Items" at bounding box center [198, 195] width 78 height 40
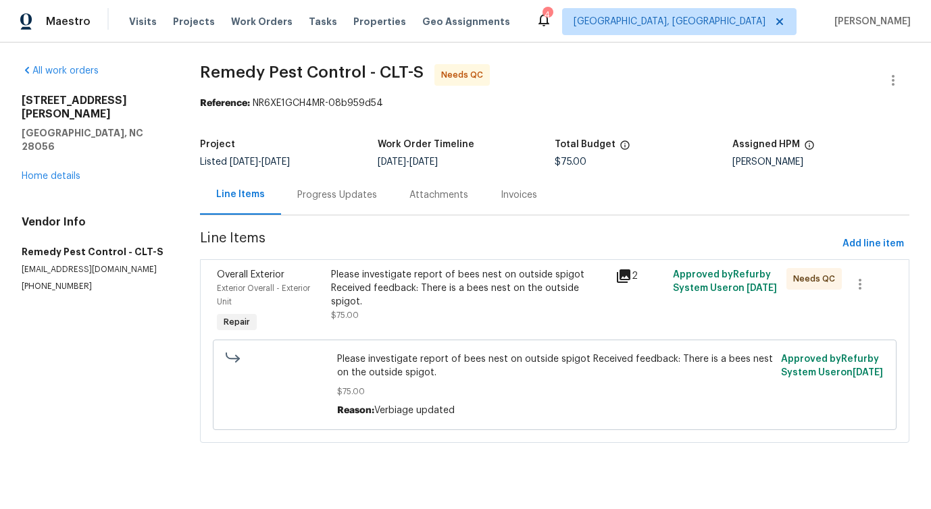
click at [443, 311] on div "Please investigate report of bees nest on outside spigot Received feedback: The…" at bounding box center [469, 302] width 285 height 76
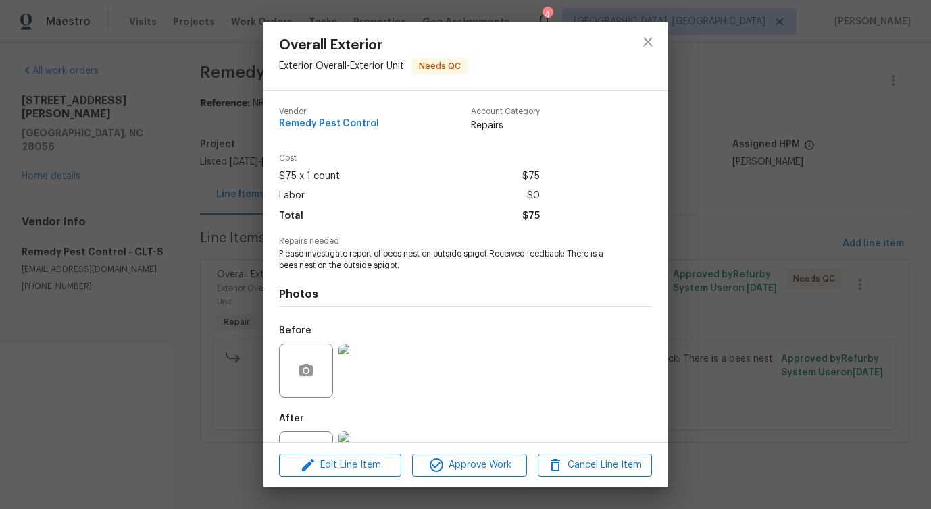
scroll to position [57, 0]
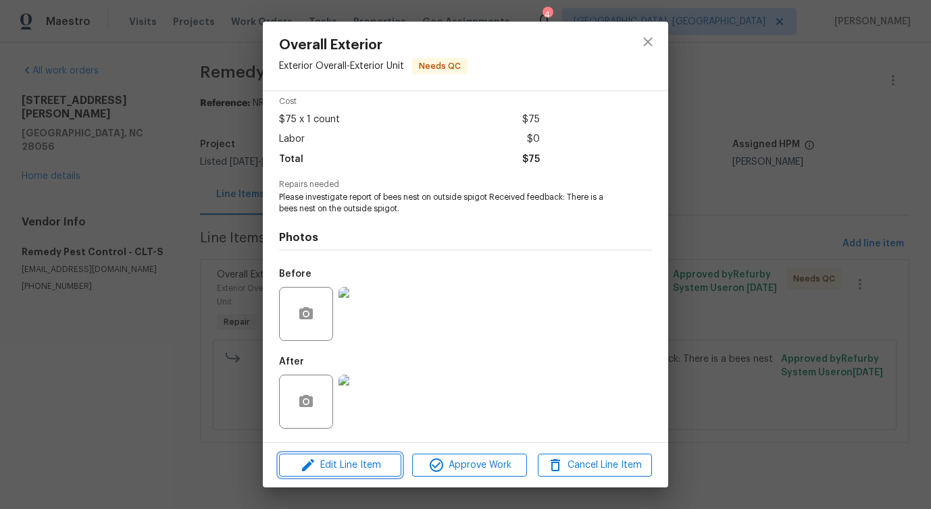
click at [334, 465] on span "Edit Line Item" at bounding box center [340, 465] width 114 height 17
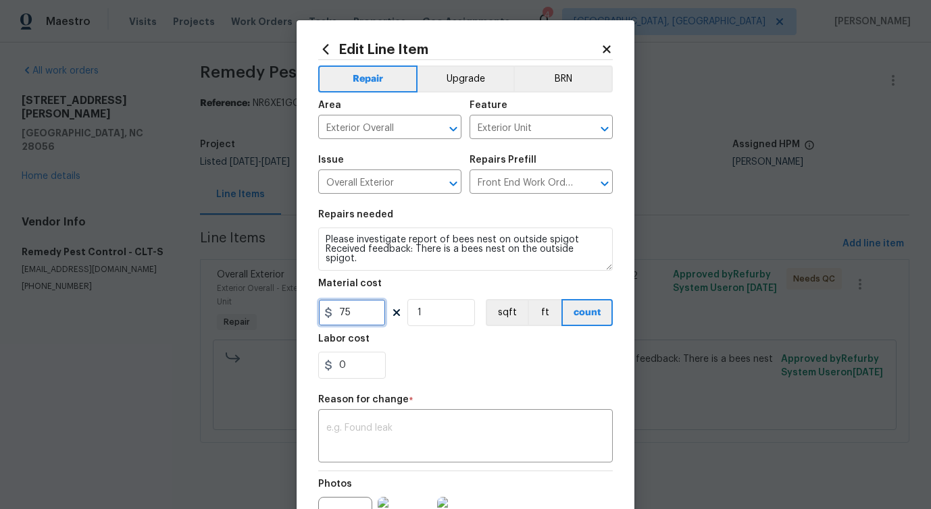
click at [345, 308] on input "75" at bounding box center [352, 312] width 68 height 27
type input "289"
click at [350, 438] on textarea at bounding box center [465, 438] width 278 height 28
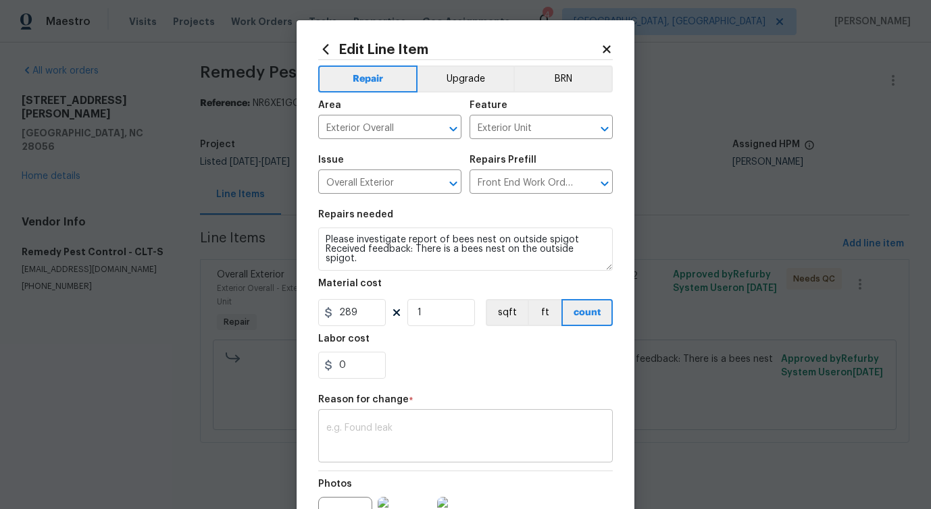
paste textarea "(PS) Updated per vendor's final cost."
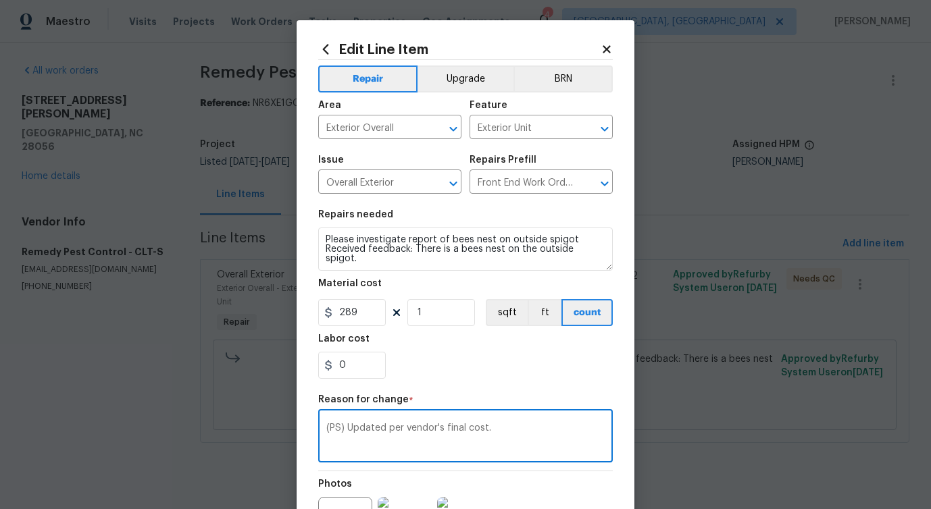
scroll to position [157, 0]
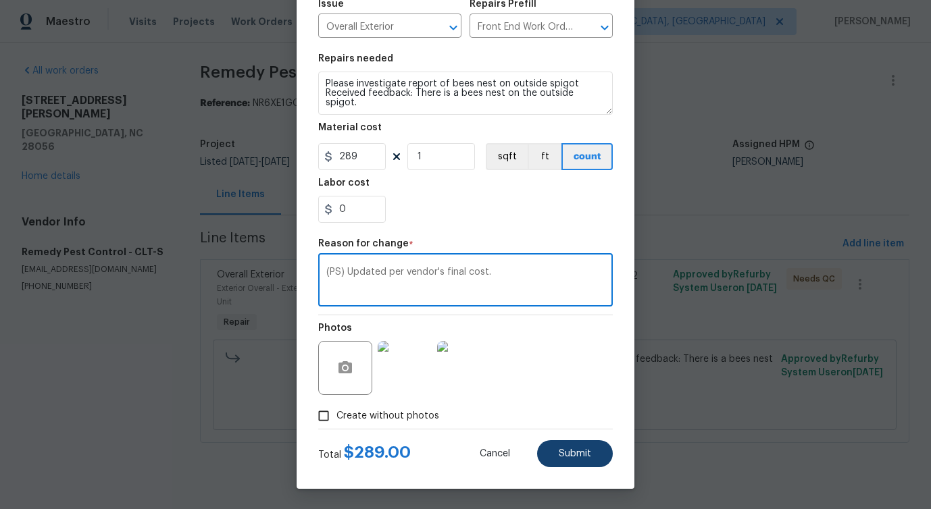
type textarea "(PS) Updated per vendor's final cost."
click at [570, 458] on span "Submit" at bounding box center [575, 454] width 32 height 10
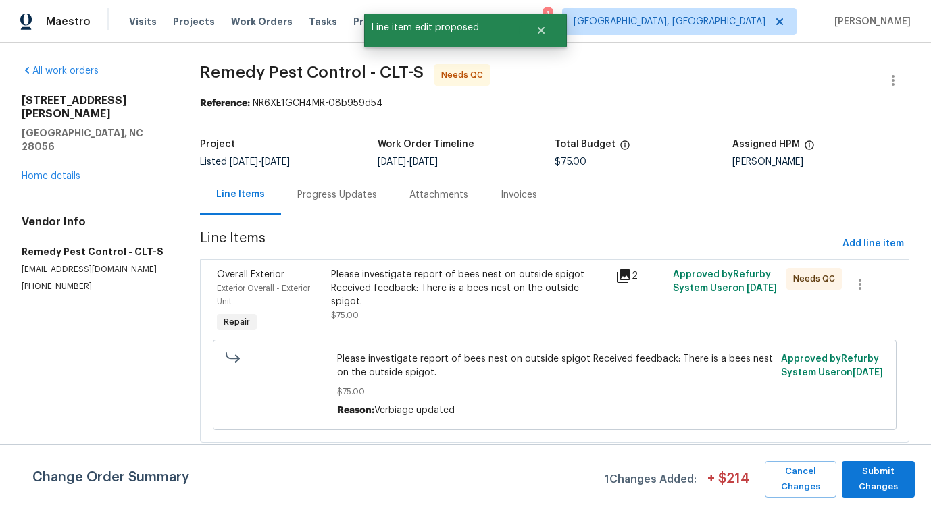
scroll to position [0, 0]
click at [867, 466] on span "Submit Changes" at bounding box center [878, 479] width 59 height 31
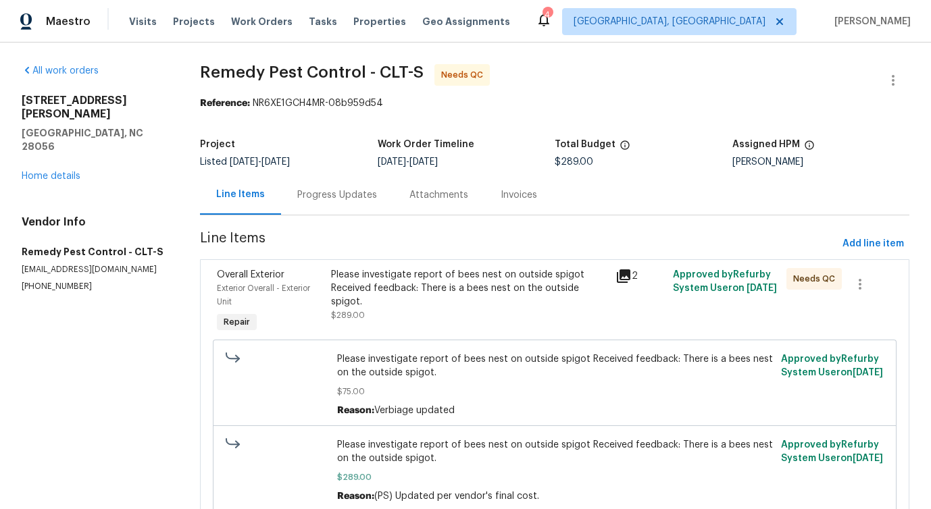
click at [321, 214] on div "Progress Updates" at bounding box center [337, 195] width 112 height 40
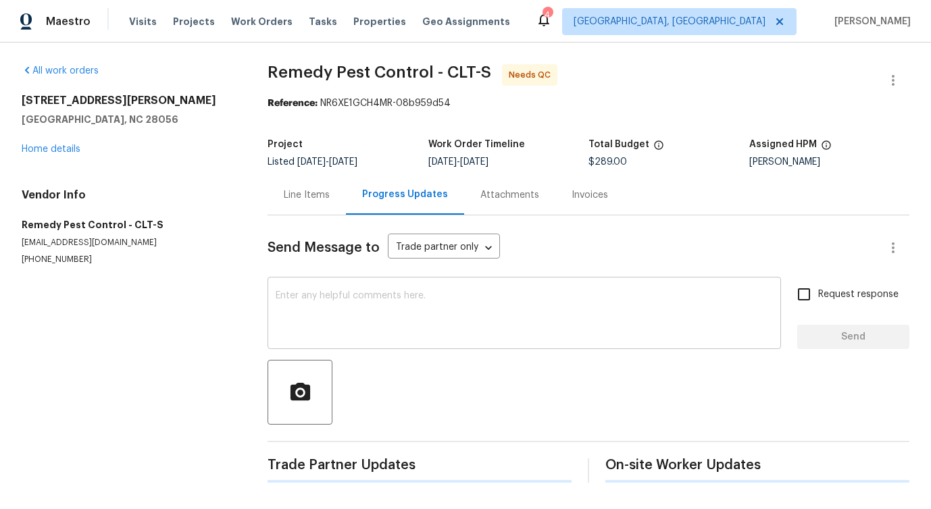
click at [350, 298] on textarea at bounding box center [524, 314] width 497 height 47
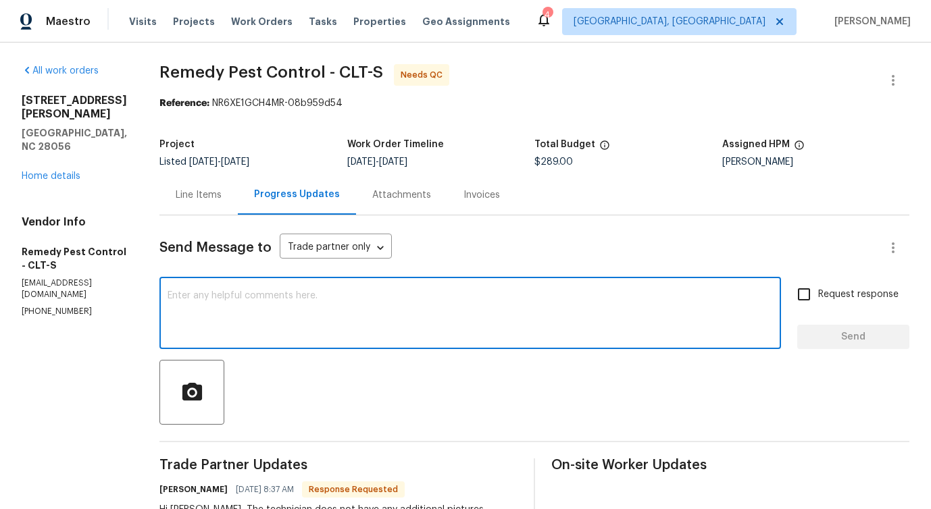
click at [183, 202] on div "Line Items" at bounding box center [198, 195] width 78 height 40
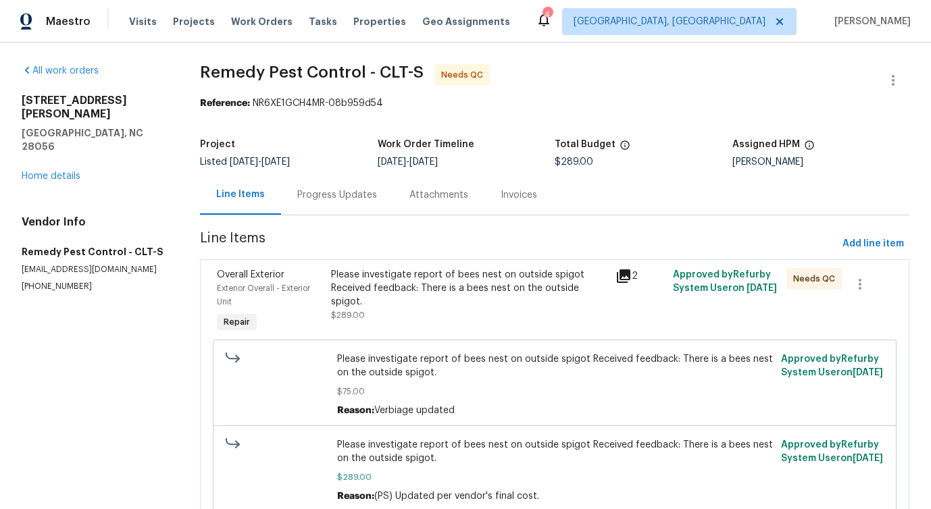
click at [417, 306] on div "Please investigate report of bees nest on outside spigot Received feedback: The…" at bounding box center [469, 295] width 277 height 54
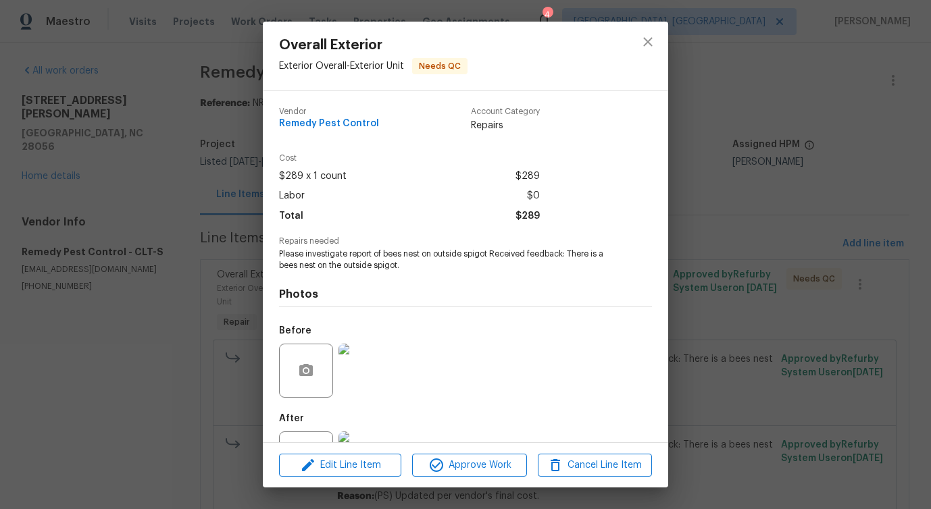
scroll to position [57, 0]
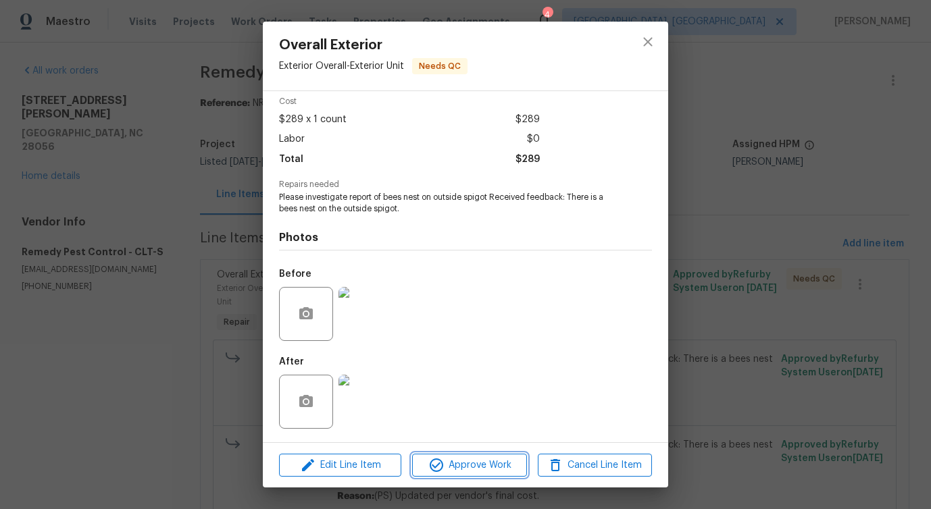
click at [463, 457] on span "Approve Work" at bounding box center [469, 465] width 106 height 17
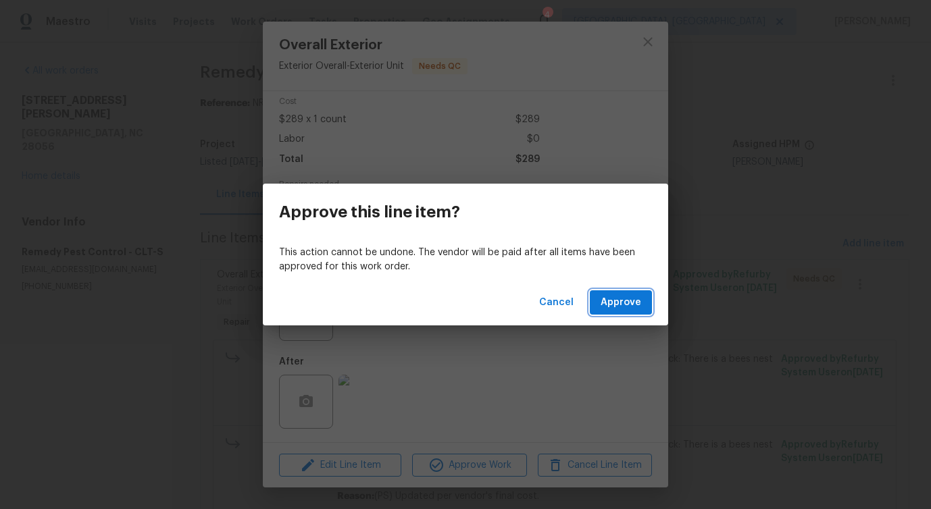
click at [611, 305] on span "Approve" at bounding box center [621, 303] width 41 height 17
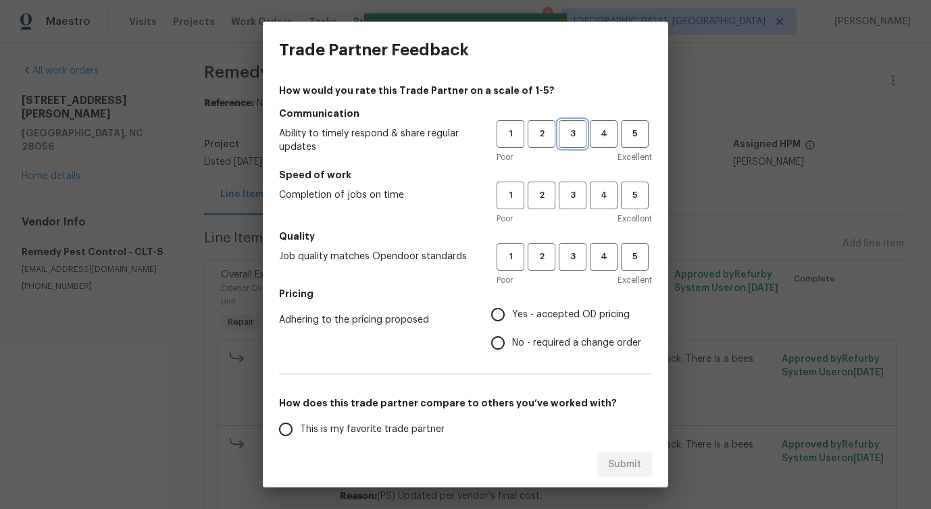
click at [578, 132] on span "3" at bounding box center [572, 134] width 25 height 16
click at [578, 203] on span "3" at bounding box center [572, 196] width 25 height 16
click at [579, 252] on span "3" at bounding box center [572, 257] width 25 height 16
click at [538, 334] on label "No - required a change order" at bounding box center [562, 343] width 157 height 28
click at [512, 334] on input "No - required a change order" at bounding box center [498, 343] width 28 height 28
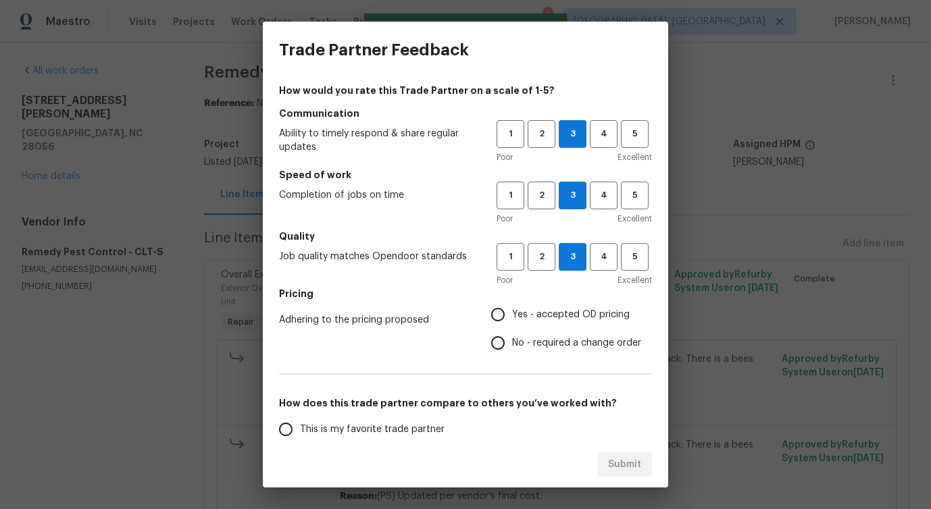
radio input "true"
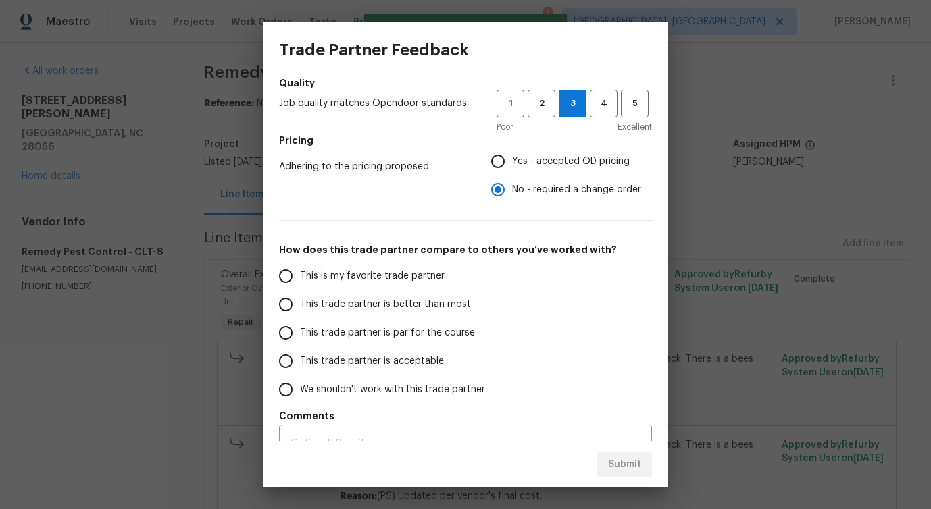
scroll to position [170, 0]
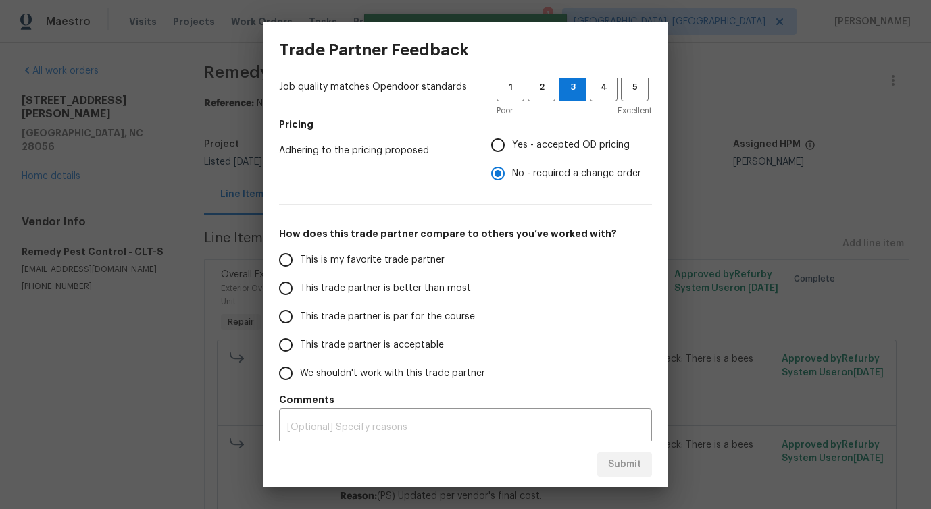
click at [434, 305] on label "This trade partner is par for the course" at bounding box center [378, 317] width 213 height 28
click at [300, 305] on input "This trade partner is par for the course" at bounding box center [286, 317] width 28 height 28
radio input "false"
click at [439, 297] on label "This trade partner is better than most" at bounding box center [378, 288] width 213 height 28
click at [300, 297] on input "This trade partner is better than most" at bounding box center [286, 288] width 28 height 28
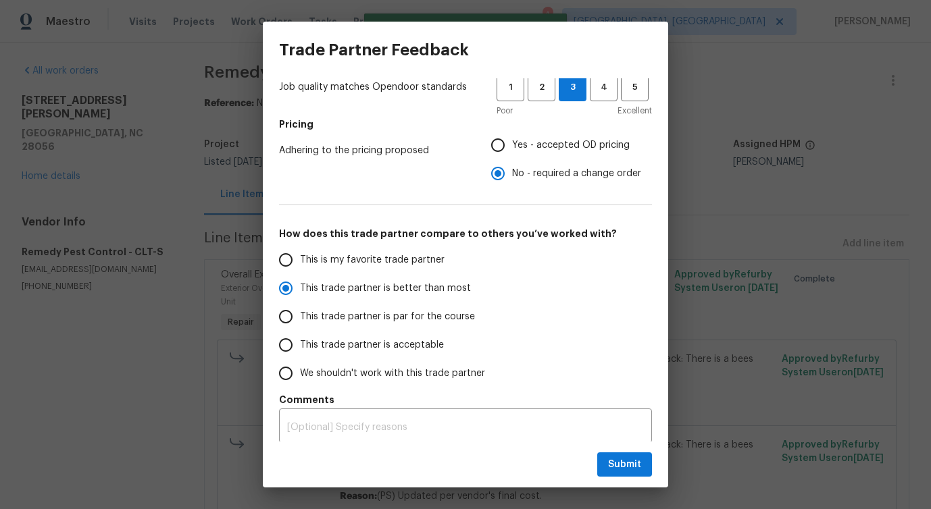
click at [439, 297] on label "This trade partner is better than most" at bounding box center [378, 288] width 213 height 28
click at [300, 297] on input "This trade partner is better than most" at bounding box center [286, 288] width 28 height 28
radio input "true"
click at [637, 463] on span "Submit" at bounding box center [624, 465] width 33 height 17
radio input "false"
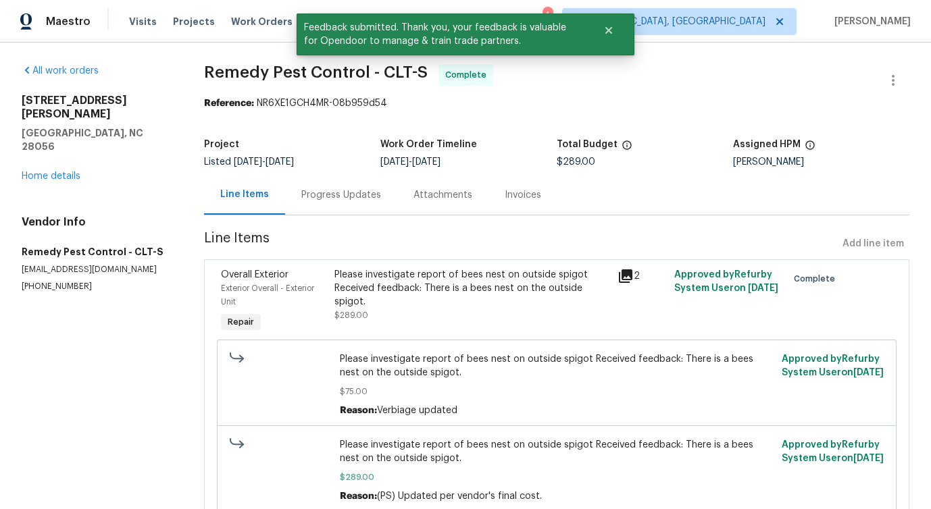
click at [359, 185] on div "Progress Updates" at bounding box center [341, 195] width 112 height 40
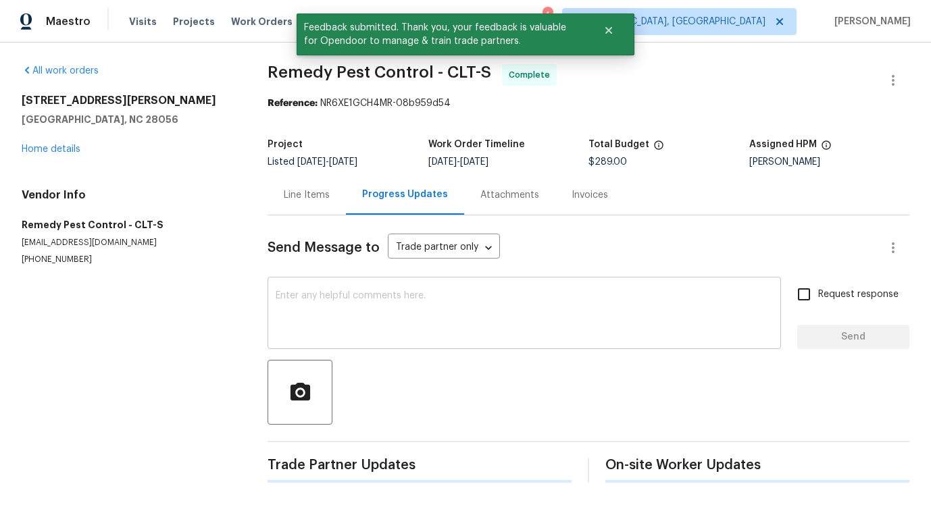
click at [361, 297] on textarea at bounding box center [524, 314] width 497 height 47
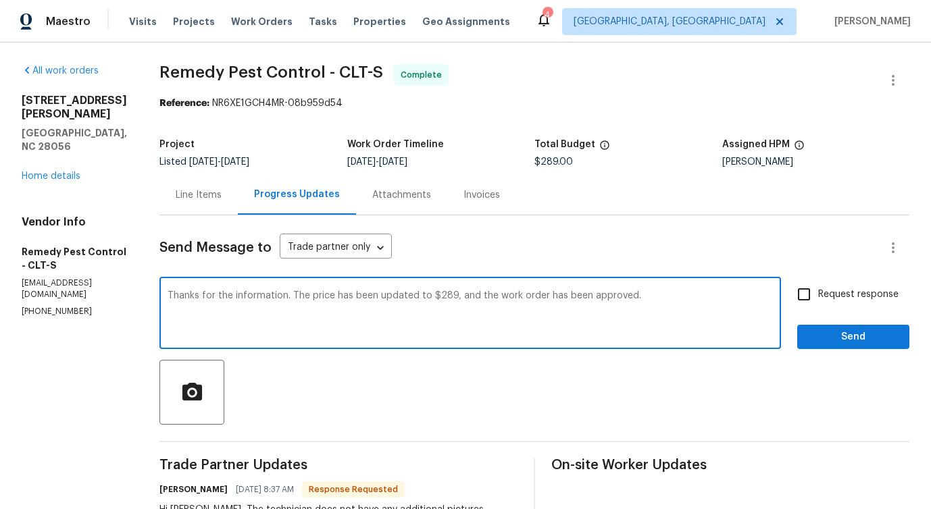
type textarea "Thanks for the information. The price has been updated to $289, and the work or…"
click at [811, 337] on span "Send" at bounding box center [853, 337] width 91 height 17
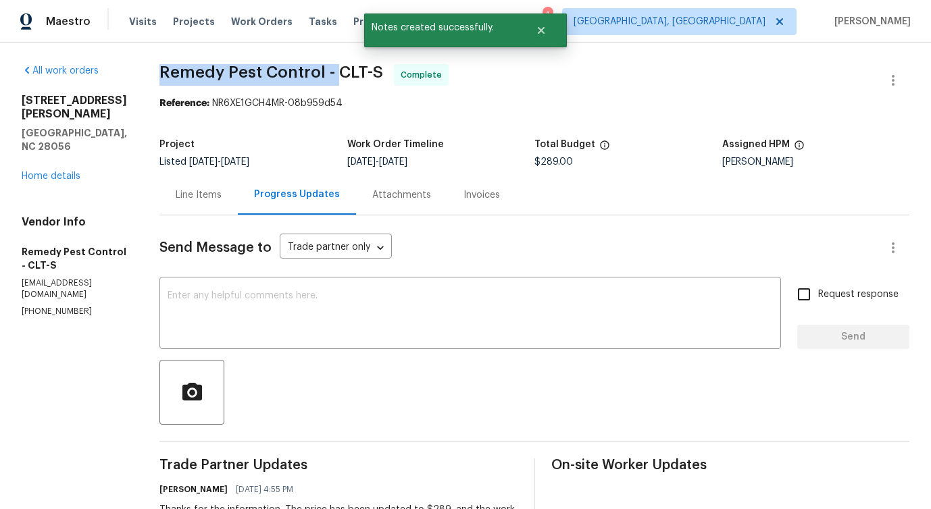
drag, startPoint x: 138, startPoint y: 68, endPoint x: 316, endPoint y: 71, distance: 177.7
copy span "Remedy Pest Control -"
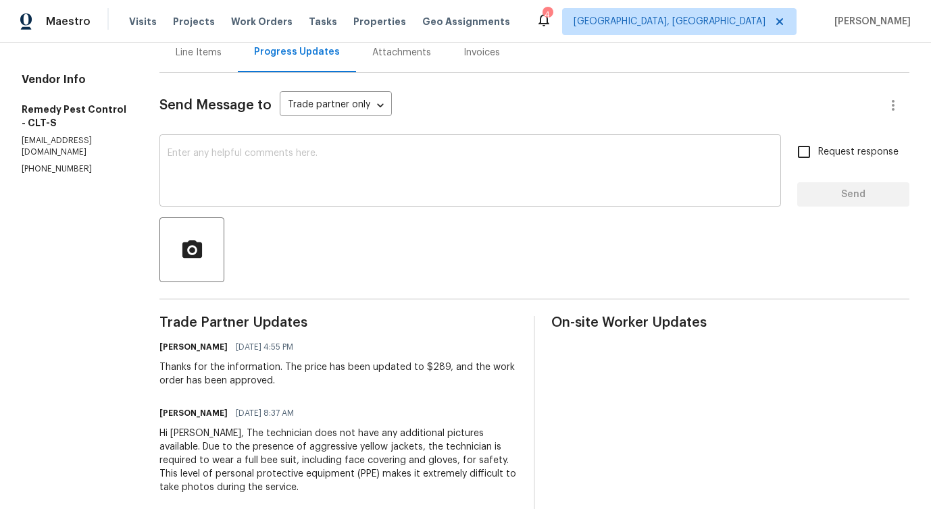
scroll to position [143, 0]
drag, startPoint x: 269, startPoint y: 366, endPoint x: 420, endPoint y: 362, distance: 150.7
click at [420, 362] on div "Thanks for the information. The price has been updated to $289, and the work or…" at bounding box center [338, 373] width 358 height 27
copy div "The price has been updated to $289"
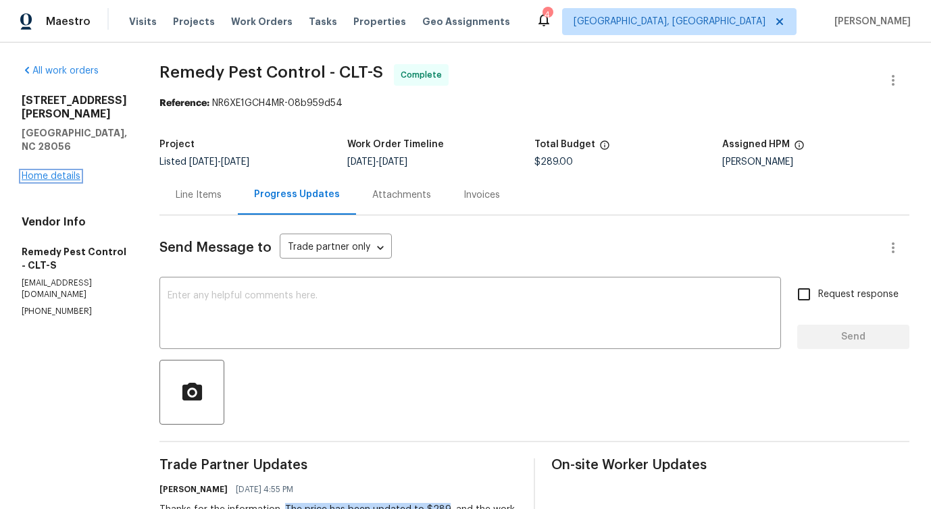
click at [61, 174] on link "Home details" at bounding box center [51, 176] width 59 height 9
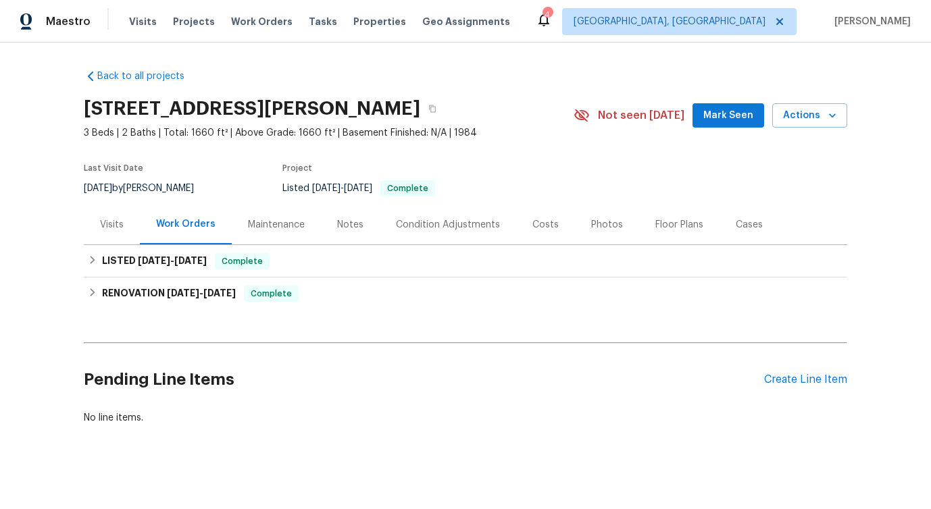
scroll to position [7, 0]
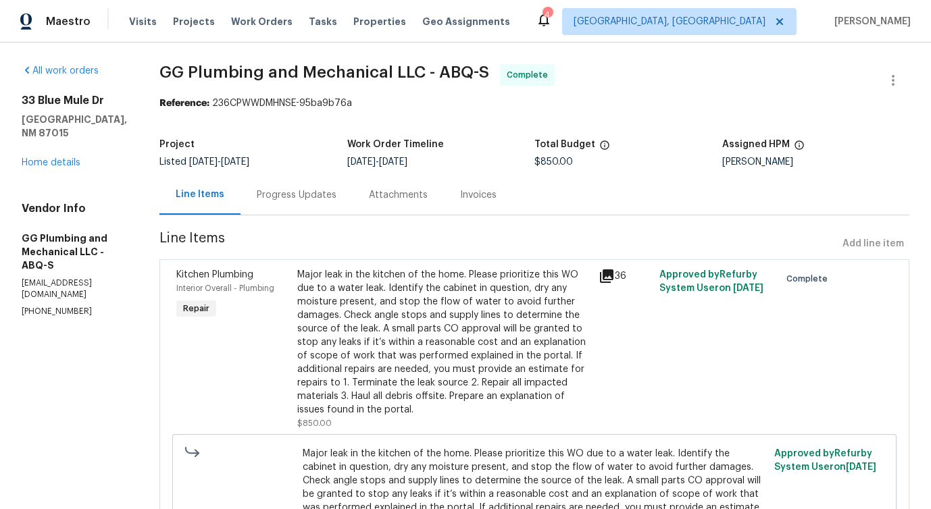
click at [53, 155] on div "33 Blue Mule Dr Edgewood, NM 87015 Home details" at bounding box center [74, 132] width 105 height 76
click at [55, 158] on link "Home details" at bounding box center [51, 162] width 59 height 9
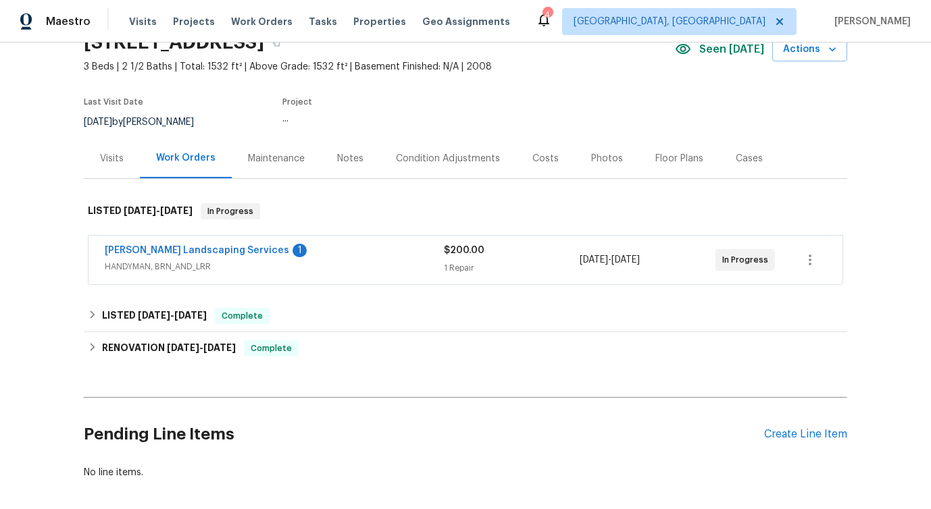
scroll to position [89, 0]
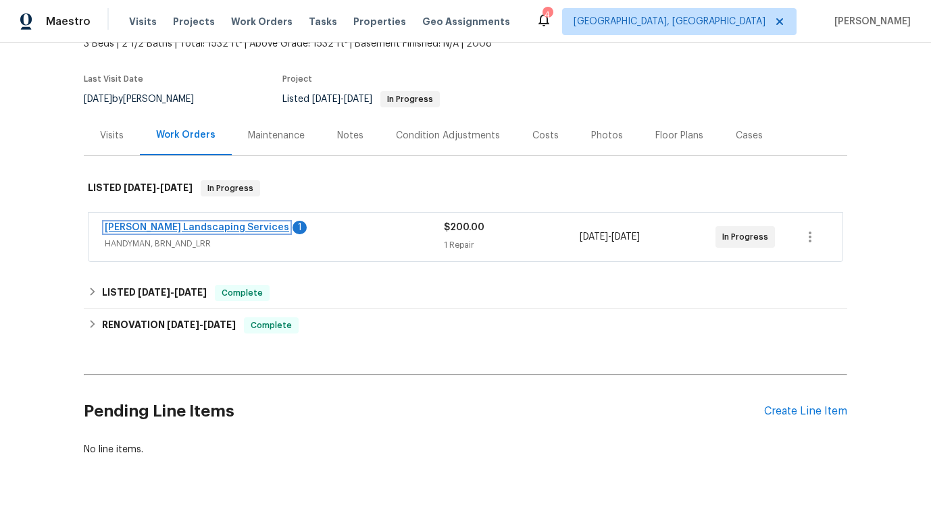
click at [222, 225] on link "Rodriguez Landscaping Services" at bounding box center [197, 227] width 184 height 9
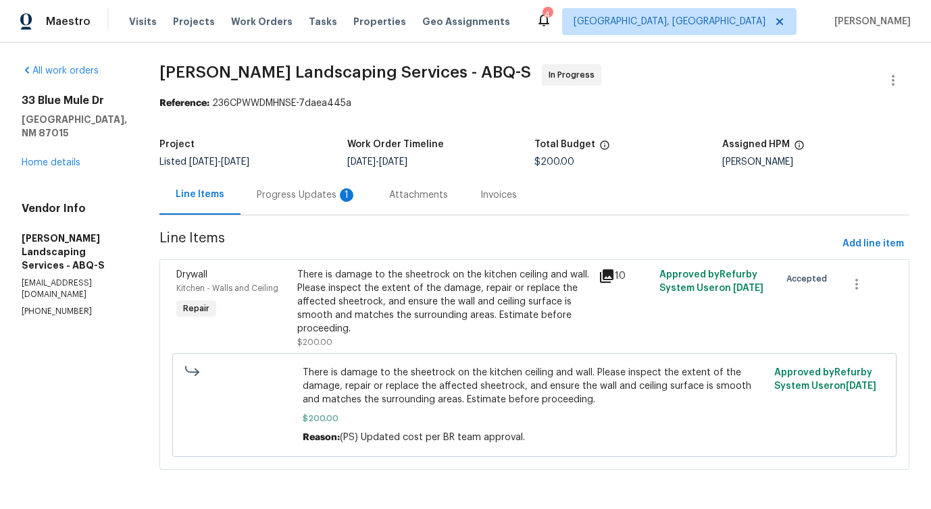
click at [345, 199] on div "Progress Updates 1" at bounding box center [307, 195] width 100 height 14
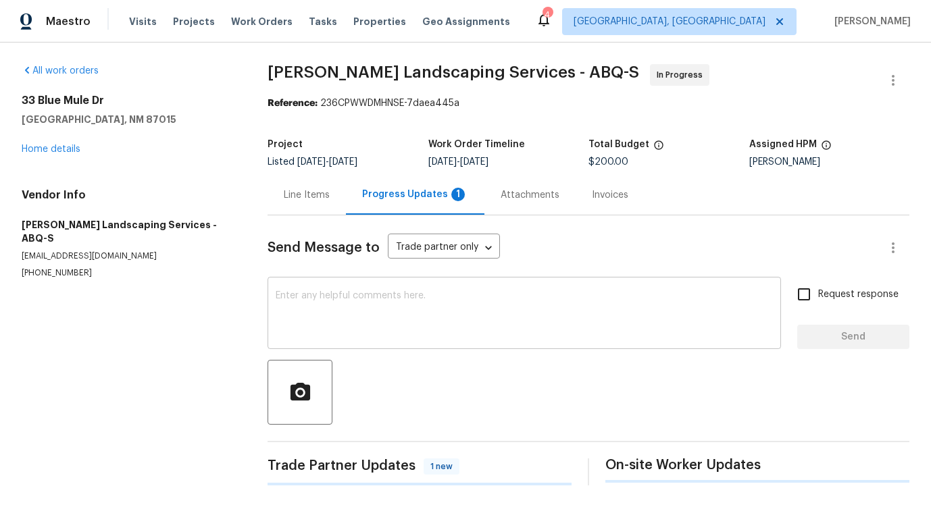
click at [351, 317] on textarea at bounding box center [524, 314] width 497 height 47
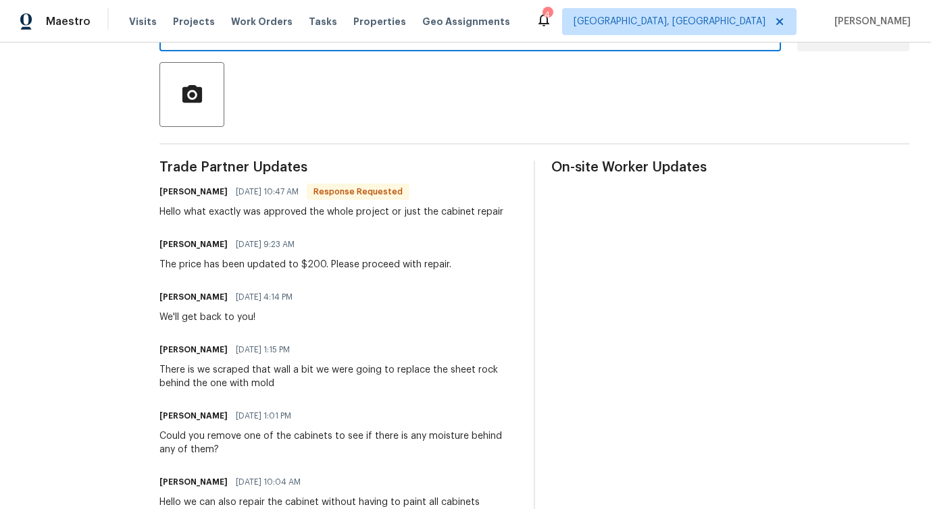
scroll to position [299, 0]
click at [249, 314] on div "We'll get back to you!" at bounding box center [229, 317] width 141 height 14
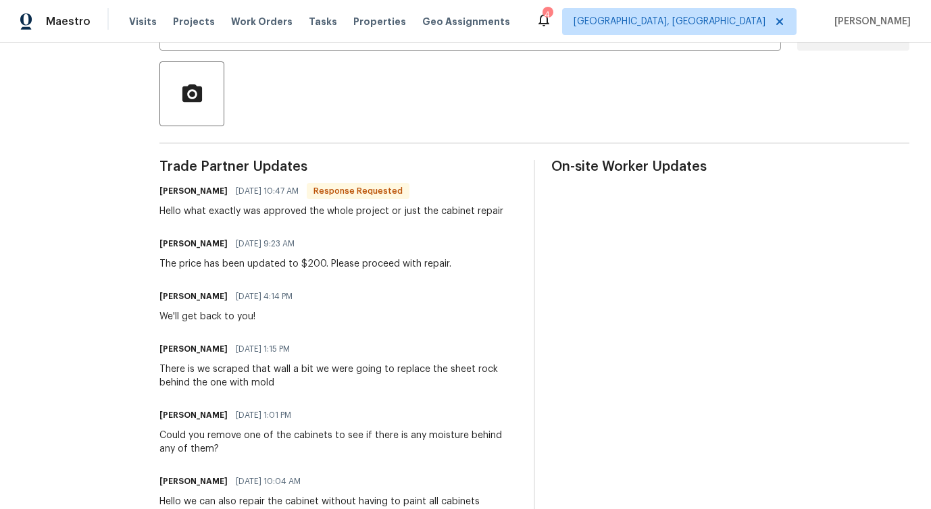
click at [249, 314] on div "We'll get back to you!" at bounding box center [229, 317] width 141 height 14
copy div "We'll get back to you!"
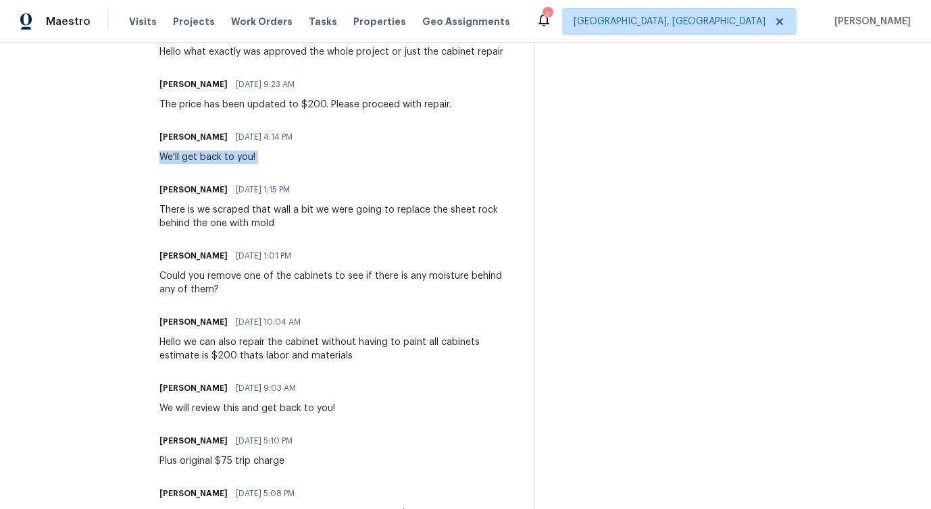
scroll to position [459, 0]
click at [247, 413] on div "We will review this and get back to you!" at bounding box center [247, 408] width 176 height 14
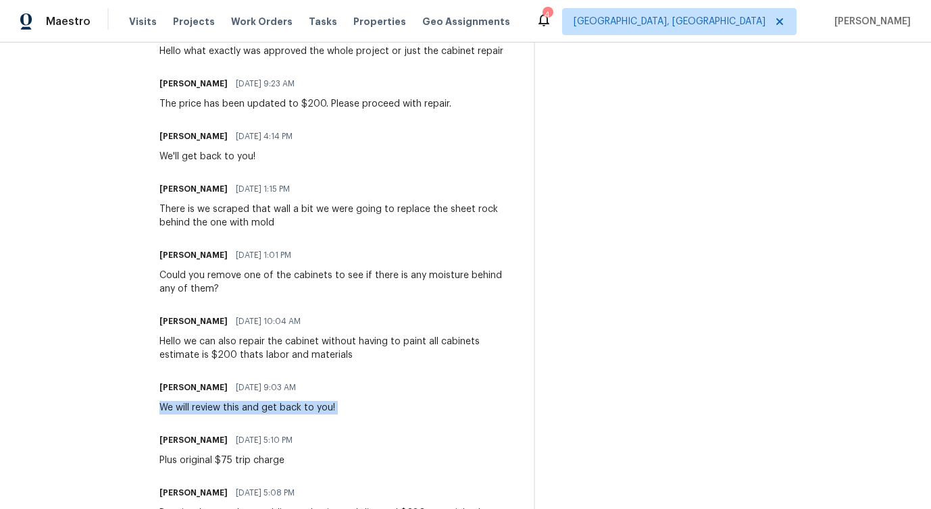
copy div "We will review this and get back to you!"
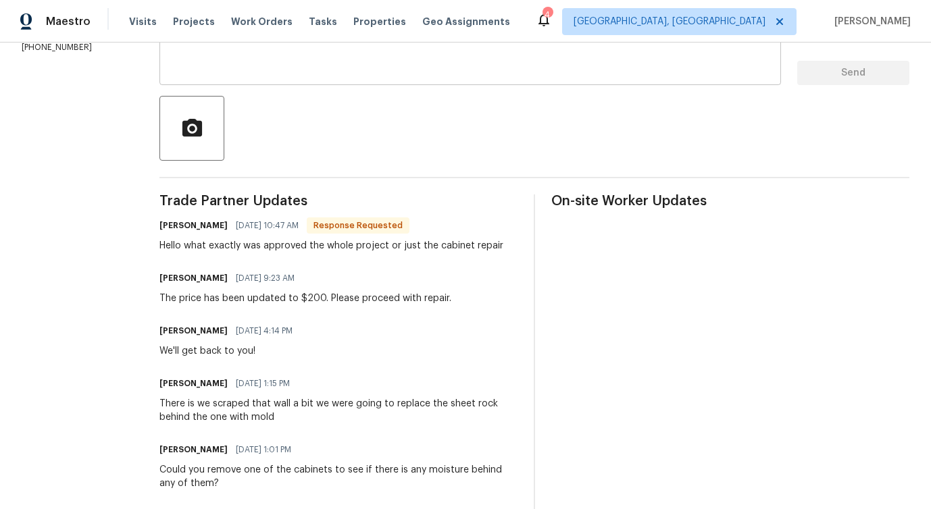
scroll to position [322, 0]
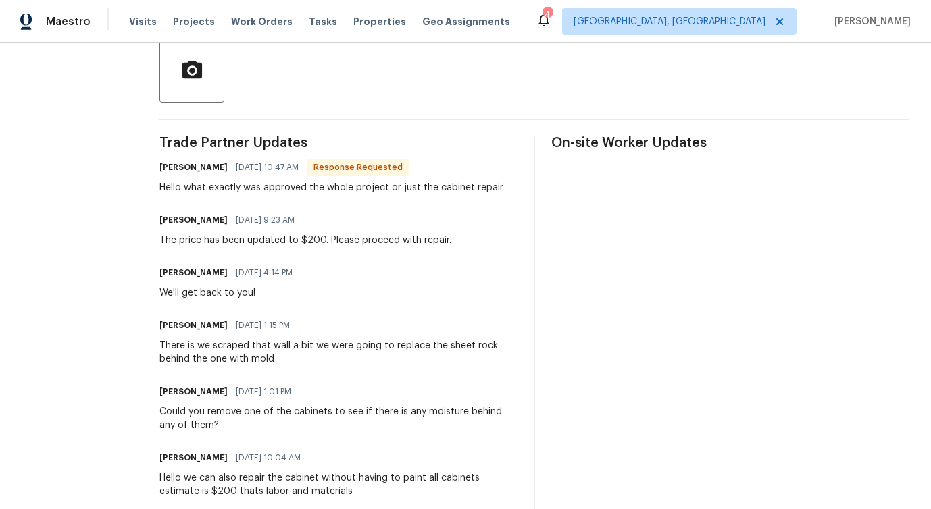
click at [249, 291] on div "We'll get back to you!" at bounding box center [229, 293] width 141 height 14
copy div "We'll get back to you!"
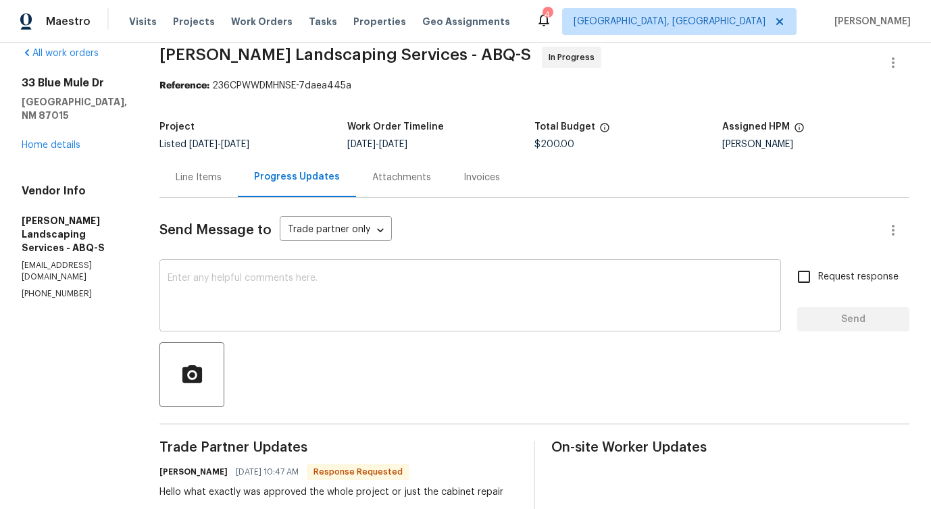
click at [305, 300] on textarea at bounding box center [470, 297] width 605 height 47
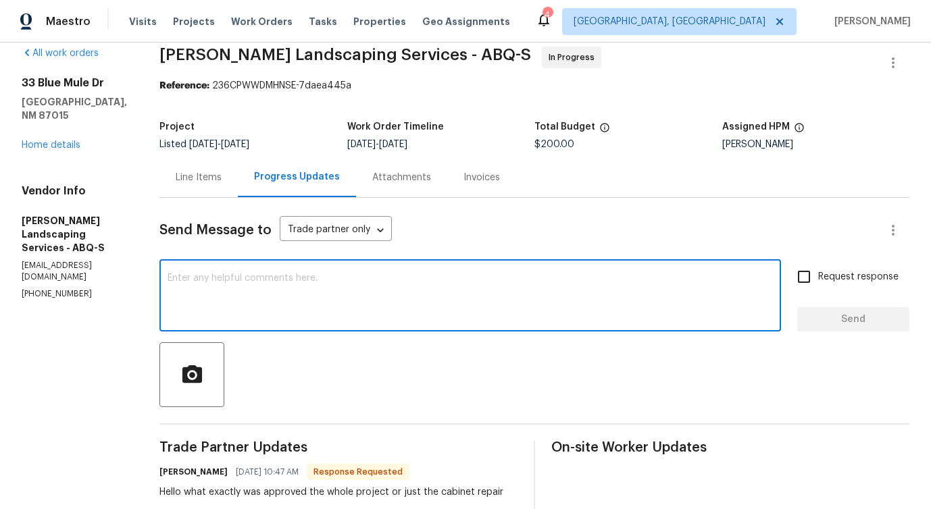
paste textarea "We'll get back to you!"
click at [321, 275] on textarea "We'll get back to you!" at bounding box center [470, 297] width 605 height 47
type textarea "We'll get back to you shortly!"
click at [865, 329] on button "Send" at bounding box center [853, 319] width 112 height 25
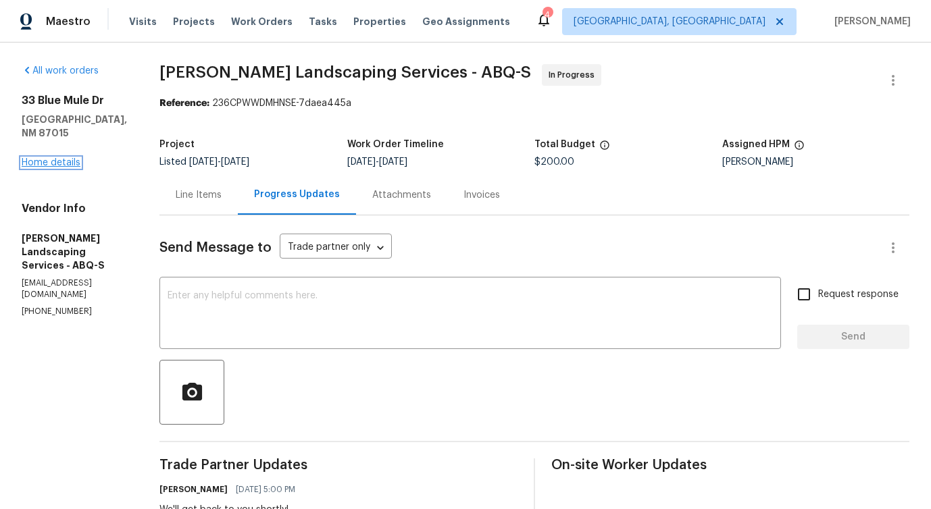
click at [47, 158] on link "Home details" at bounding box center [51, 162] width 59 height 9
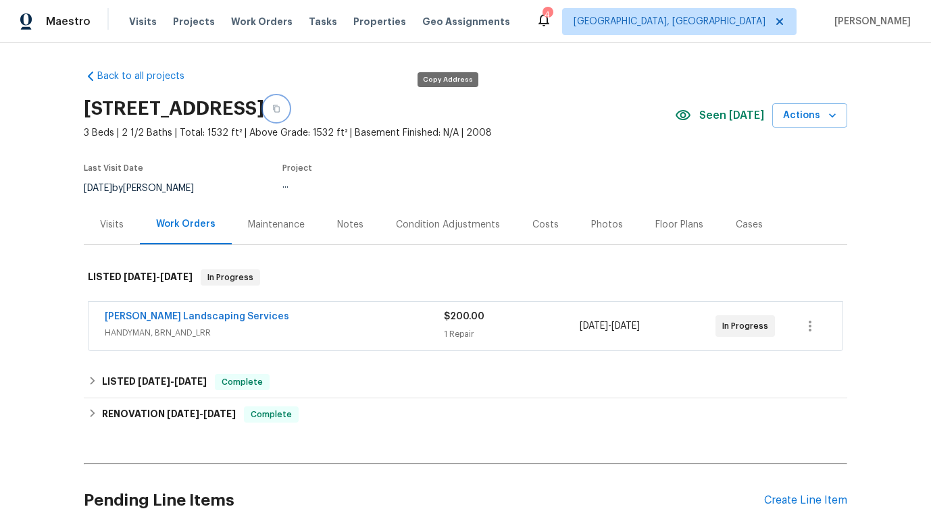
click at [280, 111] on icon "button" at bounding box center [276, 109] width 8 height 8
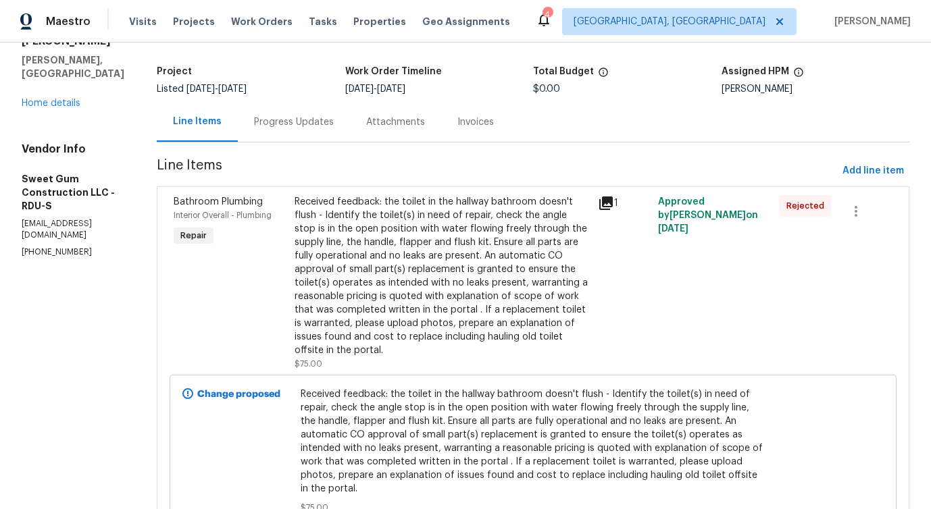
scroll to position [15, 0]
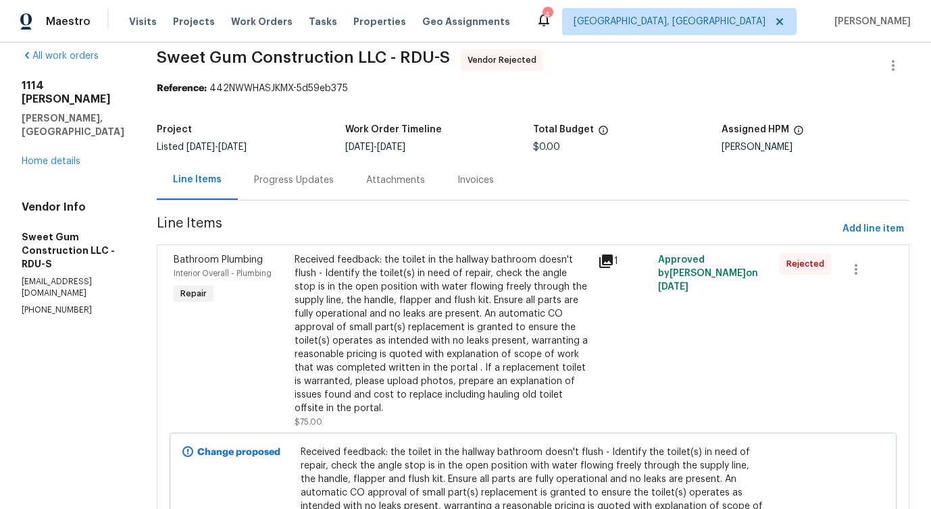
click at [334, 191] on div "Progress Updates" at bounding box center [294, 180] width 112 height 40
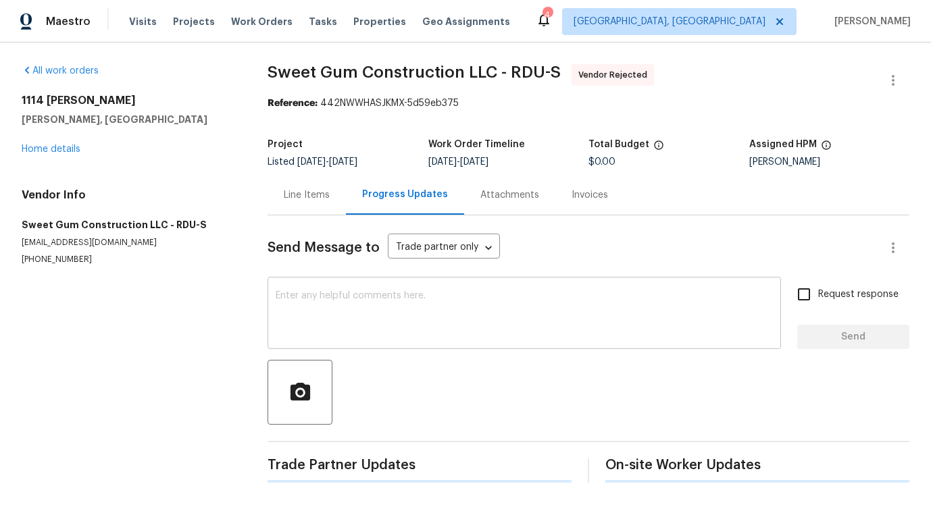
click at [347, 318] on textarea at bounding box center [524, 314] width 497 height 47
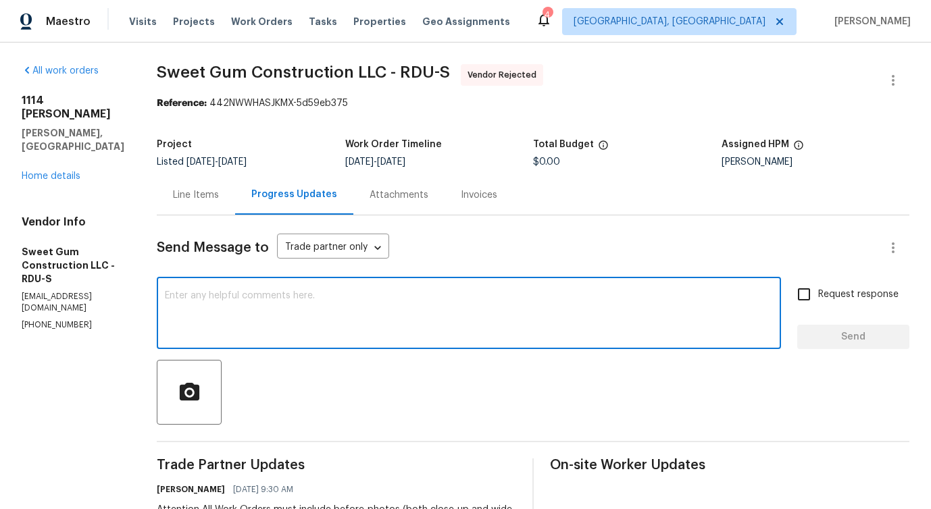
click at [219, 197] on div "Line Items" at bounding box center [196, 195] width 46 height 14
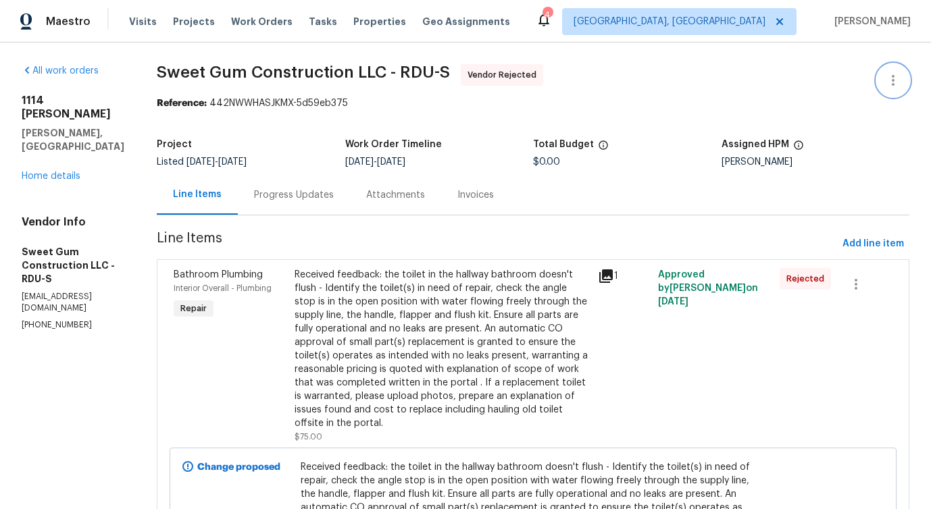
click at [897, 93] on button "button" at bounding box center [893, 80] width 32 height 32
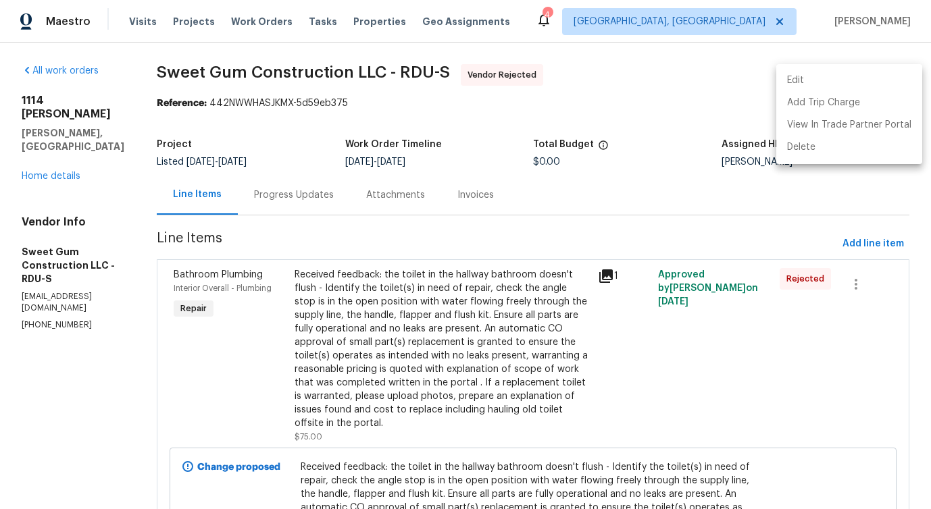
click at [852, 91] on li "Edit" at bounding box center [849, 81] width 146 height 22
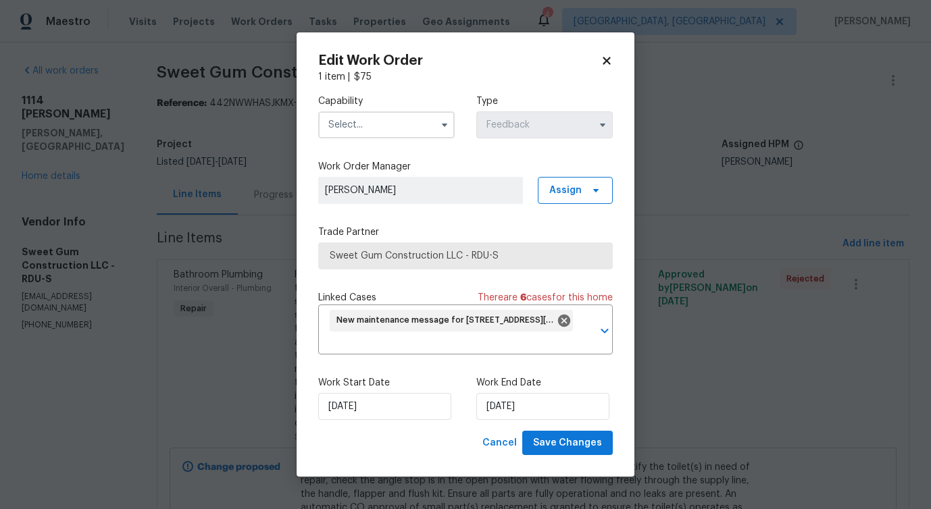
click at [414, 120] on input "text" at bounding box center [386, 124] width 136 height 27
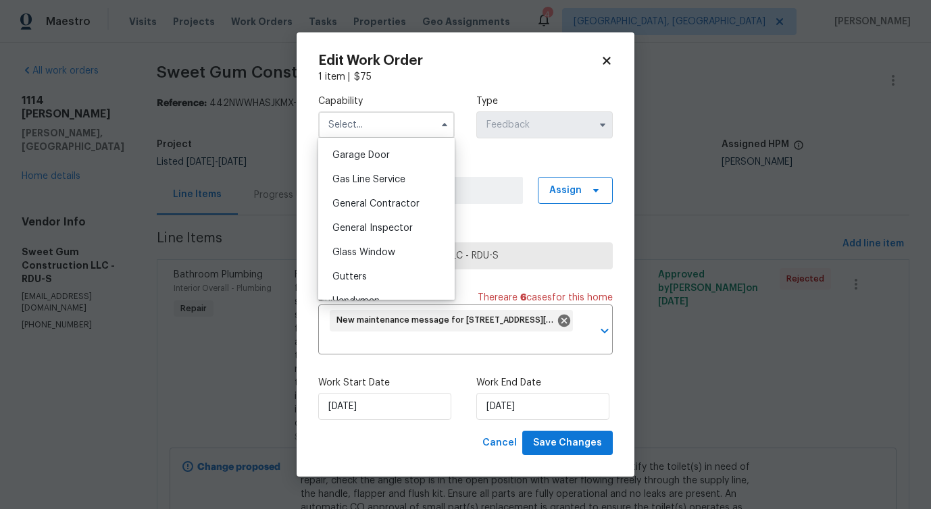
scroll to position [597, 0]
click at [403, 199] on span "General Contractor" at bounding box center [375, 202] width 87 height 9
type input "General Contractor"
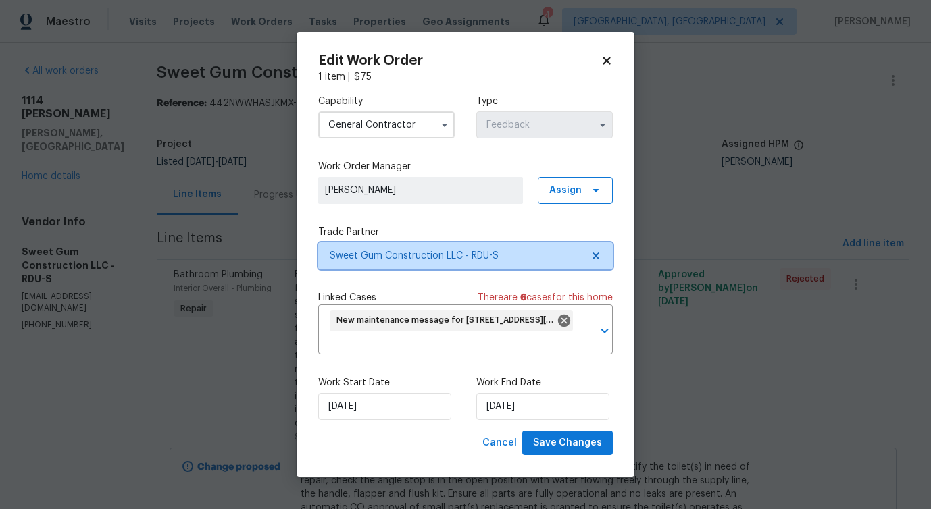
click at [409, 253] on span "Sweet Gum Construction LLC - RDU-S" at bounding box center [456, 256] width 252 height 14
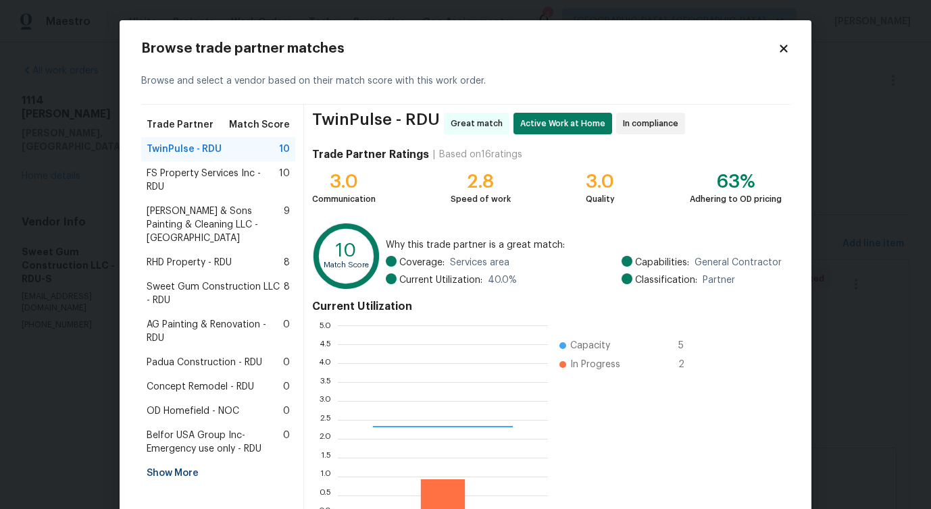
scroll to position [189, 210]
click at [176, 175] on span "FS Property Services Inc - RDU" at bounding box center [213, 180] width 132 height 27
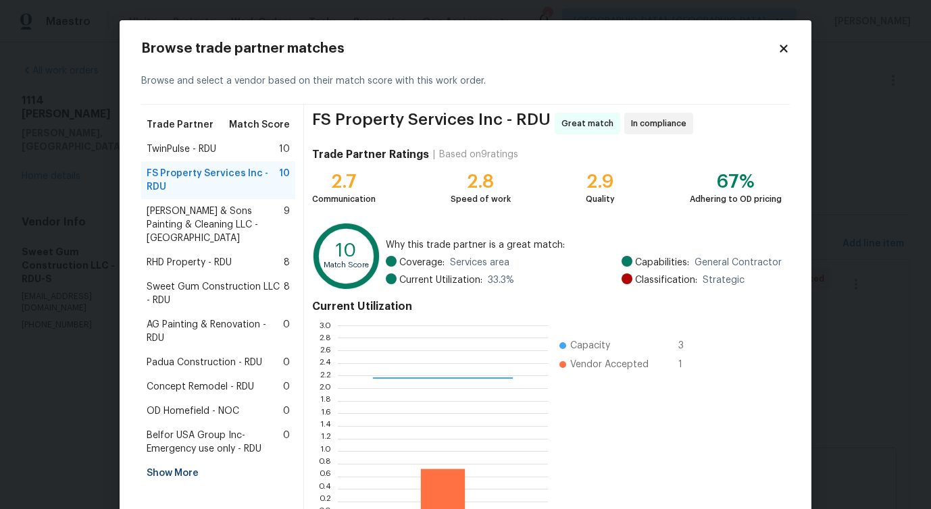
click at [184, 220] on span "Hodge & Sons Painting & Cleaning LLC - RDU" at bounding box center [215, 225] width 137 height 41
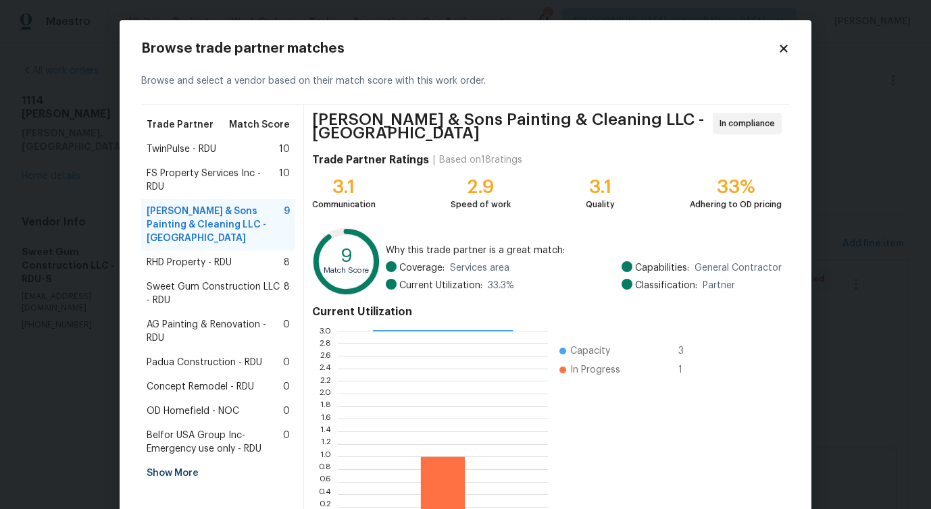
click at [207, 139] on div "TwinPulse - RDU 10" at bounding box center [218, 149] width 154 height 24
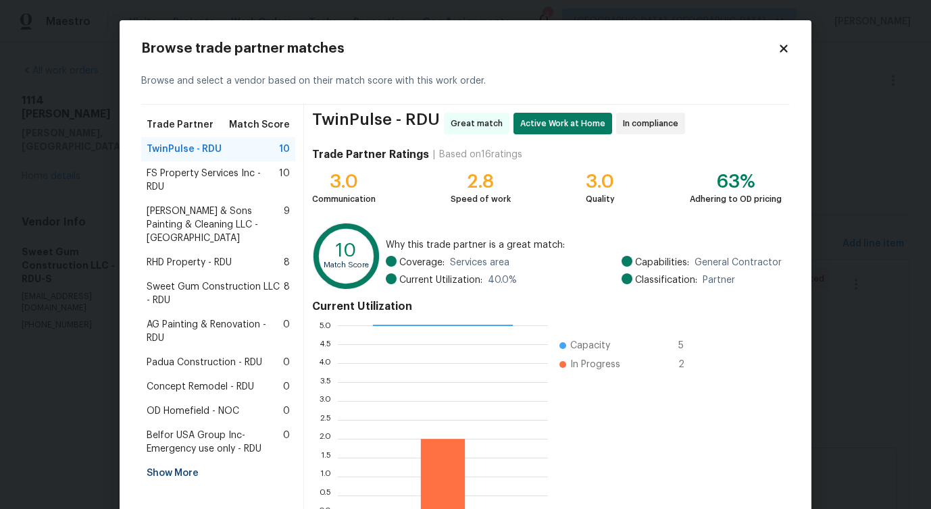
scroll to position [86, 0]
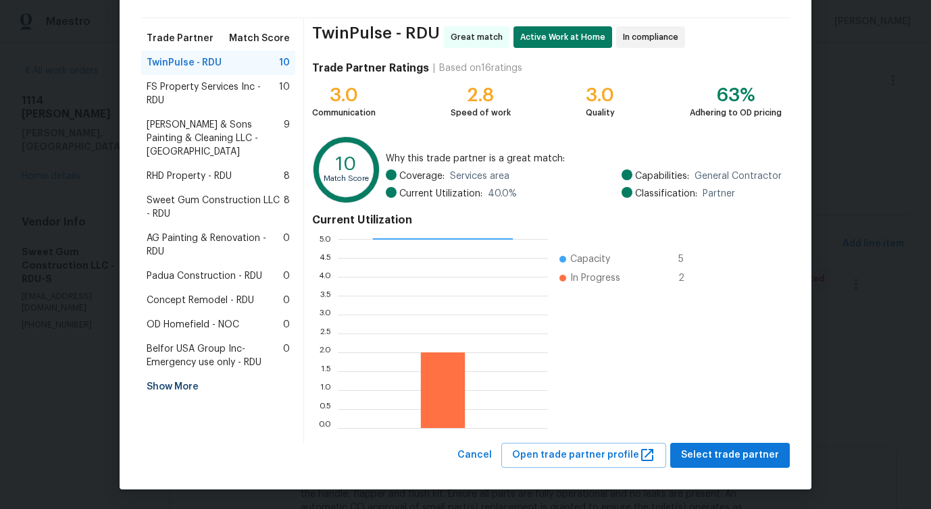
click at [200, 170] on span "RHD Property - RDU" at bounding box center [189, 177] width 85 height 14
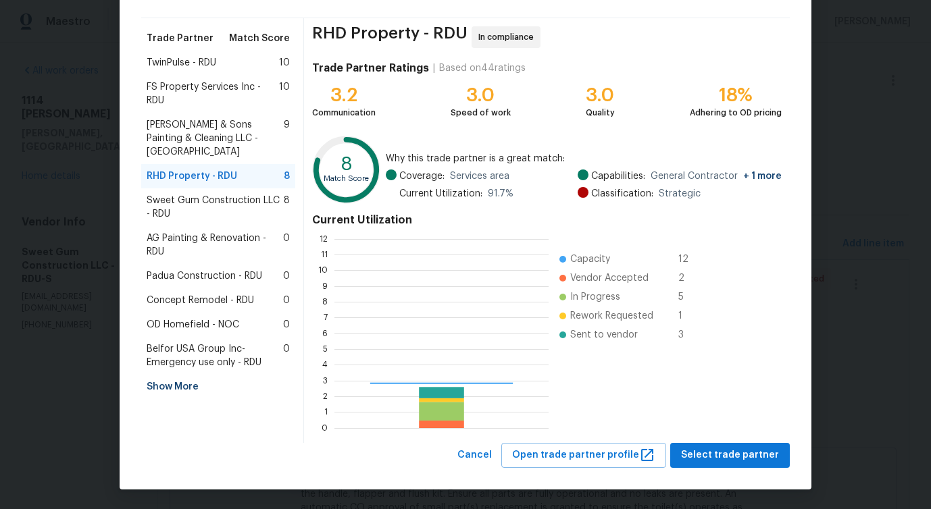
scroll to position [189, 214]
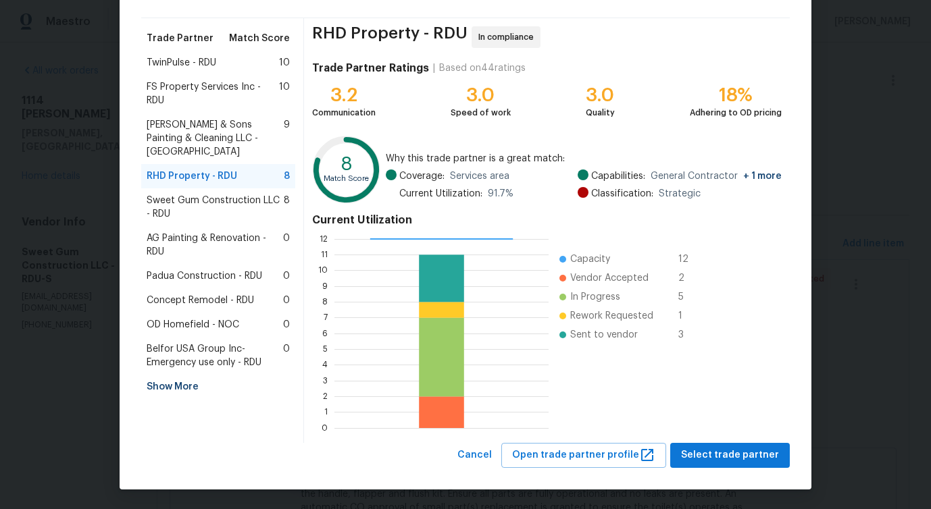
click at [177, 270] on span "Padua Construction - RDU" at bounding box center [205, 277] width 116 height 14
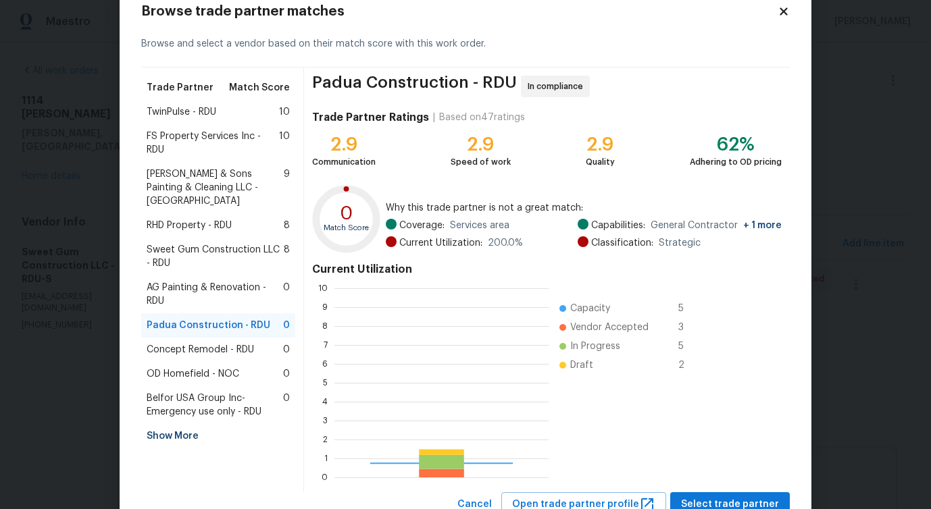
scroll to position [86, 0]
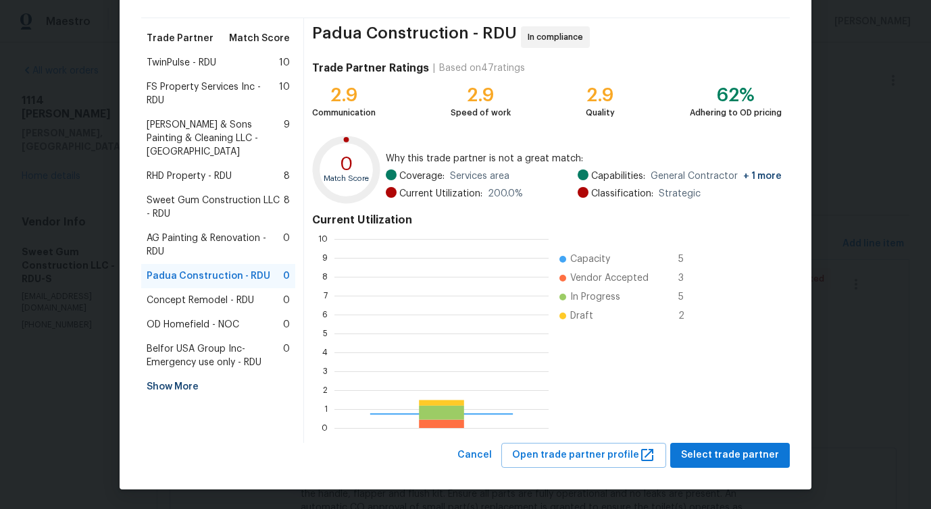
click at [180, 248] on div "AG Painting & Renovation - RDU 0" at bounding box center [218, 245] width 154 height 38
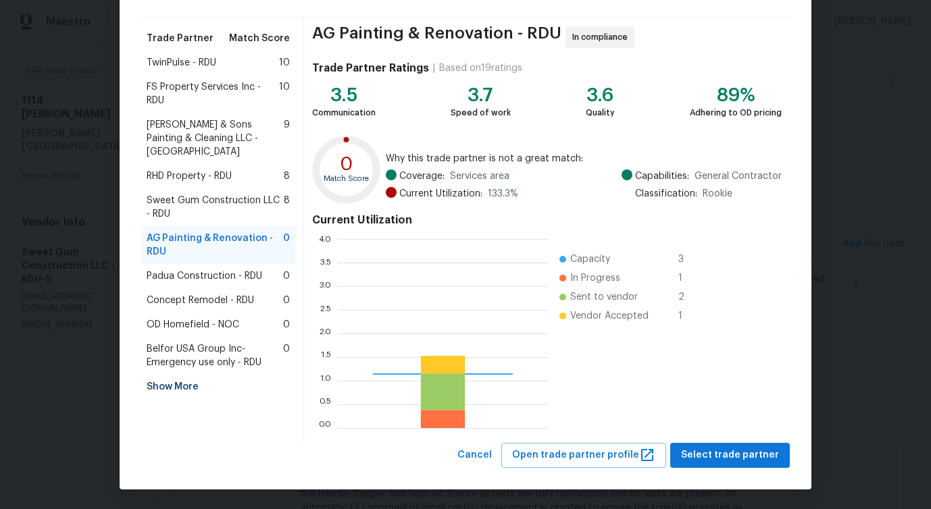
scroll to position [189, 210]
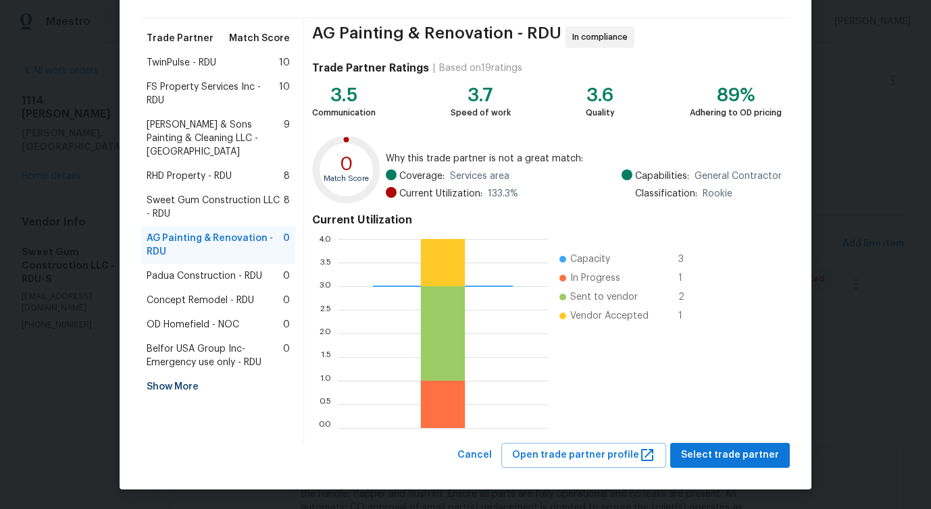
click at [191, 202] on span "Sweet Gum Construction LLC - RDU" at bounding box center [215, 207] width 137 height 27
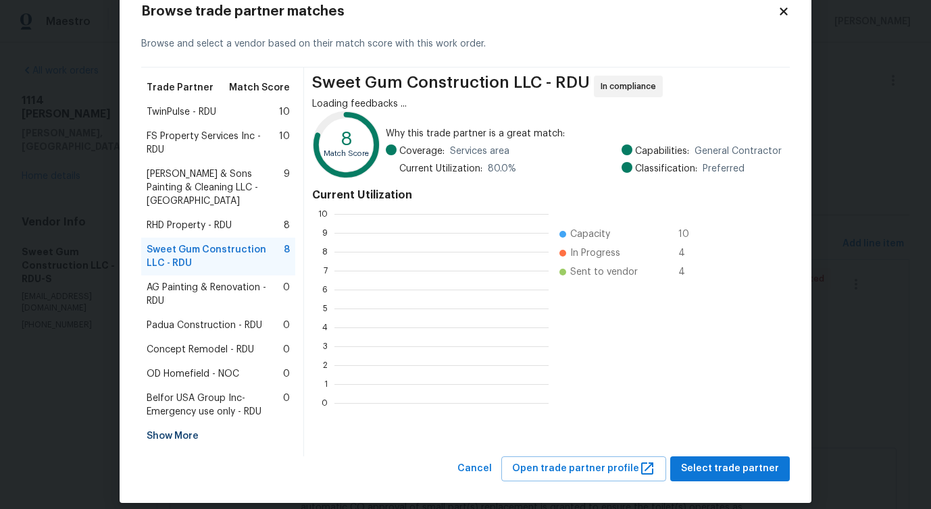
scroll to position [1, 1]
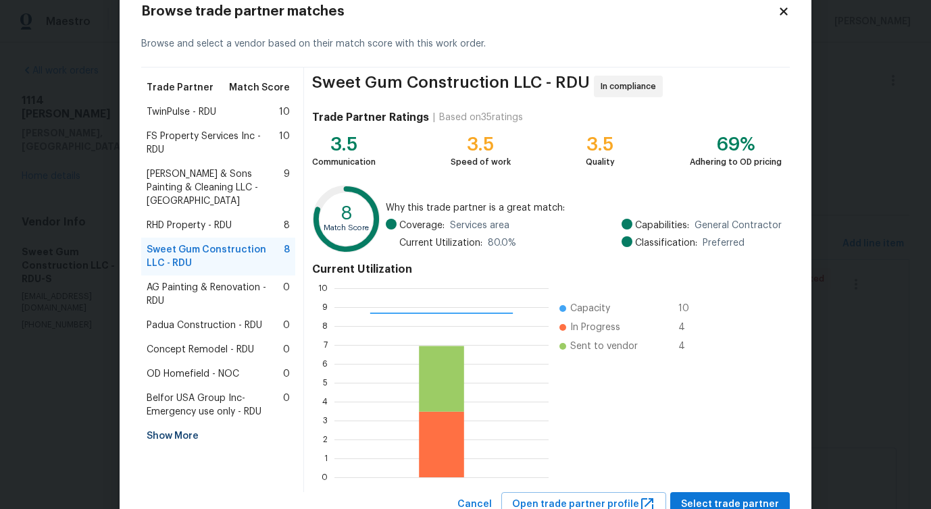
click at [191, 281] on span "AG Painting & Renovation - RDU" at bounding box center [215, 294] width 136 height 27
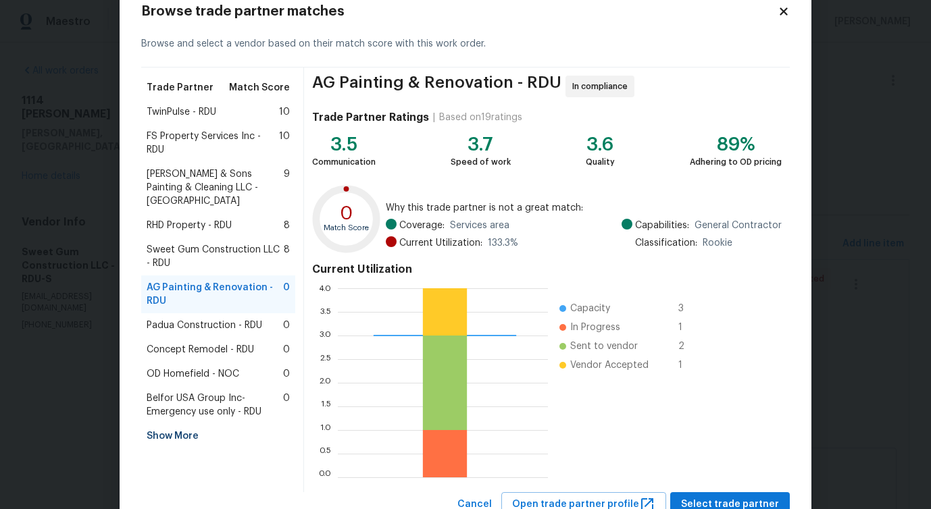
click at [233, 343] on span "Concept Remodel - RDU" at bounding box center [200, 350] width 107 height 14
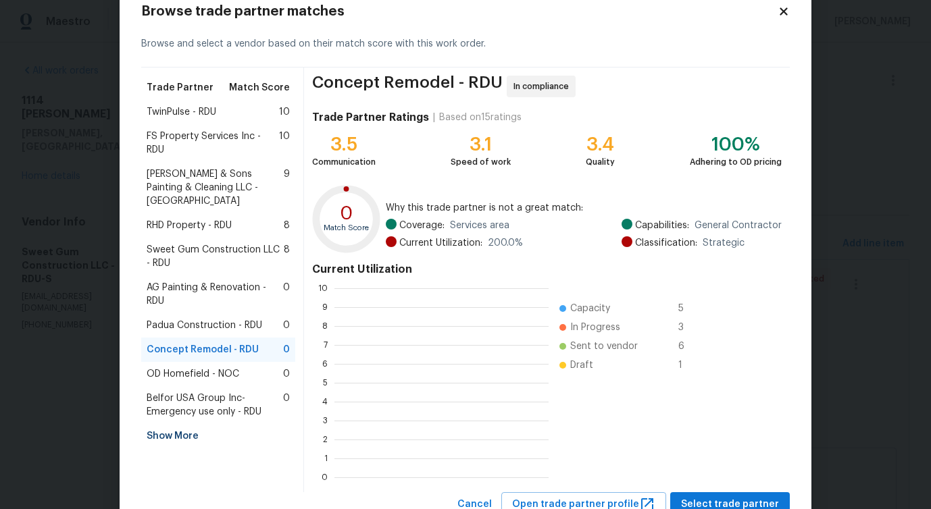
scroll to position [189, 214]
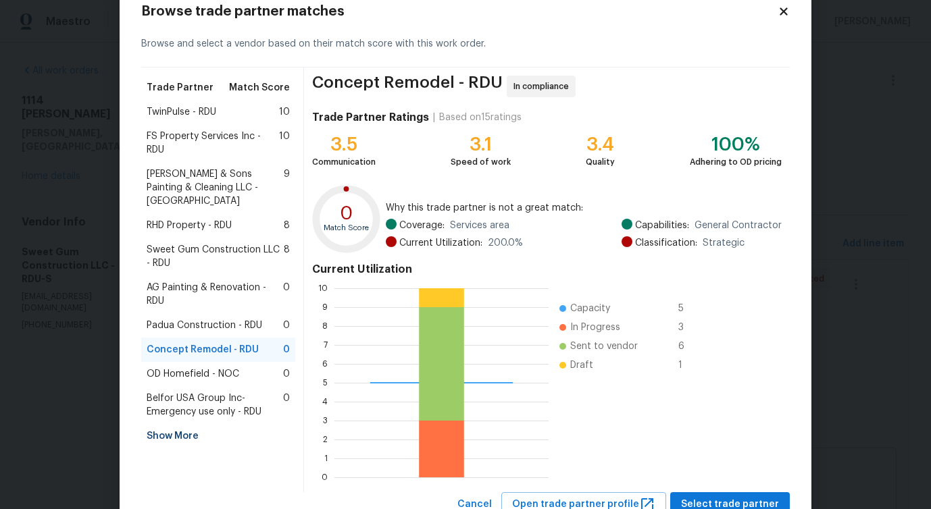
click at [219, 281] on span "AG Painting & Renovation - RDU" at bounding box center [215, 294] width 136 height 27
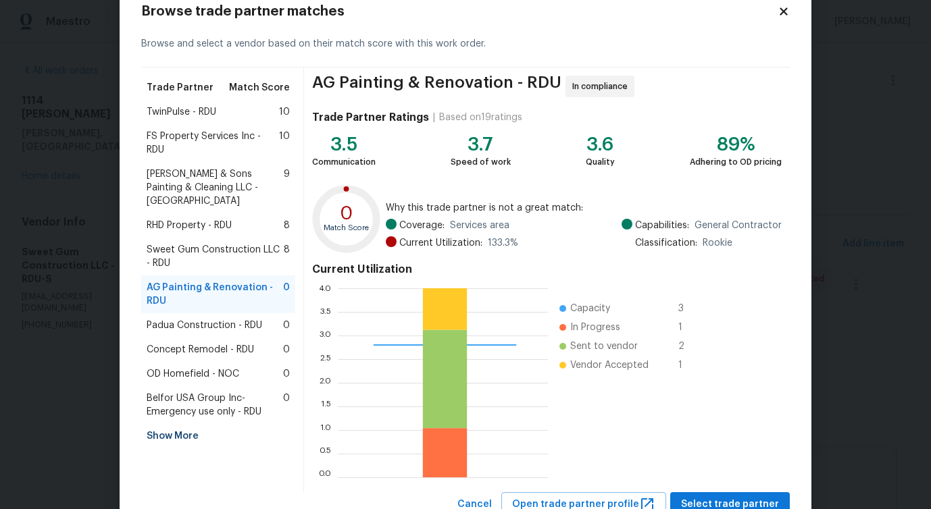
scroll to position [0, 0]
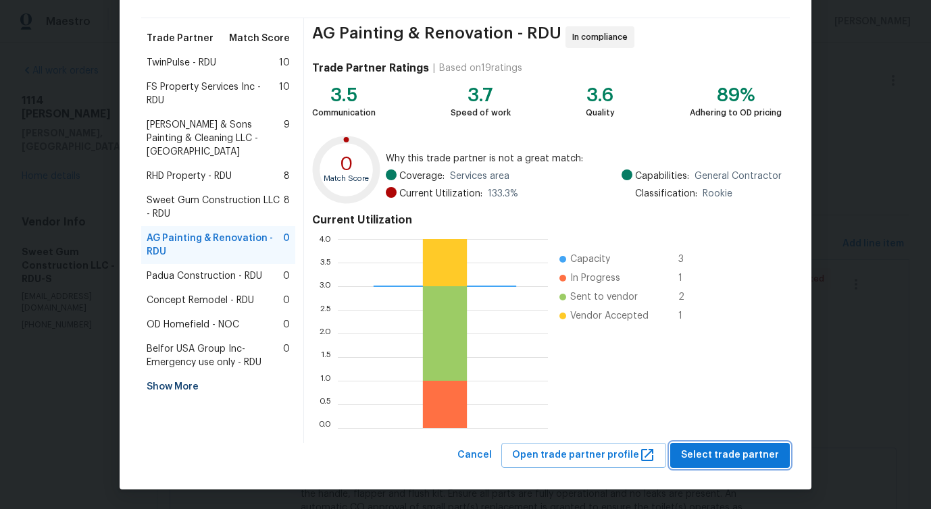
click at [697, 453] on span "Select trade partner" at bounding box center [730, 455] width 98 height 17
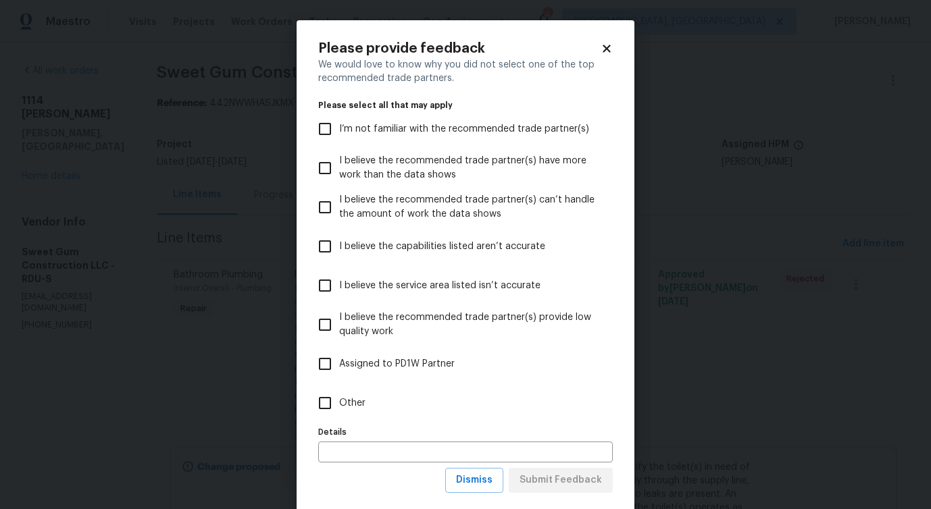
click at [346, 403] on span "Other" at bounding box center [352, 404] width 26 height 14
click at [339, 403] on input "Other" at bounding box center [325, 403] width 28 height 28
checkbox input "true"
click at [536, 493] on button "Submit Feedback" at bounding box center [561, 480] width 104 height 25
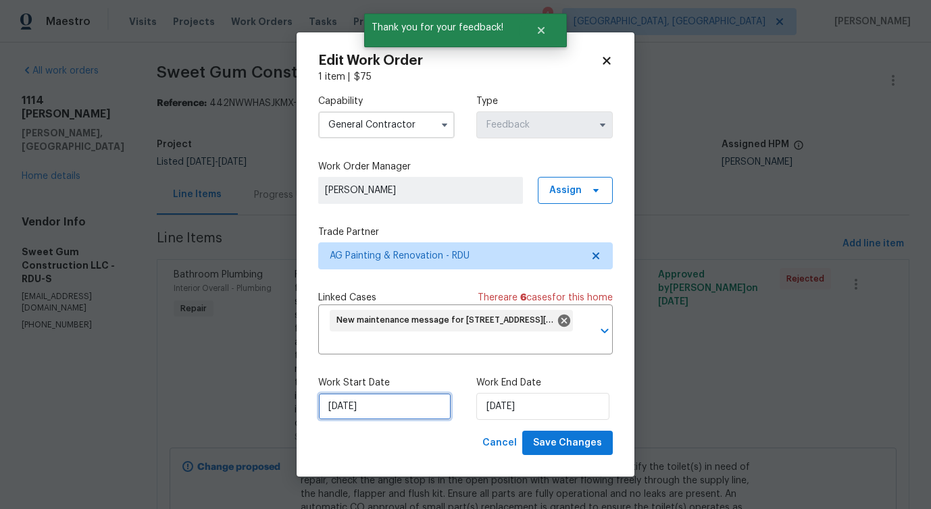
click at [355, 412] on input "9/30/2025" at bounding box center [384, 406] width 133 height 27
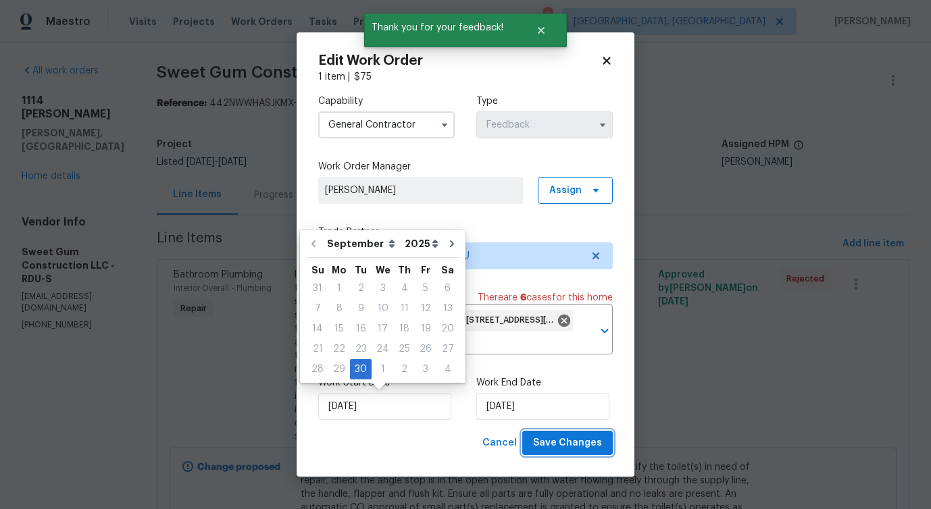
click at [555, 446] on span "Save Changes" at bounding box center [567, 443] width 69 height 17
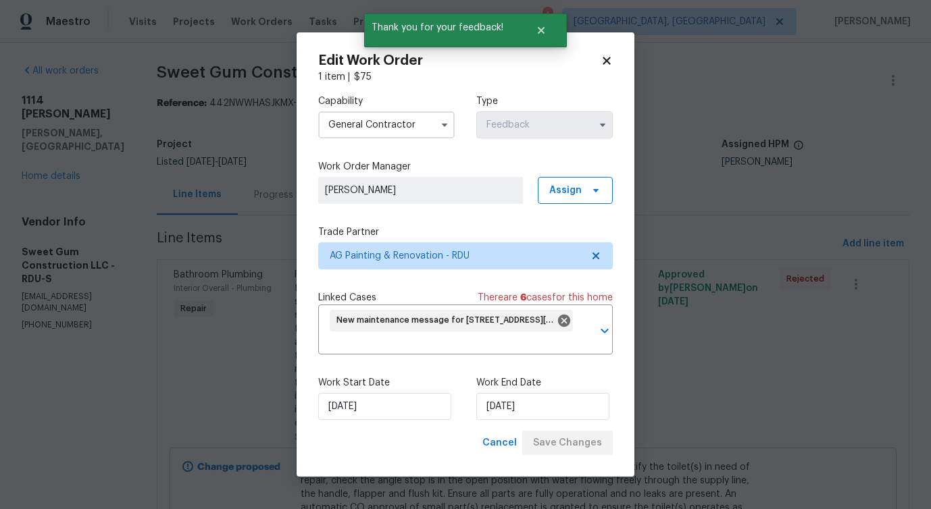
click at [72, 353] on body "Maestro Visits Projects Work Orders Tasks Properties Geo Assignments 4 Detroit,…" at bounding box center [465, 254] width 931 height 509
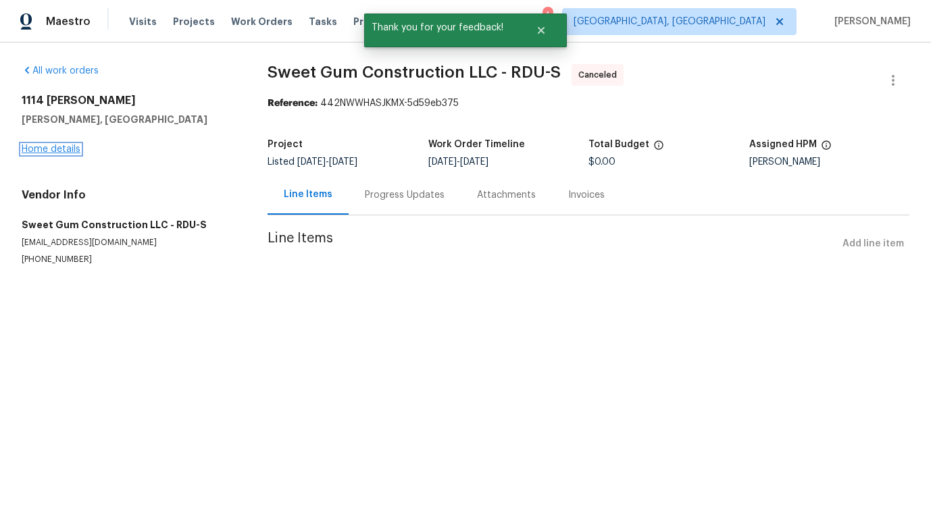
click at [49, 149] on link "Home details" at bounding box center [51, 149] width 59 height 9
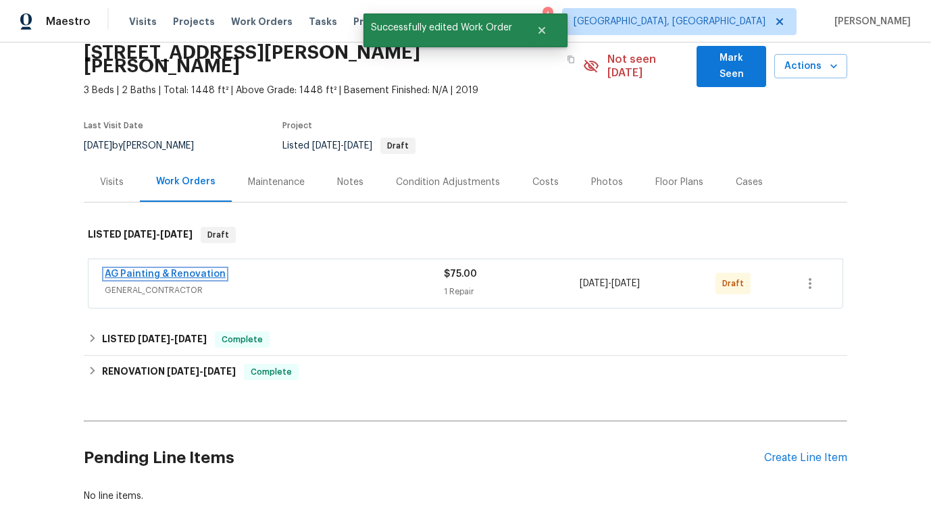
click at [193, 270] on link "AG Painting & Renovation" at bounding box center [165, 274] width 121 height 9
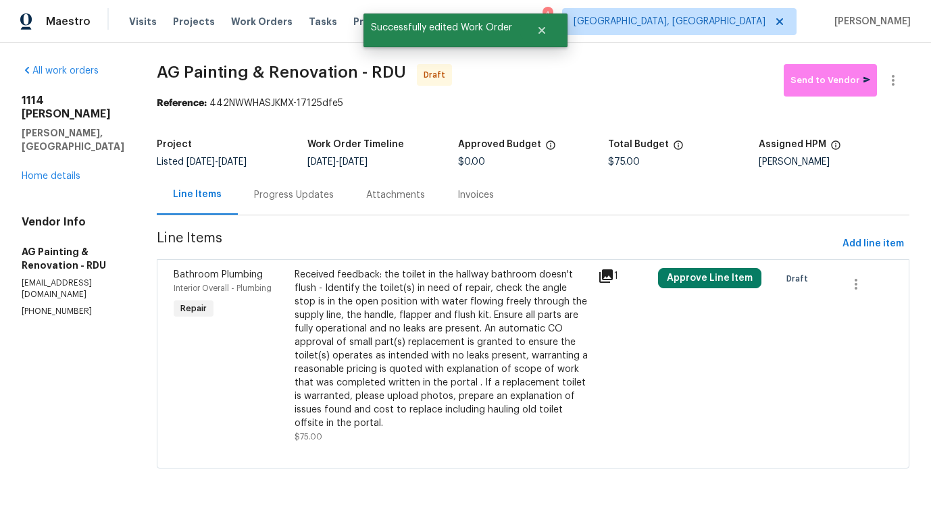
click at [430, 318] on div "Received feedback: the toilet in the hallway bathroom doesn't flush - Identify …" at bounding box center [442, 349] width 295 height 162
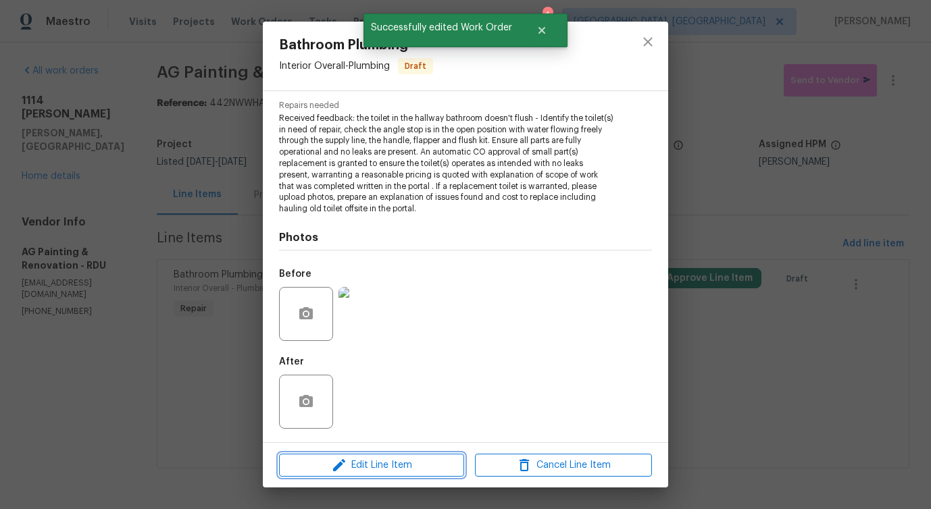
click at [403, 458] on span "Edit Line Item" at bounding box center [371, 465] width 177 height 17
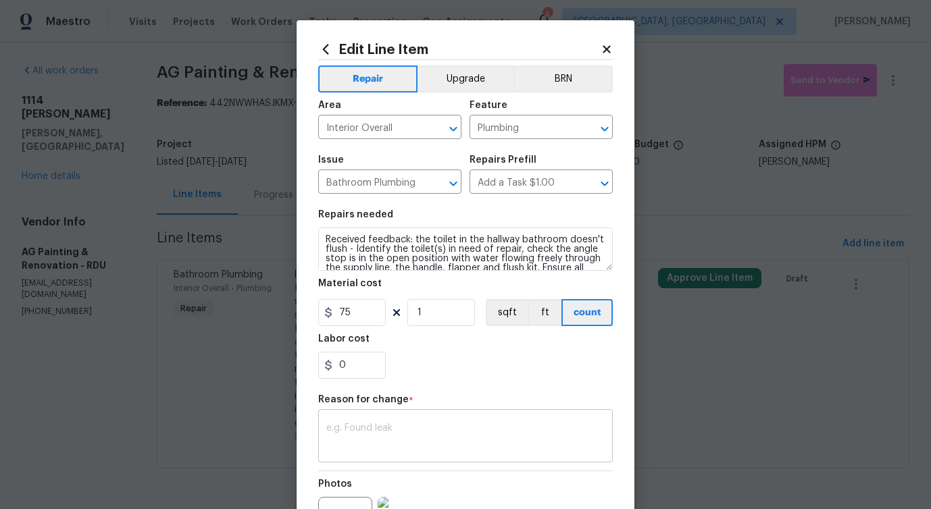
click at [381, 426] on textarea at bounding box center [465, 438] width 278 height 28
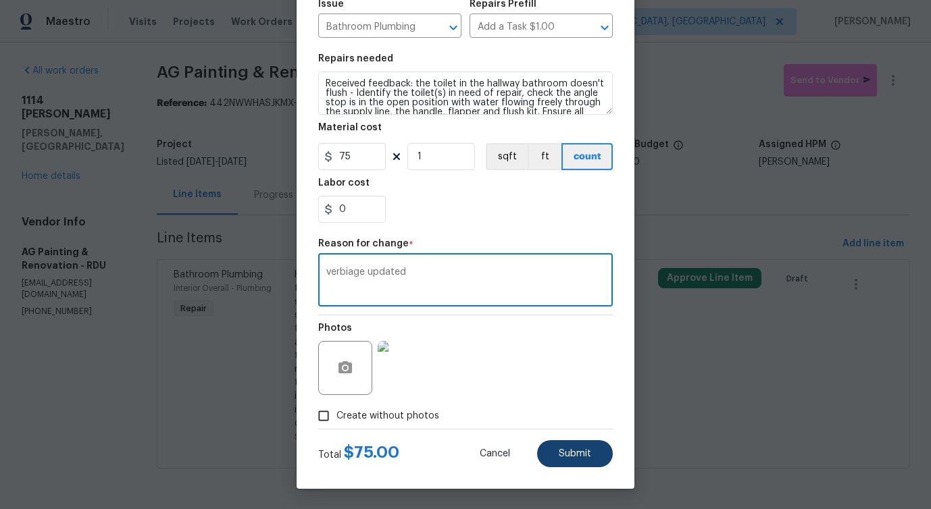
type textarea "verbiage updated"
click at [557, 445] on button "Submit" at bounding box center [575, 453] width 76 height 27
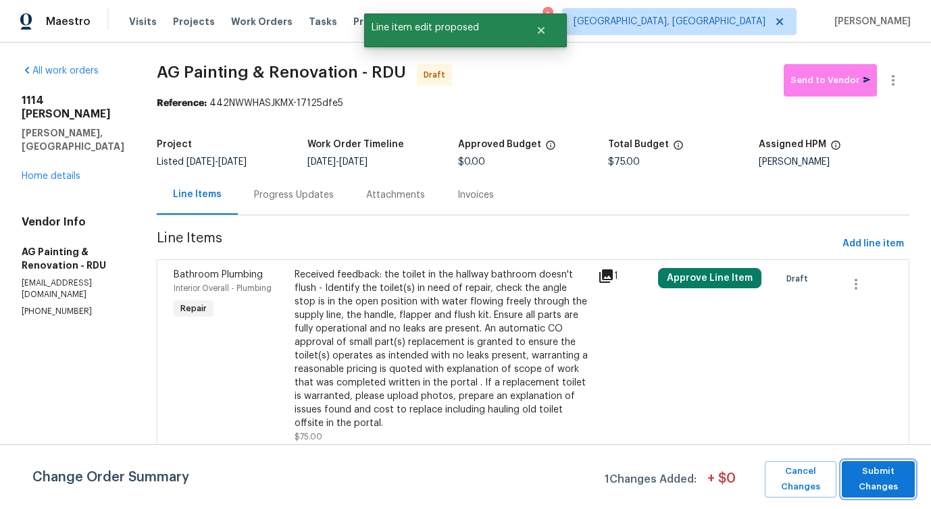
click at [865, 487] on span "Submit Changes" at bounding box center [878, 479] width 59 height 31
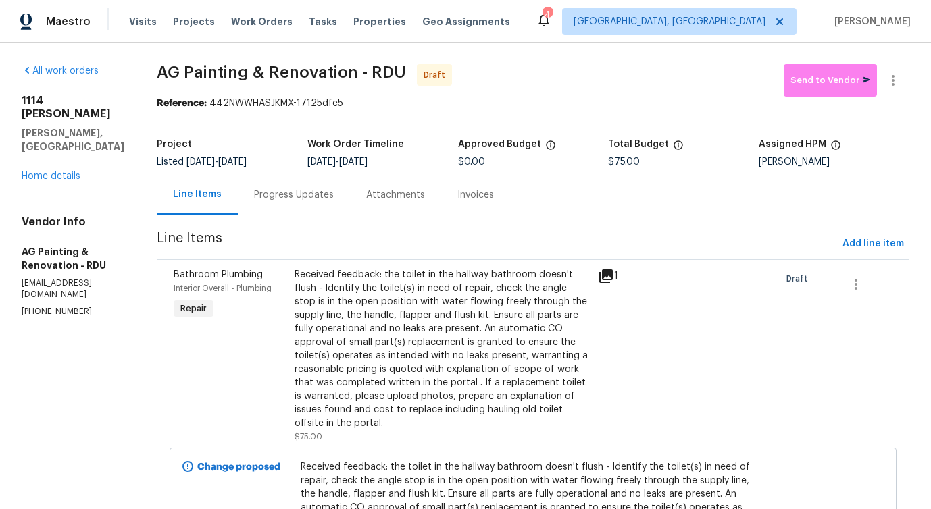
click at [334, 201] on div "Progress Updates" at bounding box center [294, 195] width 80 height 14
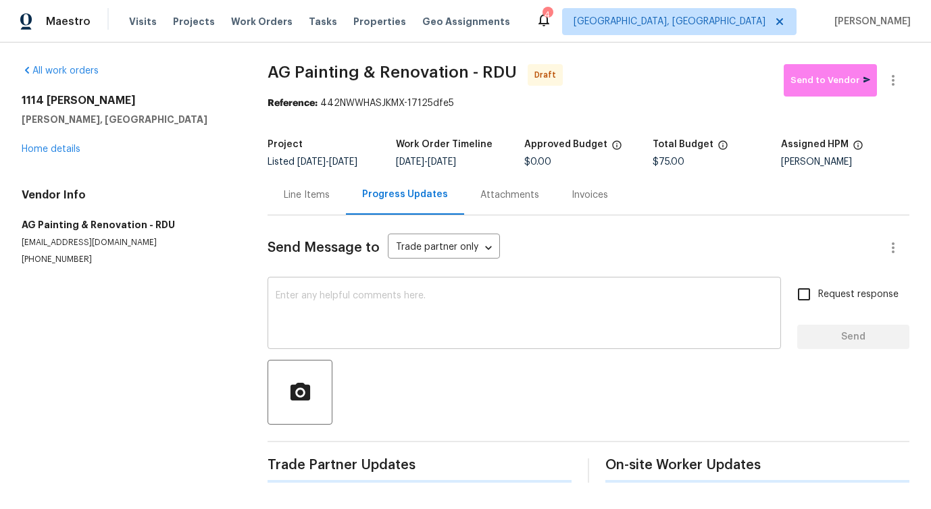
click at [369, 318] on textarea at bounding box center [524, 314] width 497 height 47
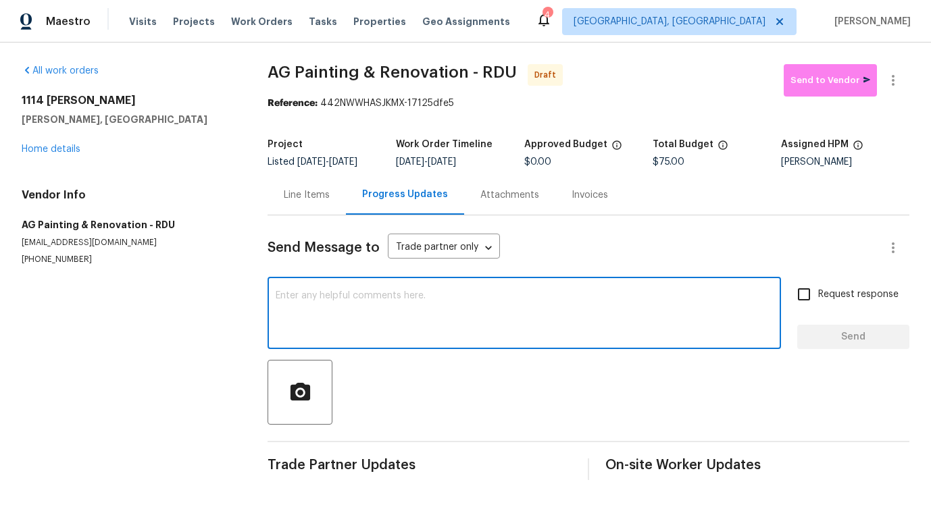
click at [369, 309] on textarea at bounding box center [524, 314] width 497 height 47
paste textarea "Hi this is Pavithra with Opendoor. I’m confirming you received the WO for the p…"
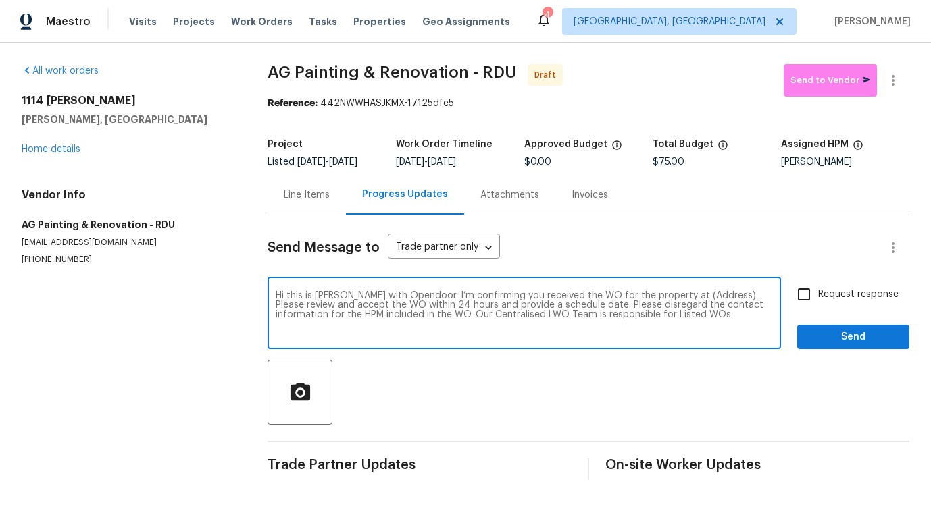
click at [683, 293] on textarea "Hi this is Pavithra with Opendoor. I’m confirming you received the WO for the p…" at bounding box center [524, 314] width 497 height 47
paste textarea "1114 Noor Ln, Fuquay Varina, NC 27526"
type textarea "Hi this is Pavithra with Opendoor. I’m confirming you received the WO for the p…"
click at [856, 301] on span "Request response" at bounding box center [858, 295] width 80 height 14
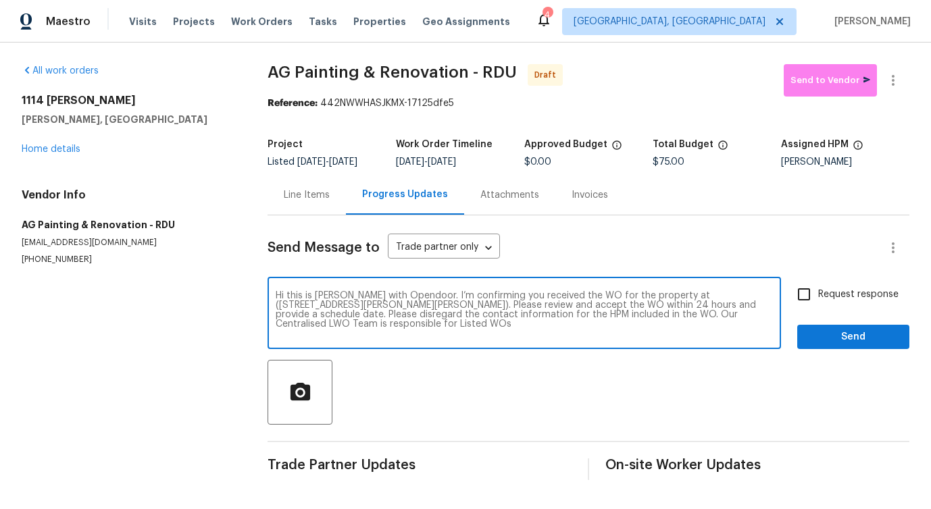
click at [818, 301] on input "Request response" at bounding box center [804, 294] width 28 height 28
checkbox input "true"
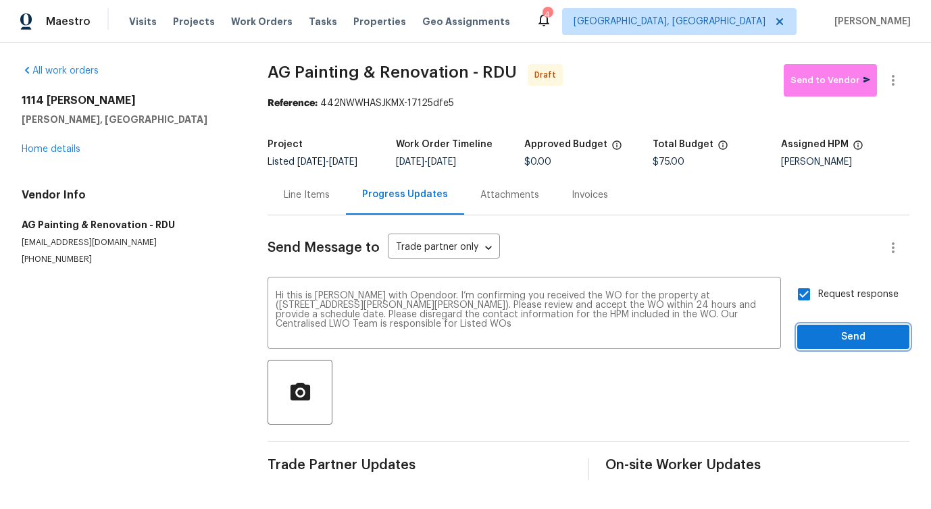
click at [855, 339] on span "Send" at bounding box center [853, 337] width 91 height 17
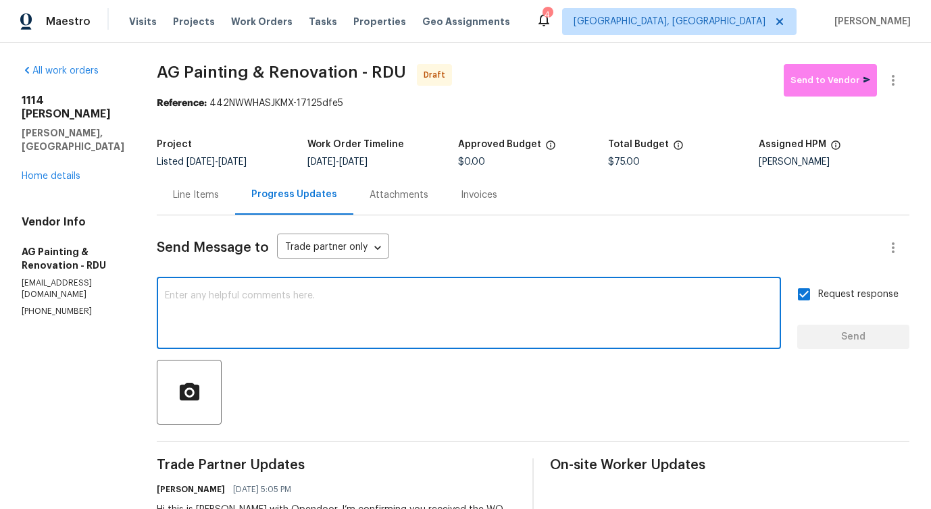
click at [440, 326] on textarea at bounding box center [469, 314] width 608 height 47
paste textarea "Attention All Work Orders must include before-photos (both close-up and wide-an…"
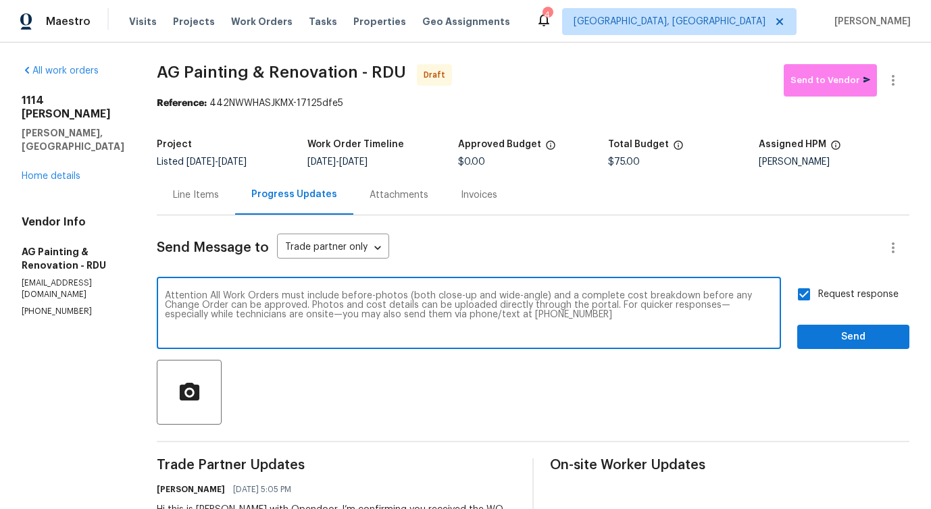
type textarea "Attention All Work Orders must include before-photos (both close-up and wide-an…"
click at [842, 348] on button "Send" at bounding box center [853, 337] width 112 height 25
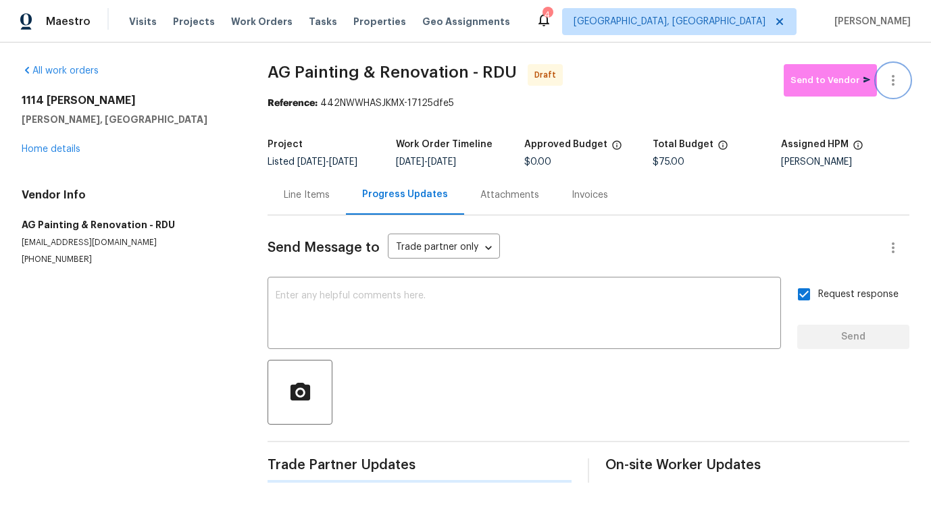
click at [899, 68] on button "button" at bounding box center [893, 80] width 32 height 32
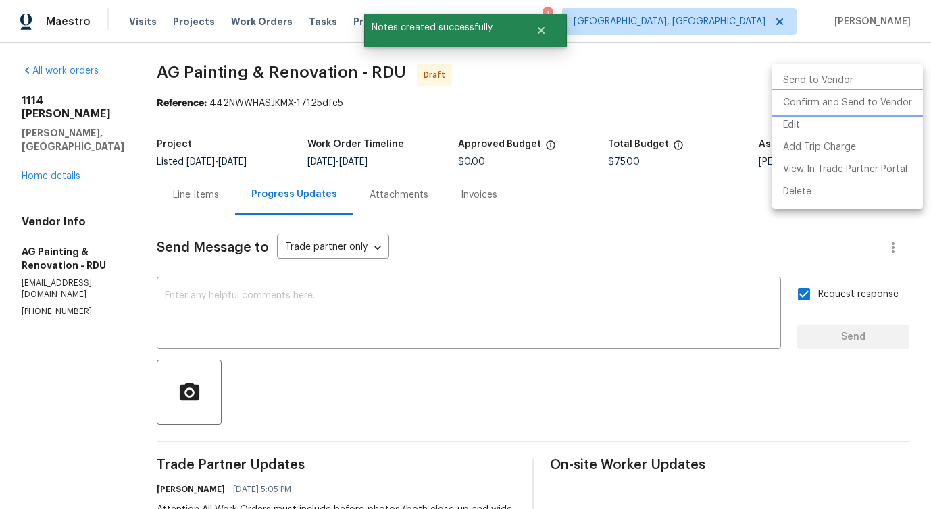
click at [837, 97] on li "Confirm and Send to Vendor" at bounding box center [847, 103] width 151 height 22
click at [588, 118] on div at bounding box center [465, 254] width 931 height 509
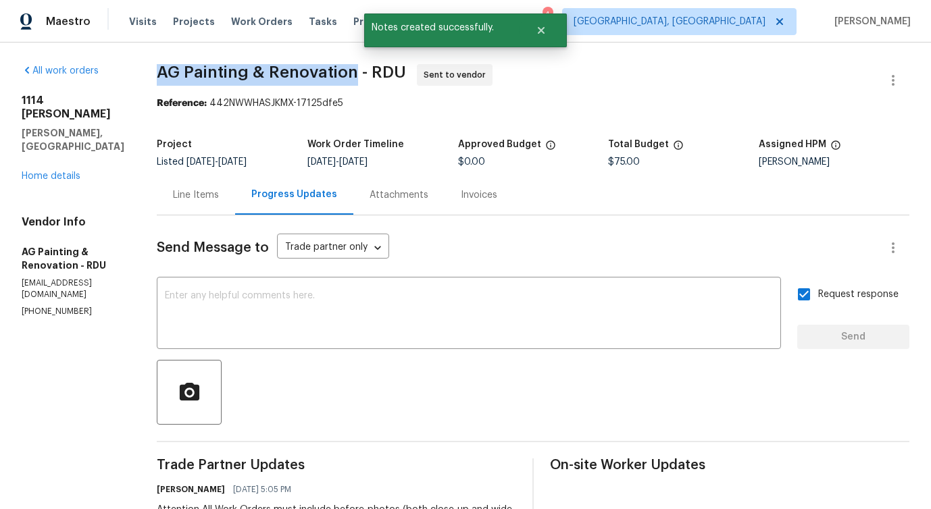
drag, startPoint x: 195, startPoint y: 71, endPoint x: 393, endPoint y: 74, distance: 198.0
click at [393, 74] on div "All work orders 1114 Noor Ln Fuquay Varina, NC 27526 Home details Vendor Info A…" at bounding box center [465, 379] width 931 height 673
copy span "AG Painting & Renovation"
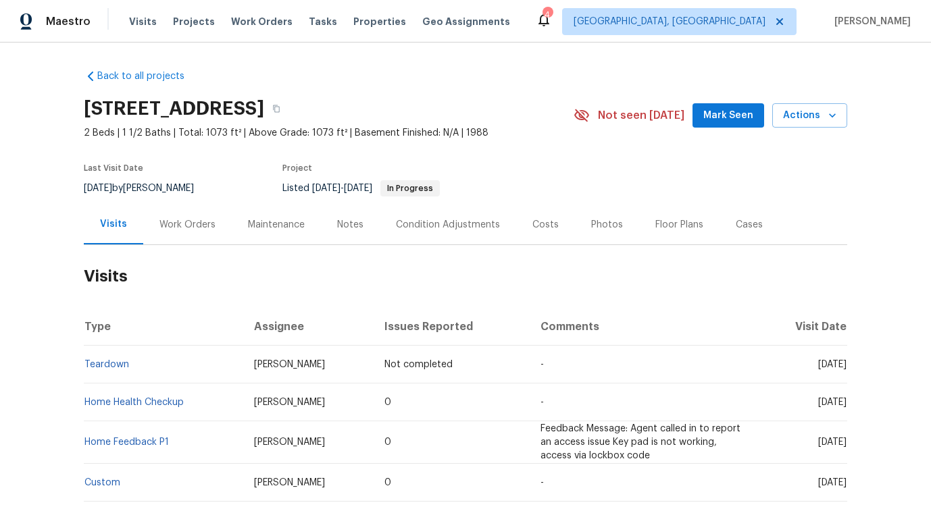
click at [182, 232] on div "Work Orders" at bounding box center [187, 225] width 56 height 14
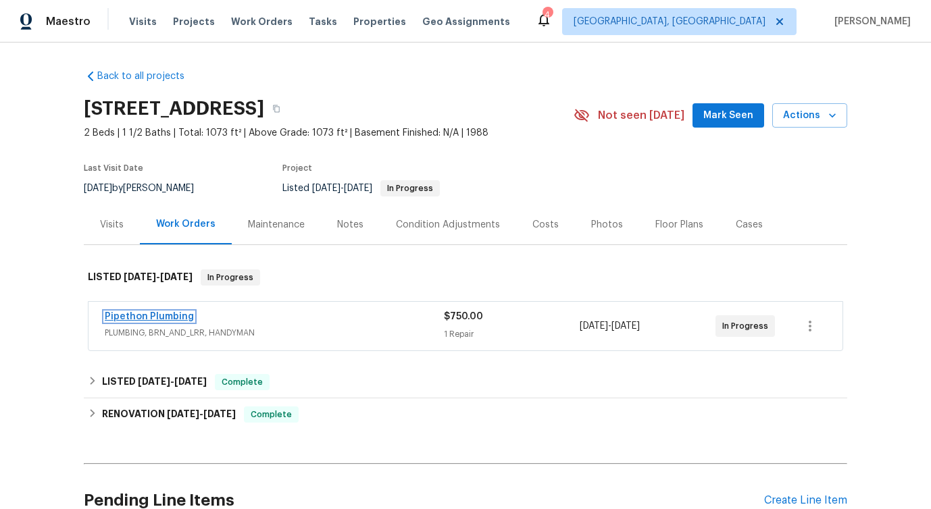
click at [141, 322] on link "Pipethon Plumbing" at bounding box center [149, 316] width 89 height 9
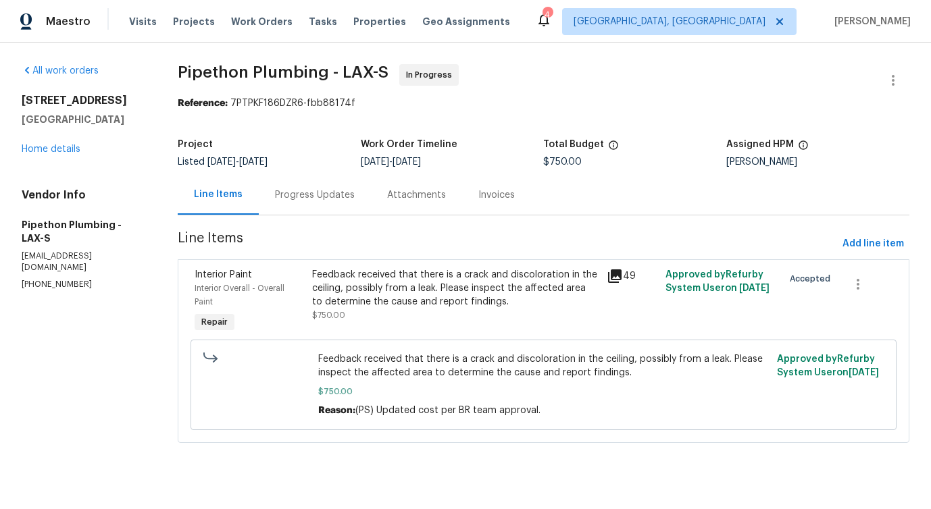
click at [328, 198] on div "Progress Updates" at bounding box center [315, 195] width 80 height 14
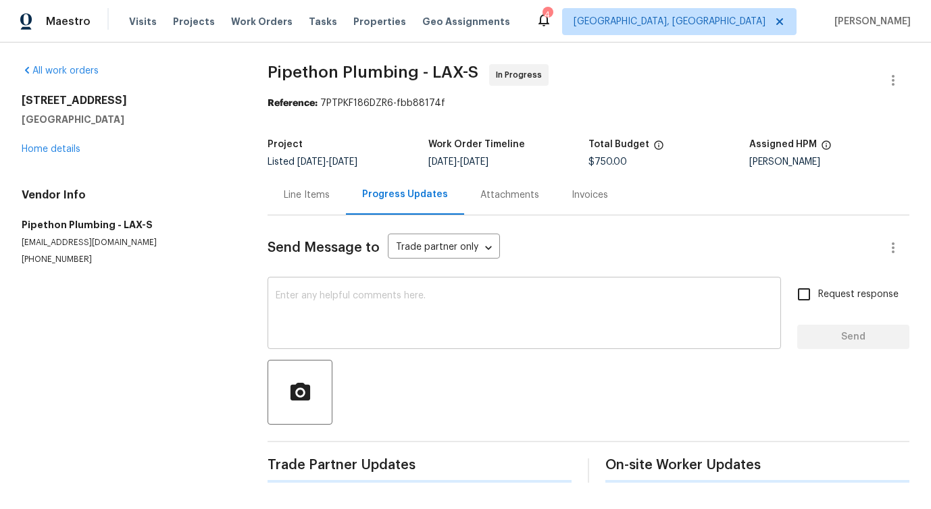
click at [328, 336] on textarea at bounding box center [524, 314] width 497 height 47
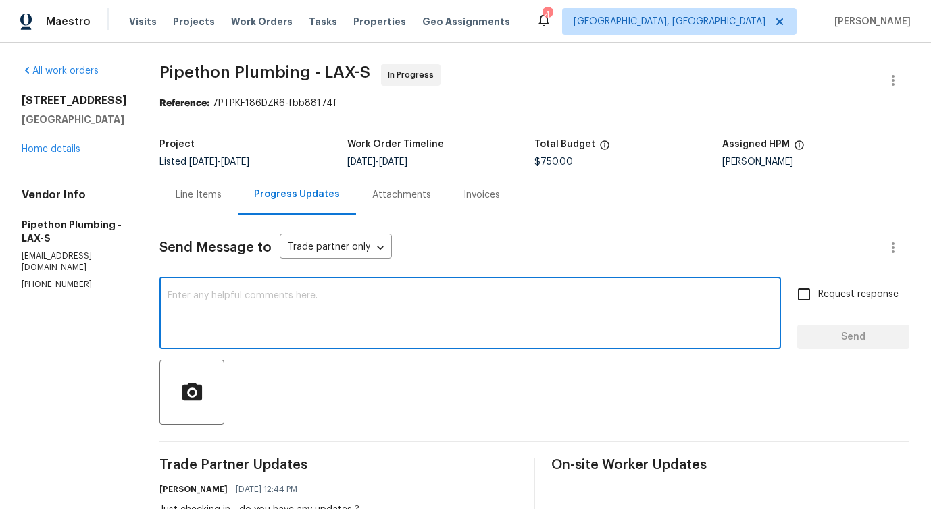
click at [373, 314] on textarea at bounding box center [470, 314] width 605 height 47
paste textarea "Checked for TP message"
type textarea "Checked for TP message"
click at [53, 154] on link "Home details" at bounding box center [51, 149] width 59 height 9
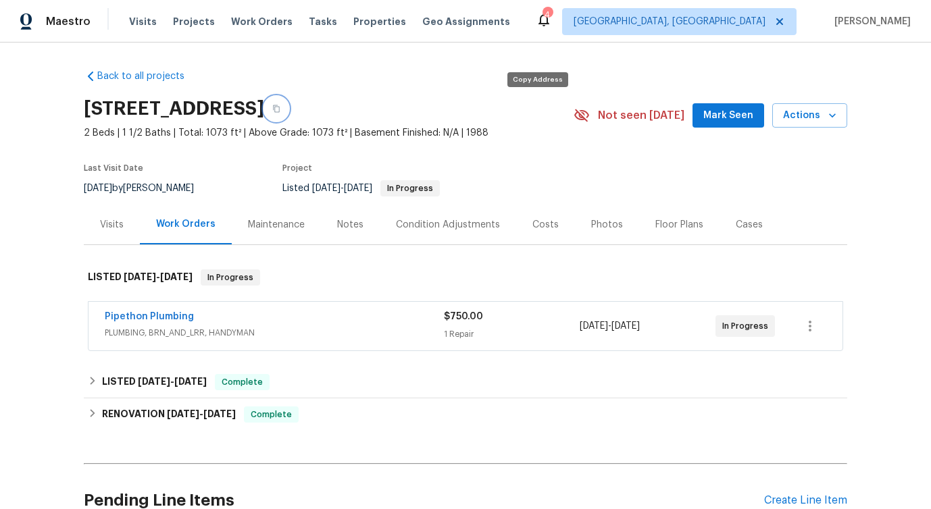
click at [280, 106] on icon "button" at bounding box center [276, 108] width 7 height 7
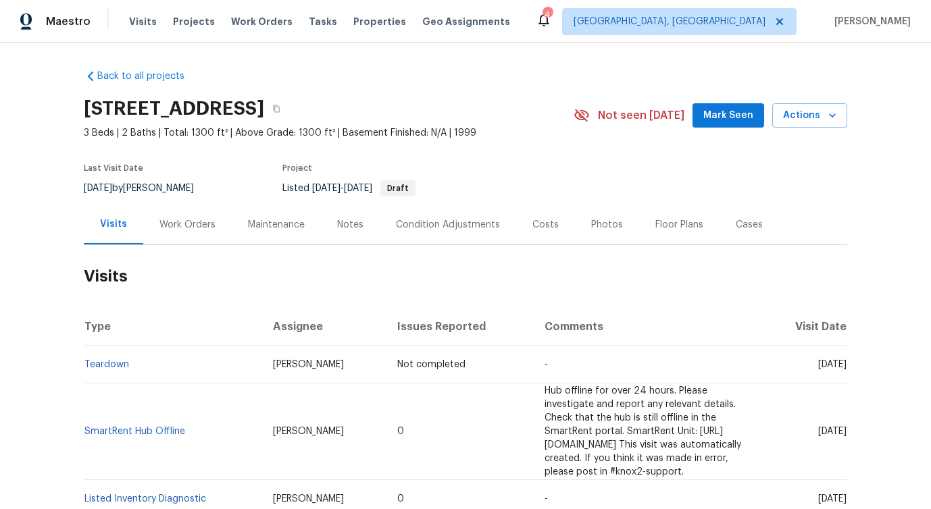
click at [183, 243] on div "Work Orders" at bounding box center [187, 225] width 89 height 40
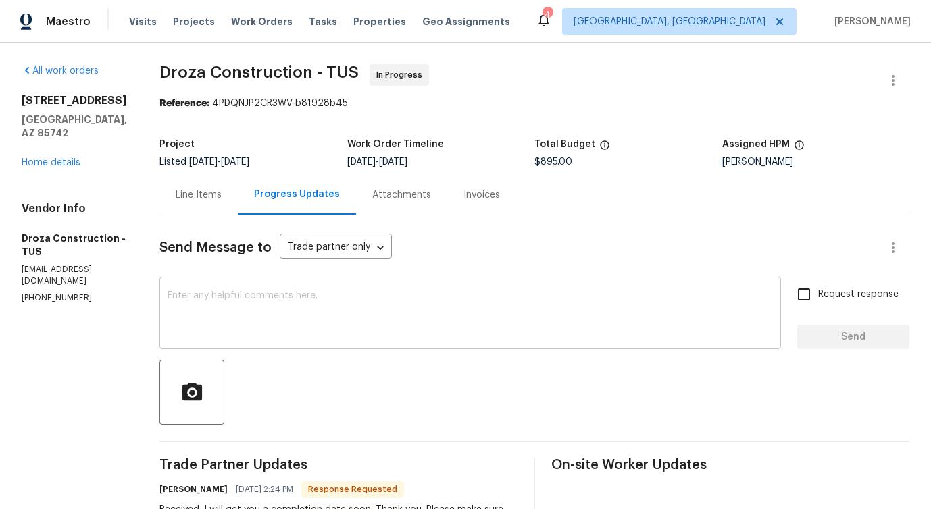
click at [317, 297] on textarea at bounding box center [470, 314] width 605 height 47
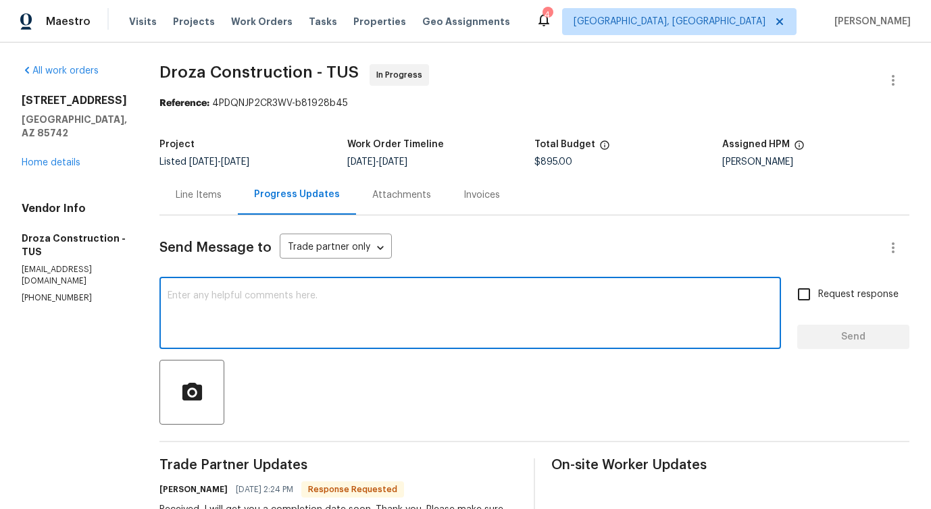
click at [287, 318] on textarea at bounding box center [470, 314] width 605 height 47
click at [287, 318] on textarea "Thanks!" at bounding box center [470, 314] width 605 height 47
type textarea "Thanks!"
click at [827, 341] on span "Send" at bounding box center [853, 337] width 91 height 17
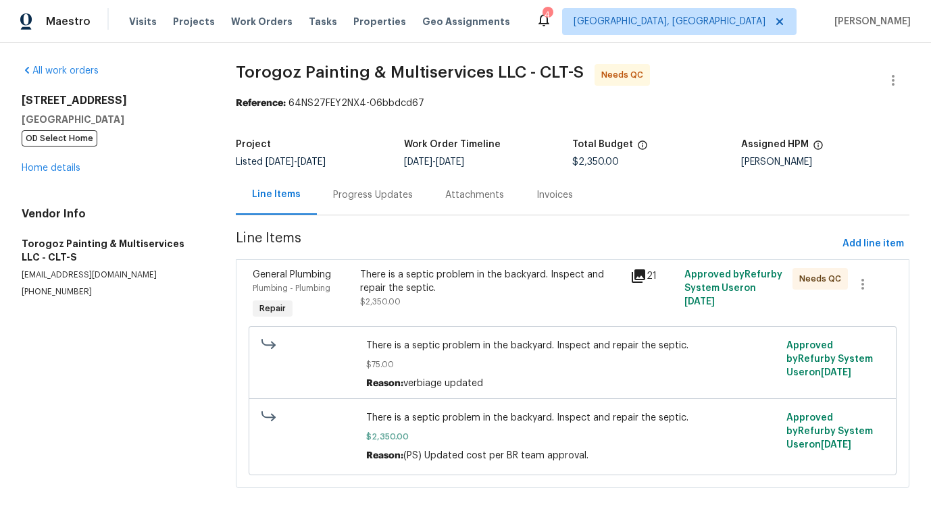
scroll to position [18, 0]
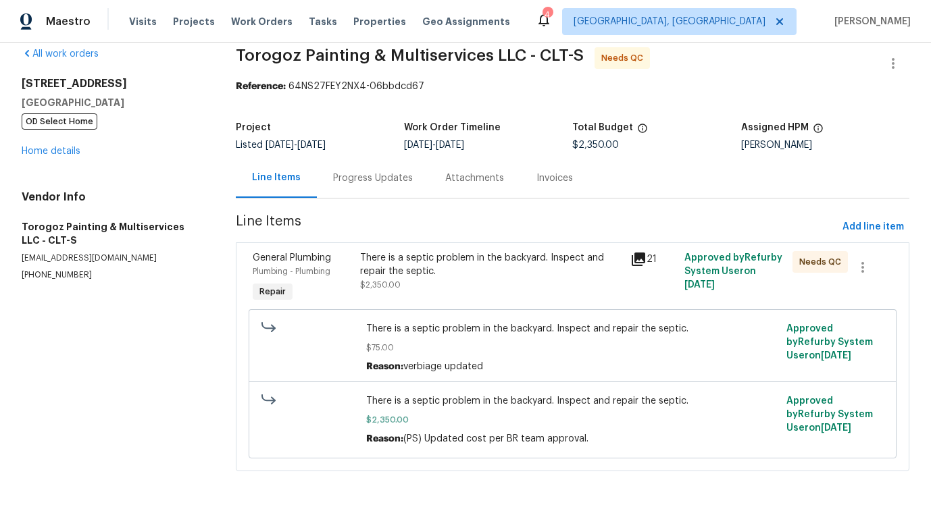
click at [391, 191] on div "Progress Updates" at bounding box center [373, 178] width 112 height 40
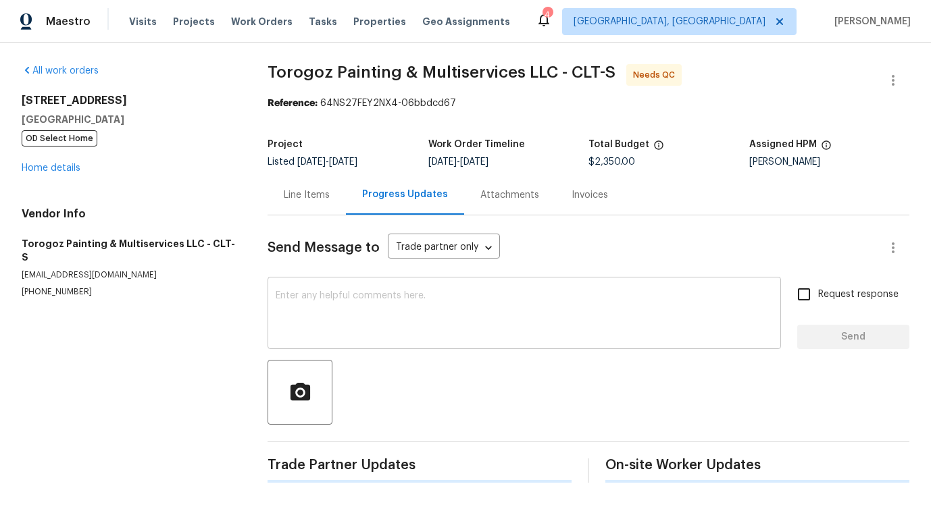
click at [392, 305] on textarea at bounding box center [524, 314] width 497 height 47
